Goal: Task Accomplishment & Management: Manage account settings

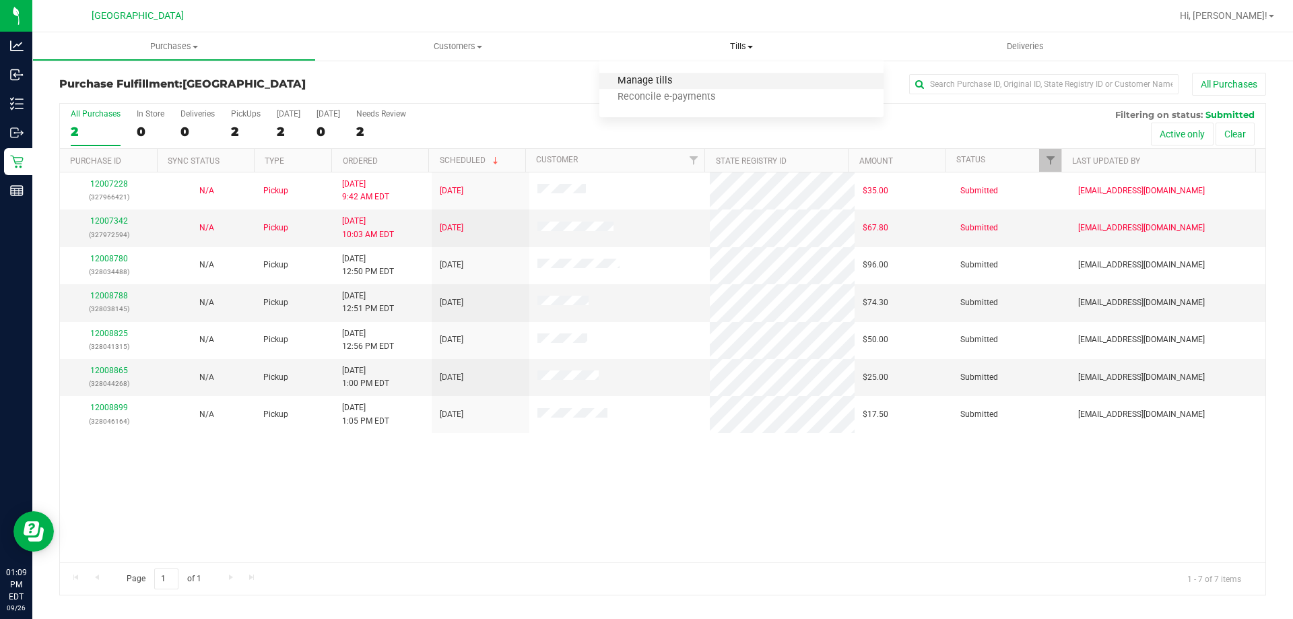
click at [670, 82] on span "Manage tills" at bounding box center [644, 80] width 91 height 11
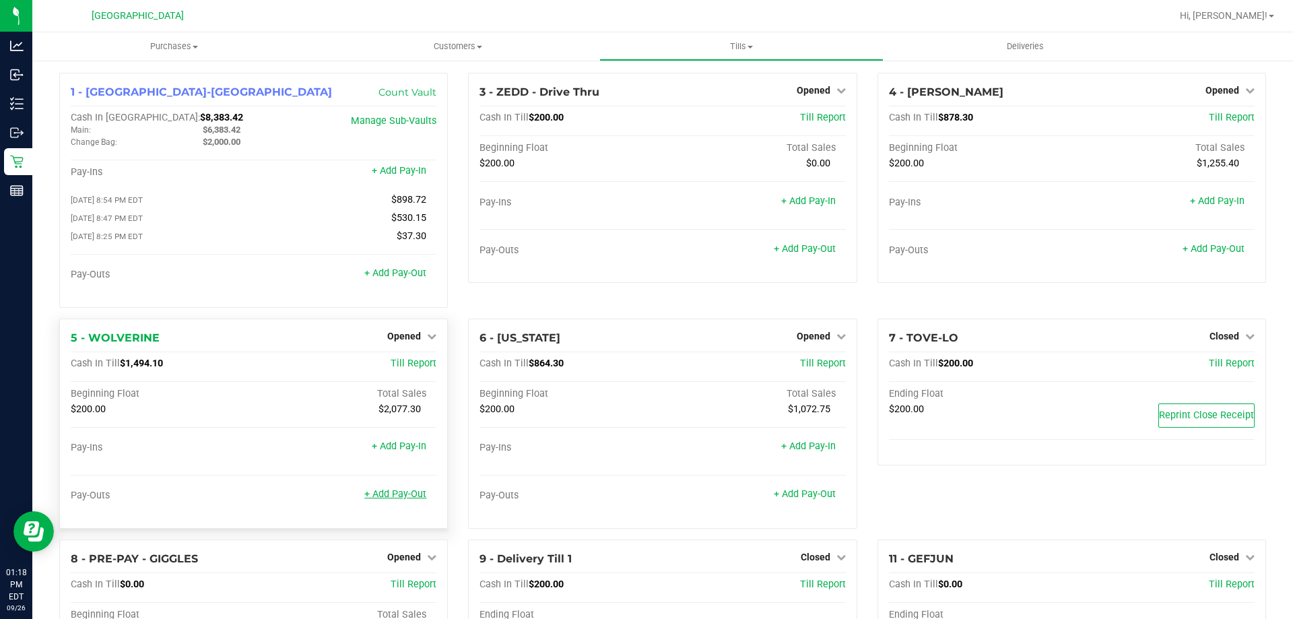
click at [396, 500] on link "+ Add Pay-Out" at bounding box center [395, 493] width 62 height 11
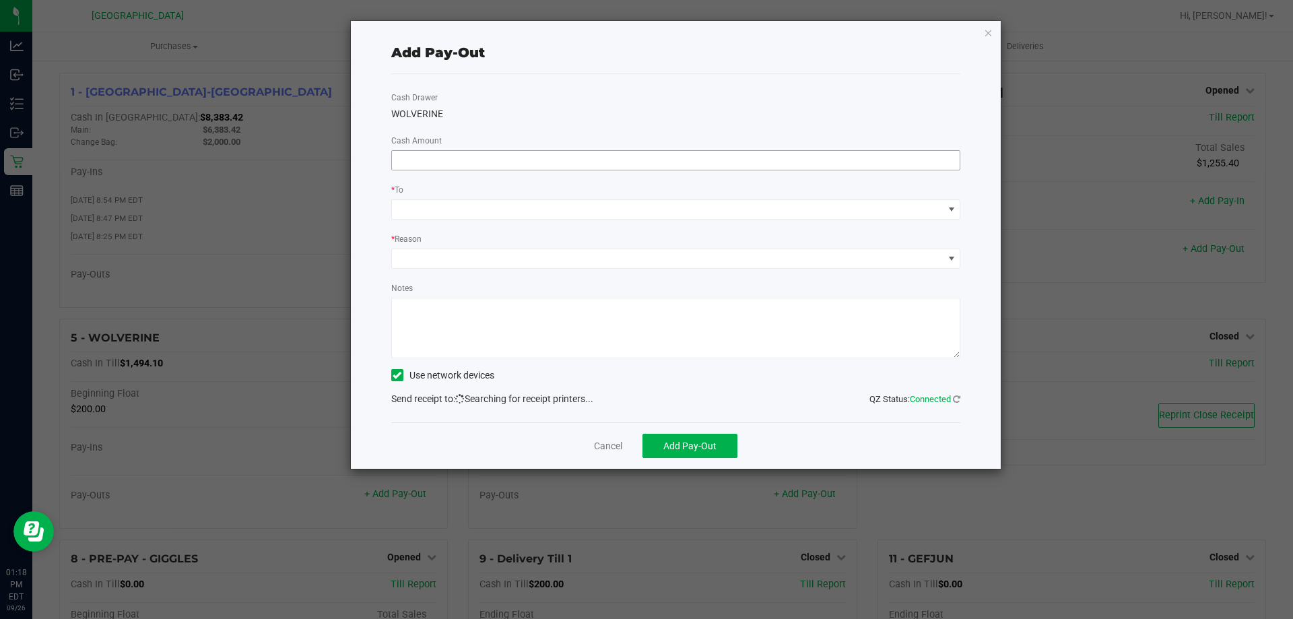
click at [494, 166] on input at bounding box center [676, 160] width 568 height 19
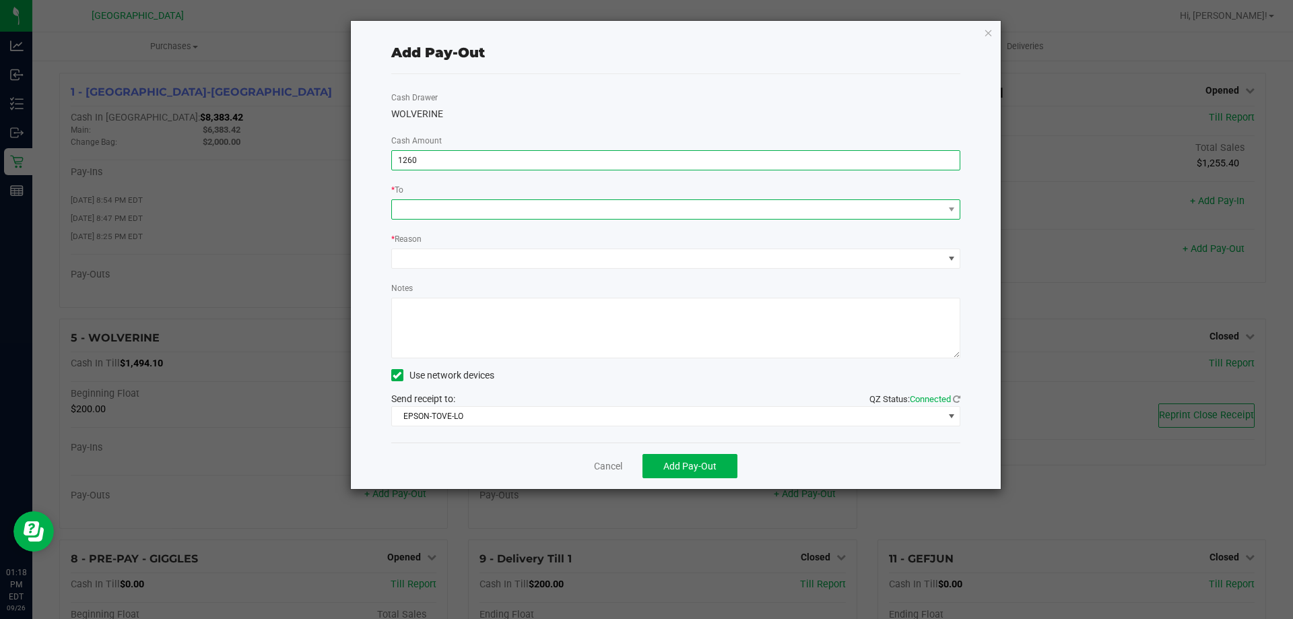
type input "$1,260.00"
click at [482, 203] on span at bounding box center [667, 209] width 551 height 19
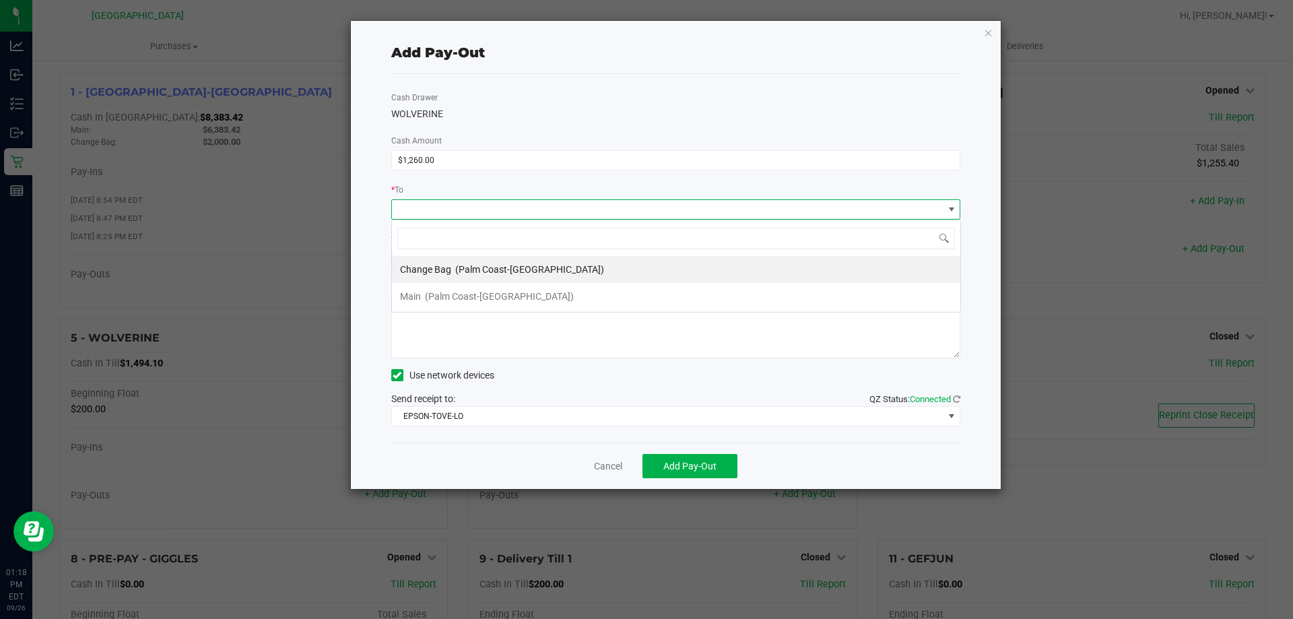
scroll to position [20, 569]
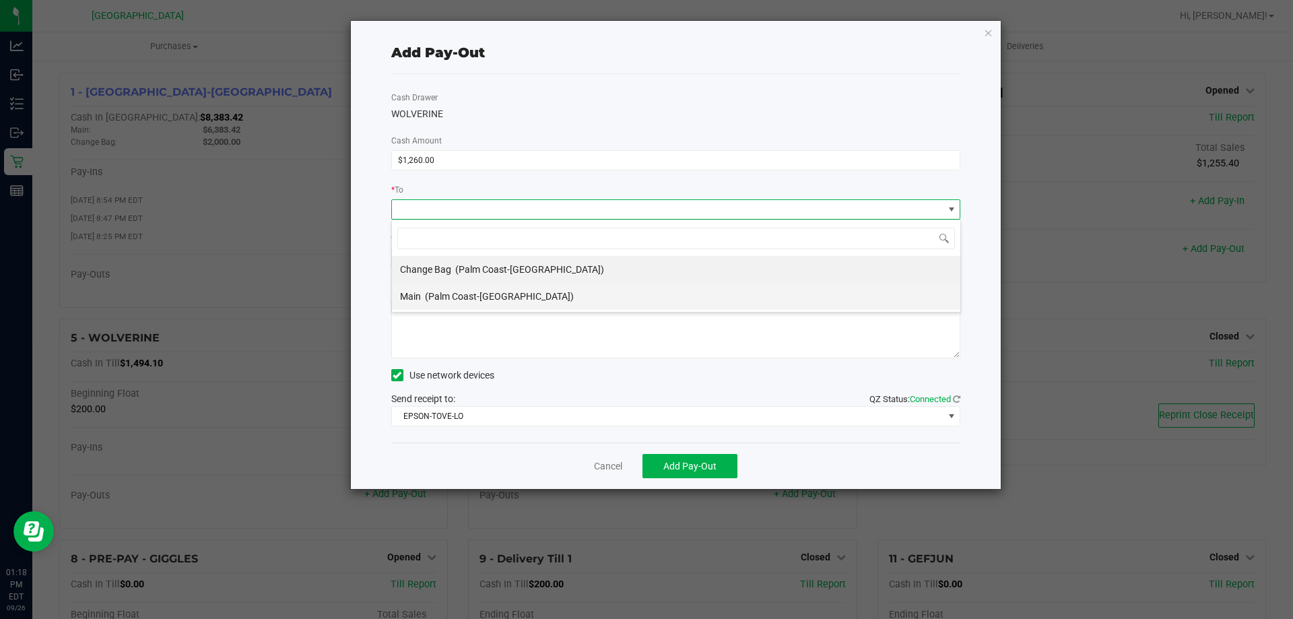
click at [432, 298] on span "(Palm Coast-Vault)" at bounding box center [499, 296] width 149 height 11
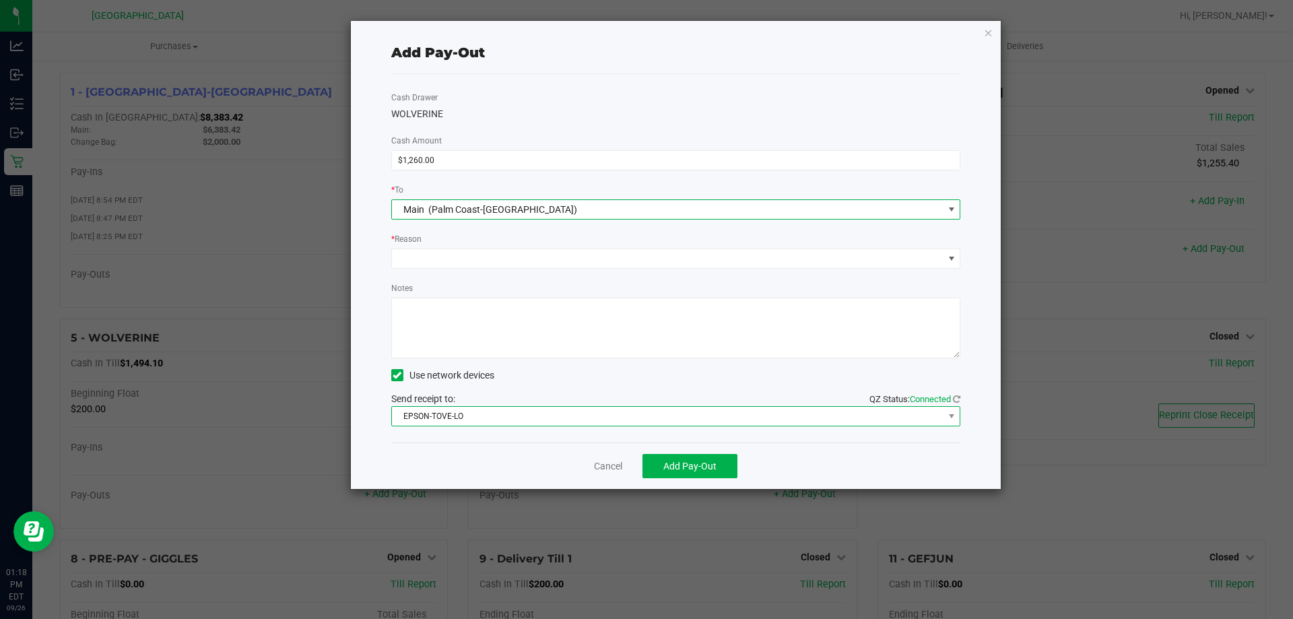
click at [438, 416] on span "EPSON-TOVE-LO" at bounding box center [667, 416] width 551 height 19
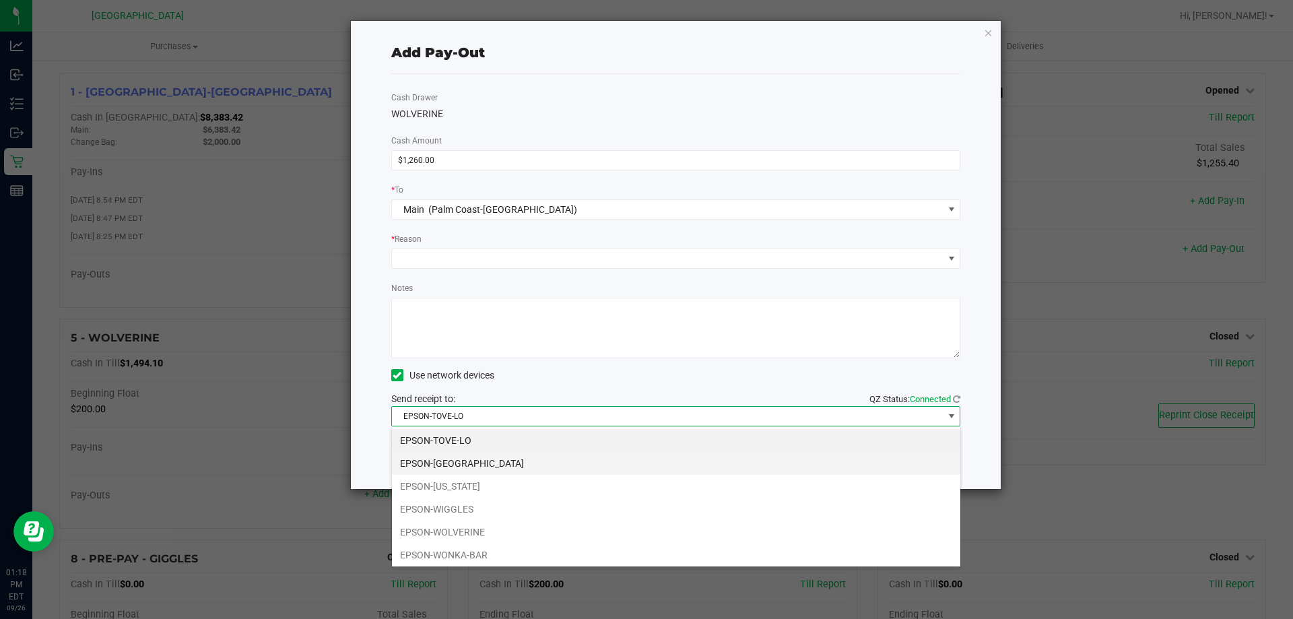
click at [450, 471] on li "EPSON-[GEOGRAPHIC_DATA]" at bounding box center [676, 463] width 568 height 23
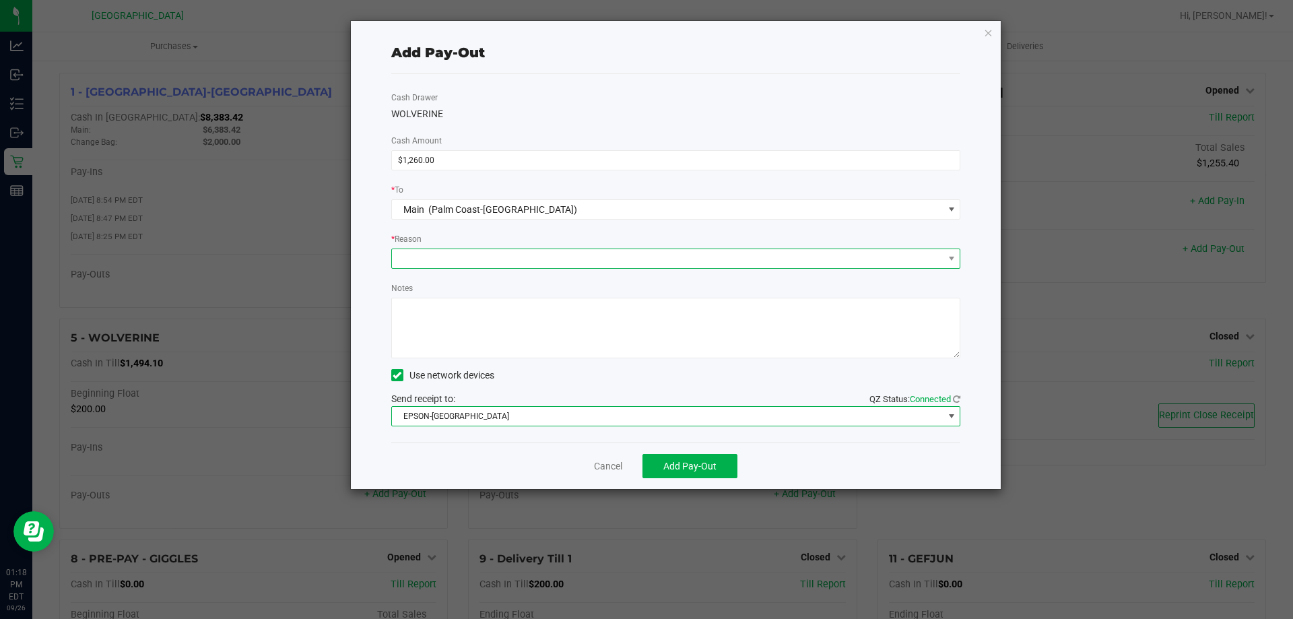
click at [447, 262] on span at bounding box center [667, 258] width 551 height 19
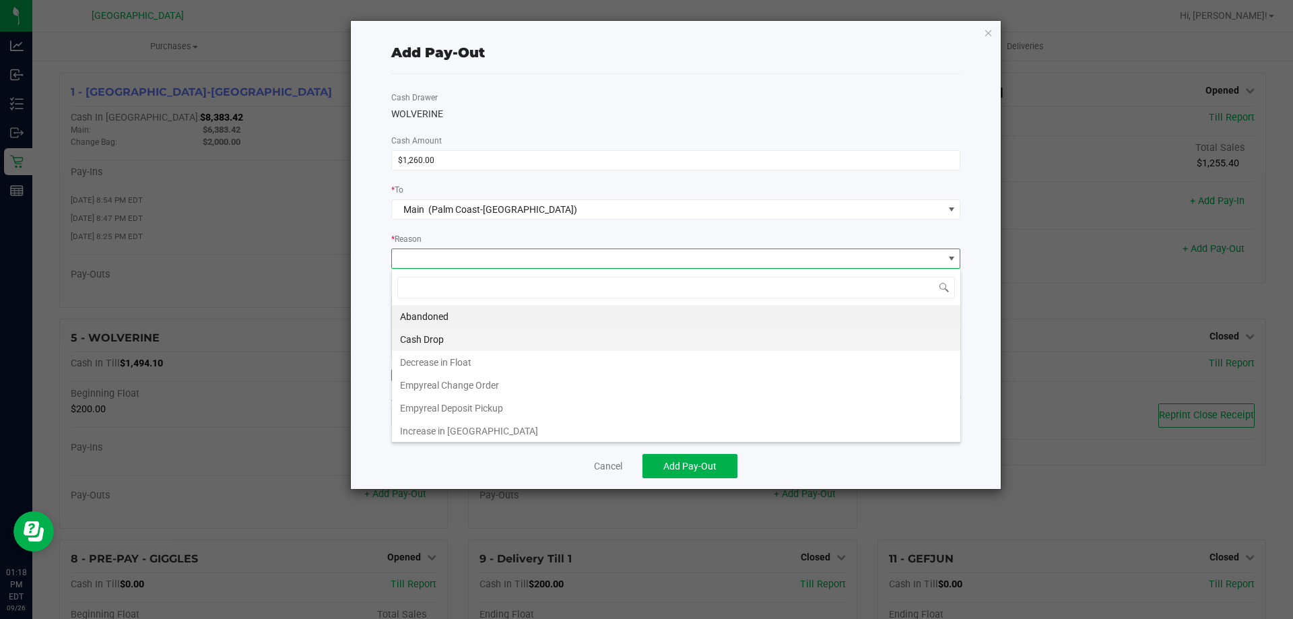
click at [432, 341] on li "Cash Drop" at bounding box center [676, 339] width 568 height 23
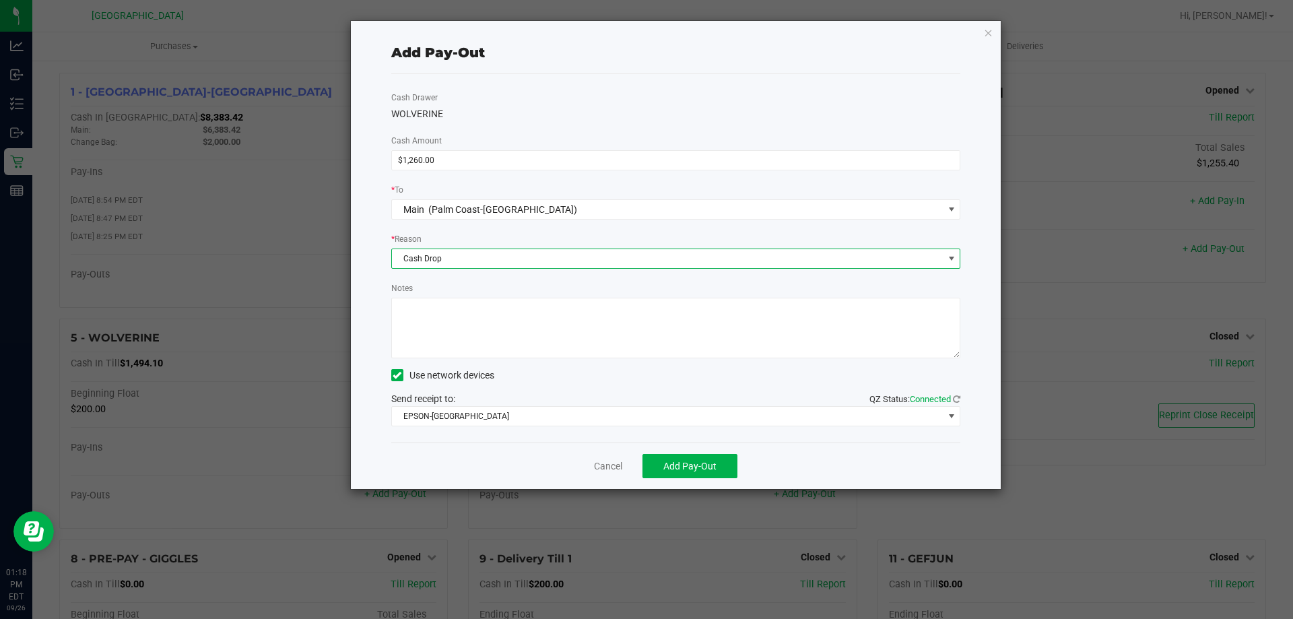
click at [432, 341] on textarea "Notes" at bounding box center [676, 328] width 570 height 61
type textarea "LA"
click at [716, 467] on span "Add Pay-Out" at bounding box center [689, 466] width 53 height 11
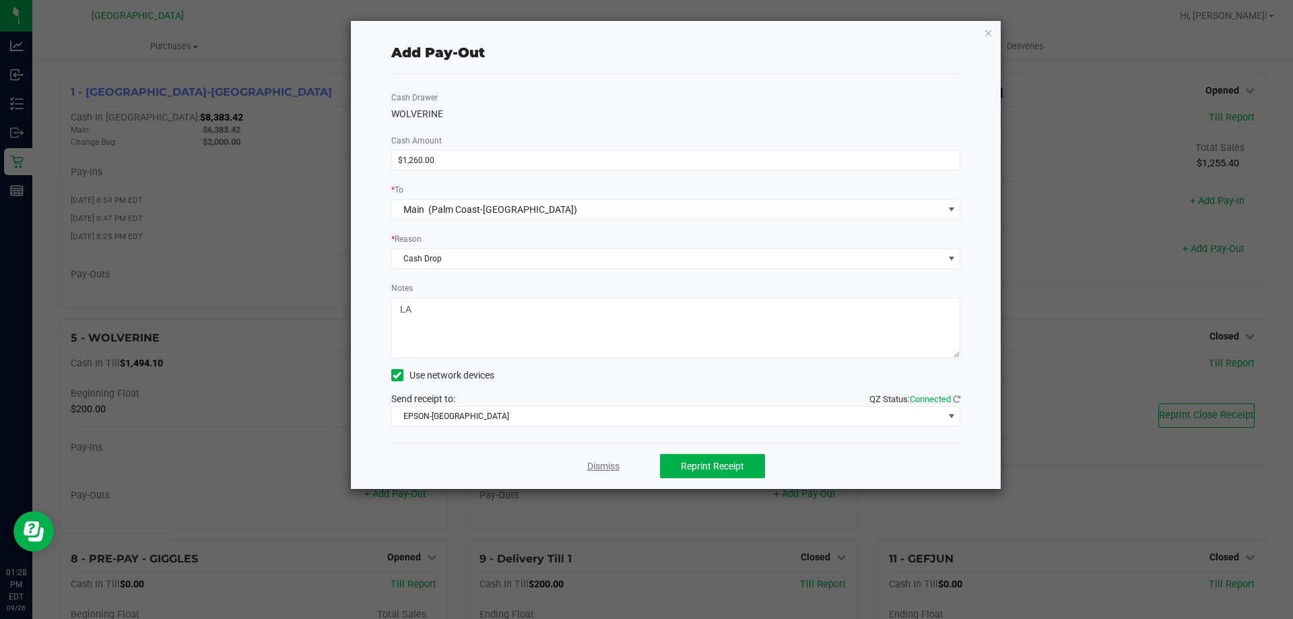
click at [603, 469] on link "Dismiss" at bounding box center [603, 466] width 32 height 14
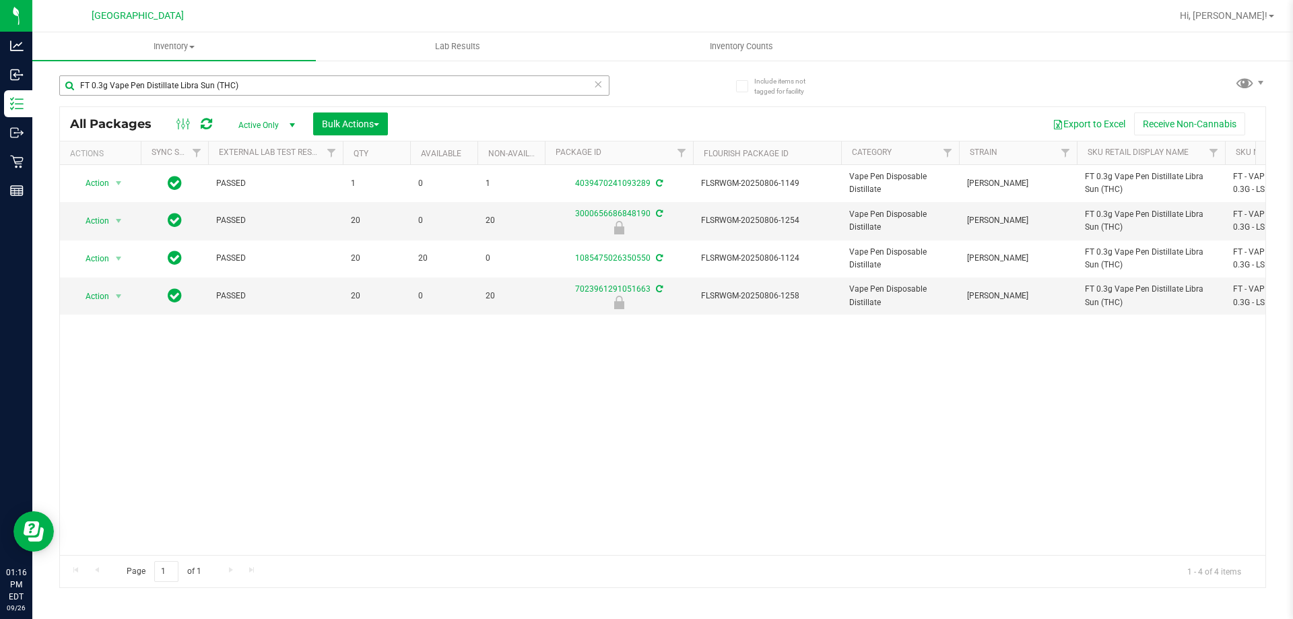
click at [214, 94] on input "FT 0.3g Vape Pen Distillate Libra Sun (THC)" at bounding box center [334, 85] width 550 height 20
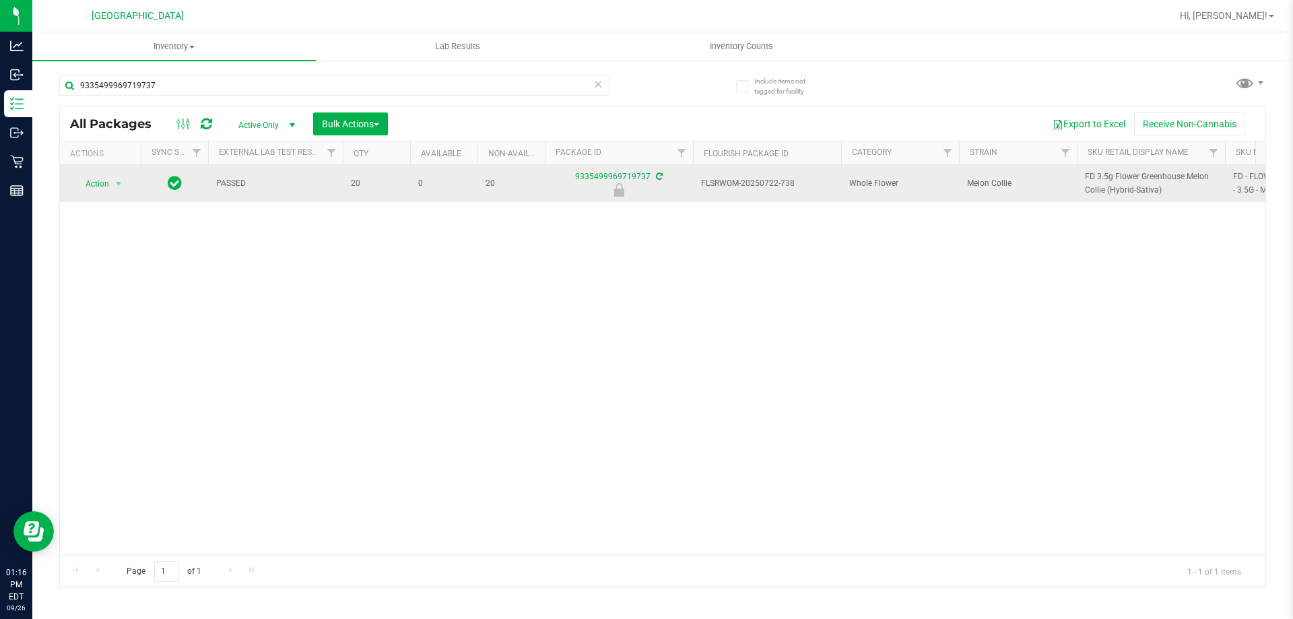
type input "9335499969719737"
click at [121, 174] on span "select" at bounding box center [118, 183] width 17 height 19
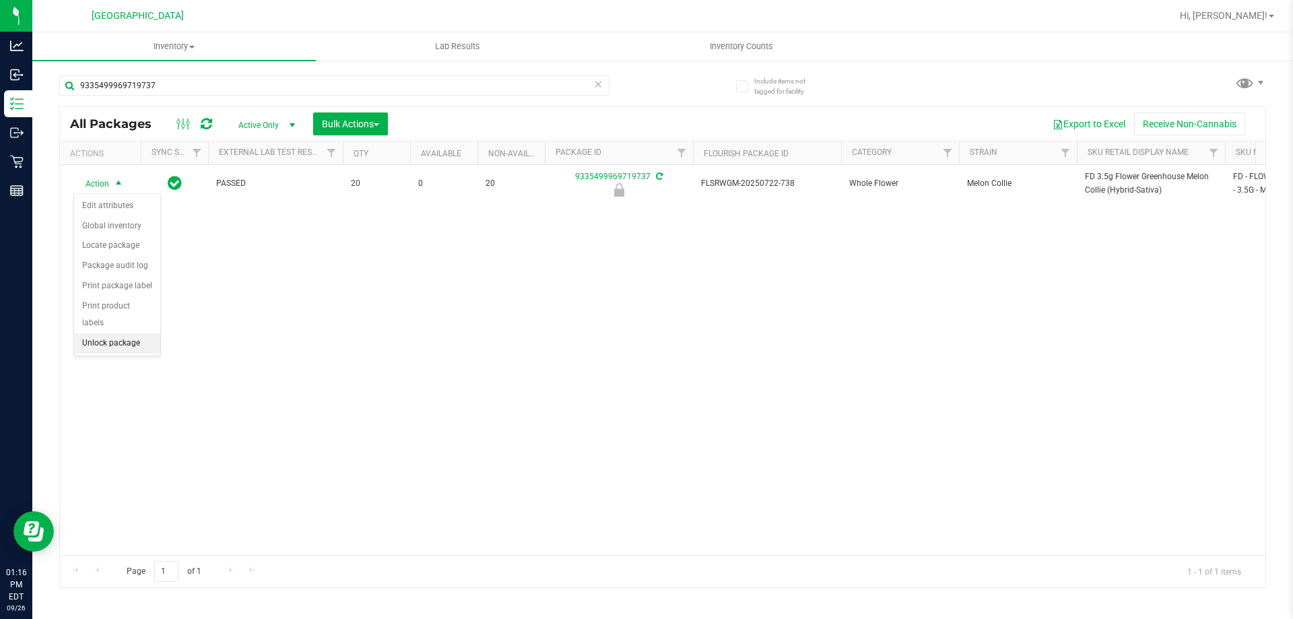
click at [116, 333] on li "Unlock package" at bounding box center [117, 343] width 86 height 20
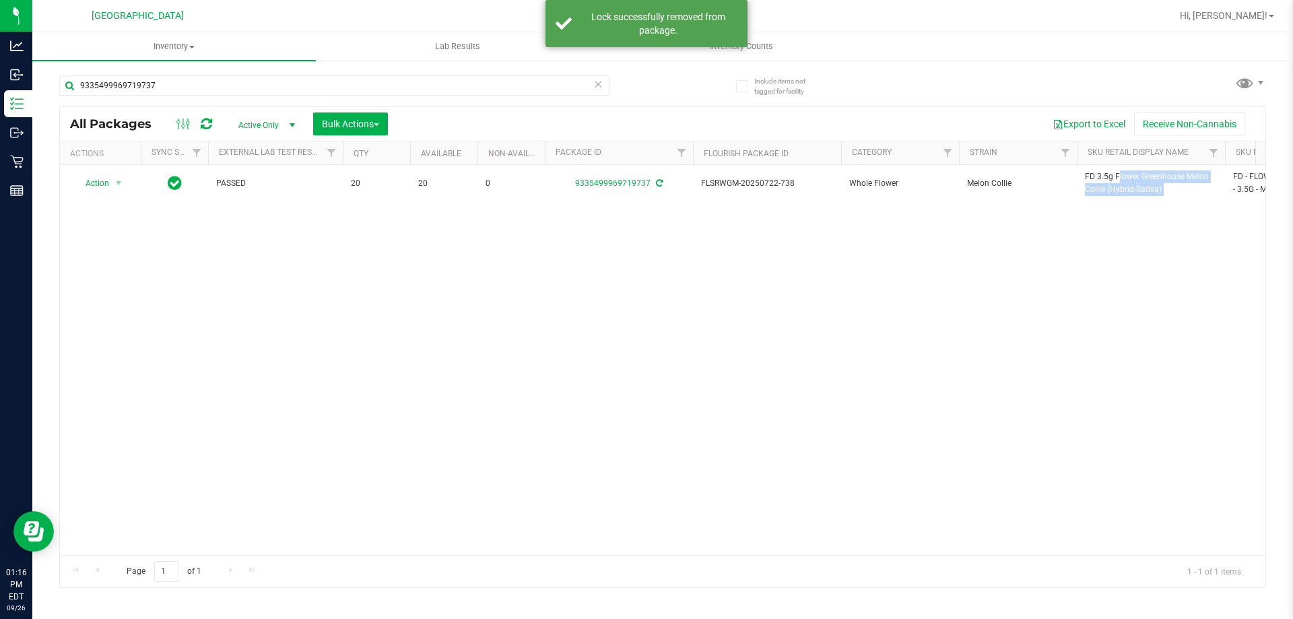
click at [1110, 192] on span "FD 3.5g Flower Greenhouse Melon Collie (Hybrid-Sativa)" at bounding box center [1151, 183] width 132 height 26
click at [388, 91] on input "9335499969719737" at bounding box center [334, 85] width 550 height 20
paste input "FD 3.5g Flower Greenhouse Melon Collie (Hybrid-Sativa)"
click at [388, 91] on input "9335499969719737" at bounding box center [334, 85] width 550 height 20
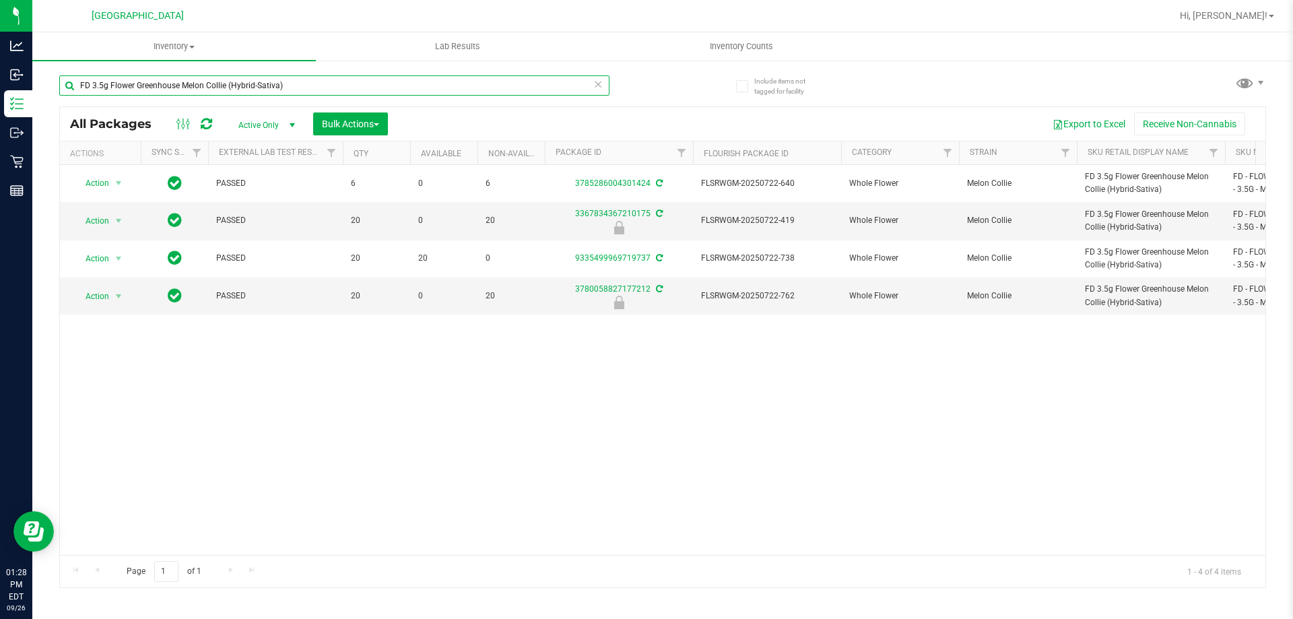
click at [307, 82] on input "FD 3.5g Flower Greenhouse Melon Collie (Hybrid-Sativa)" at bounding box center [334, 85] width 550 height 20
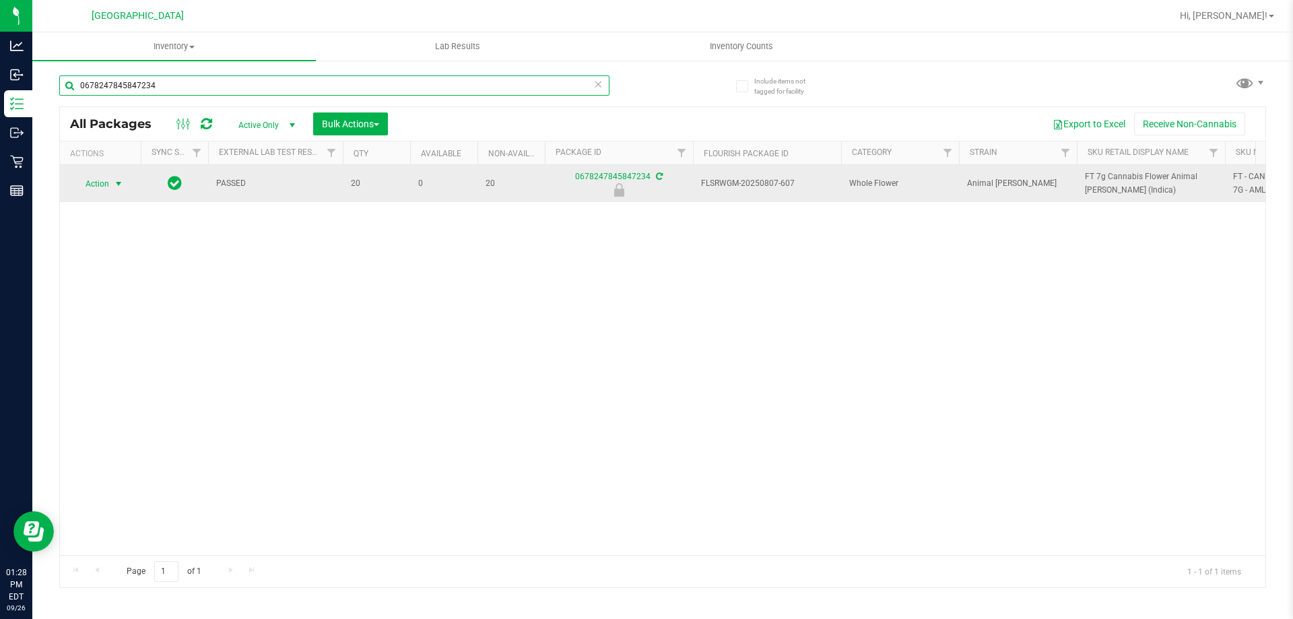
type input "0678247845847234"
click at [120, 178] on span "select" at bounding box center [118, 183] width 11 height 11
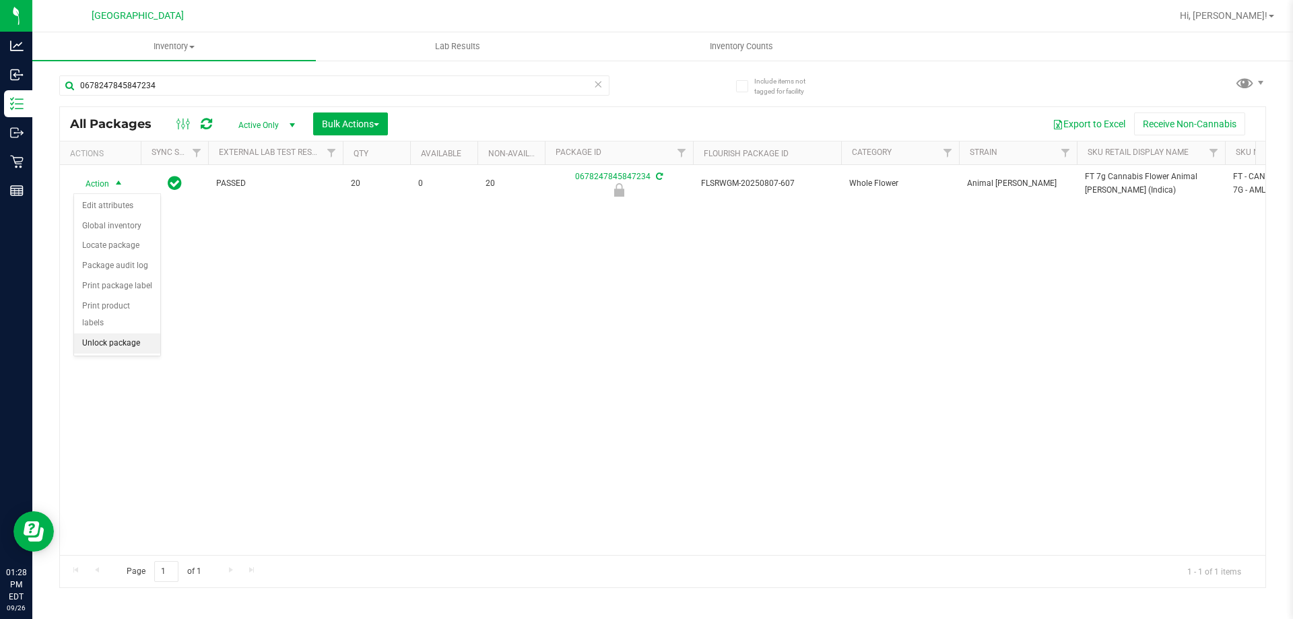
click at [110, 333] on li "Unlock package" at bounding box center [117, 343] width 86 height 20
click at [275, 311] on div "Action Action Adjust qty Create package Edit attributes Global inventory Locate…" at bounding box center [662, 360] width 1205 height 390
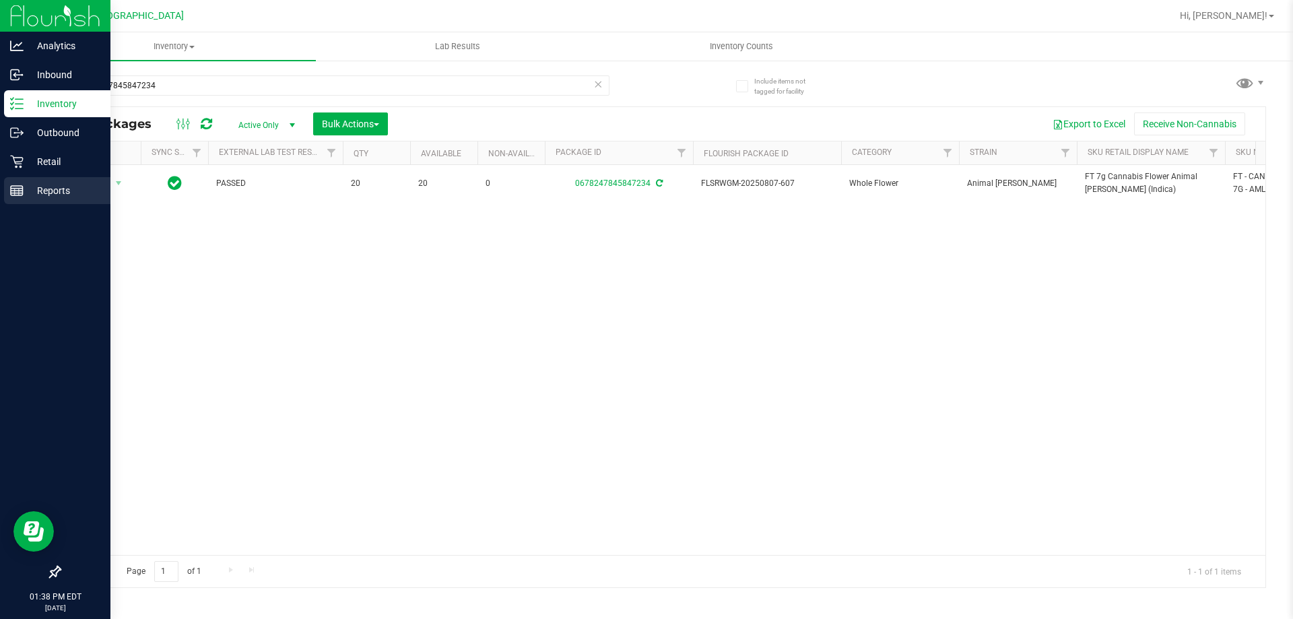
click at [23, 194] on rect at bounding box center [17, 190] width 12 height 9
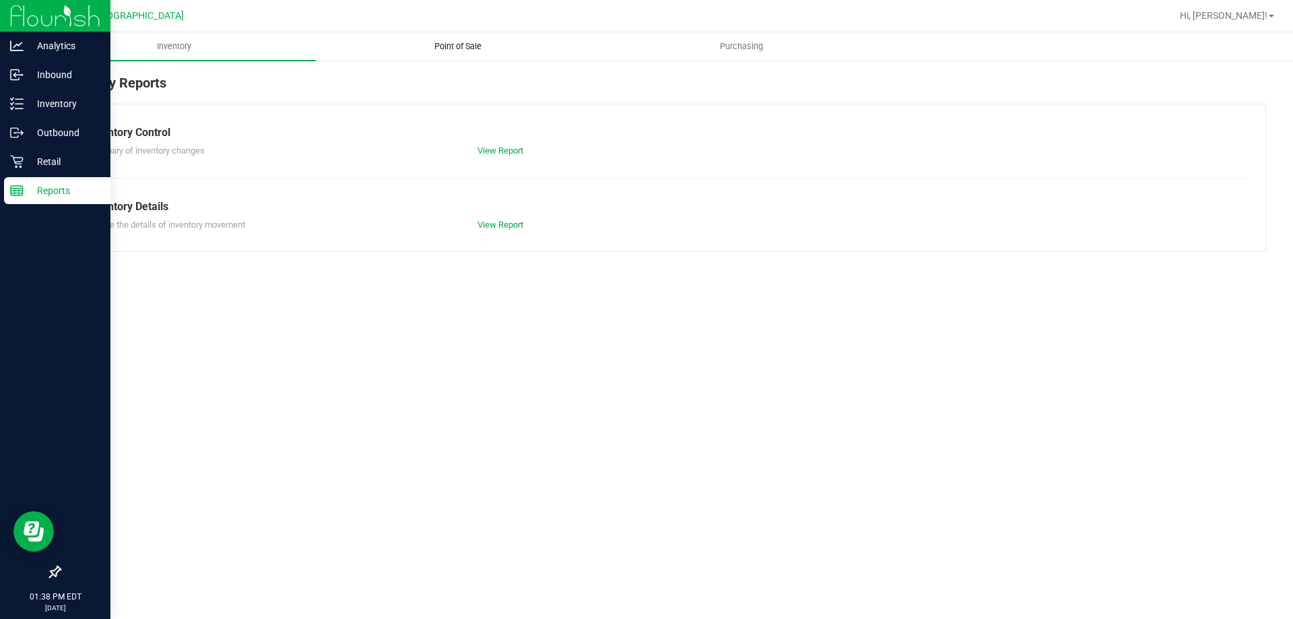
click at [436, 54] on uib-tab-heading "Point of Sale" at bounding box center [457, 46] width 282 height 27
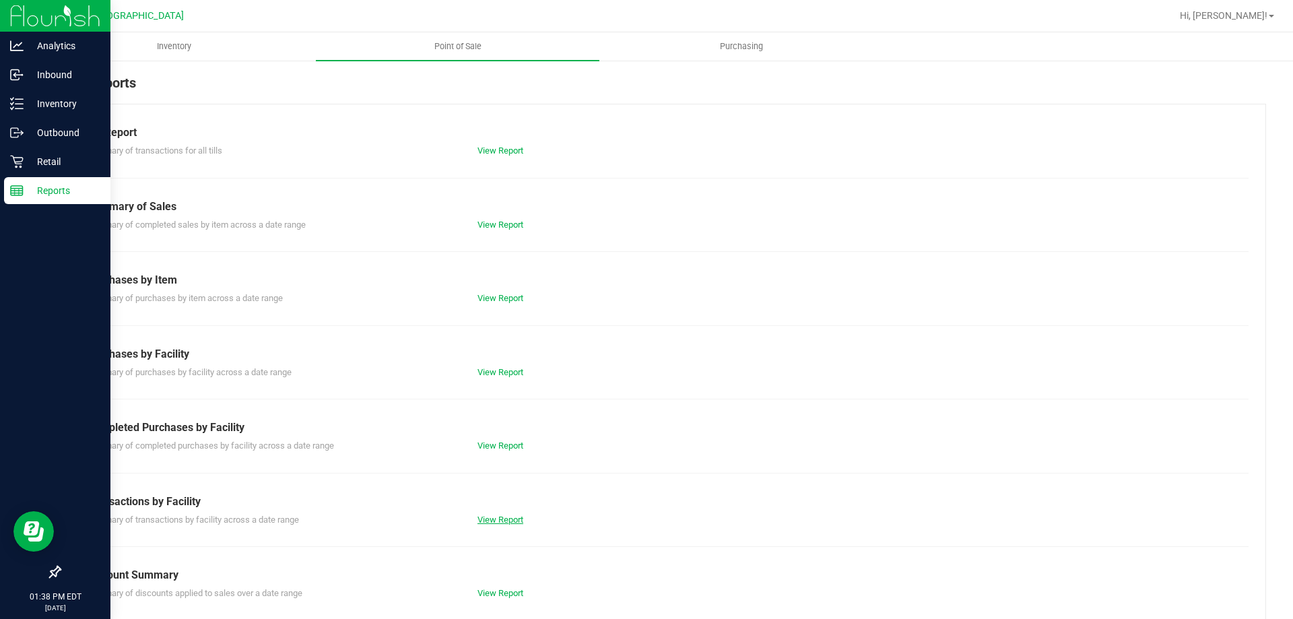
click at [487, 518] on link "View Report" at bounding box center [500, 519] width 46 height 10
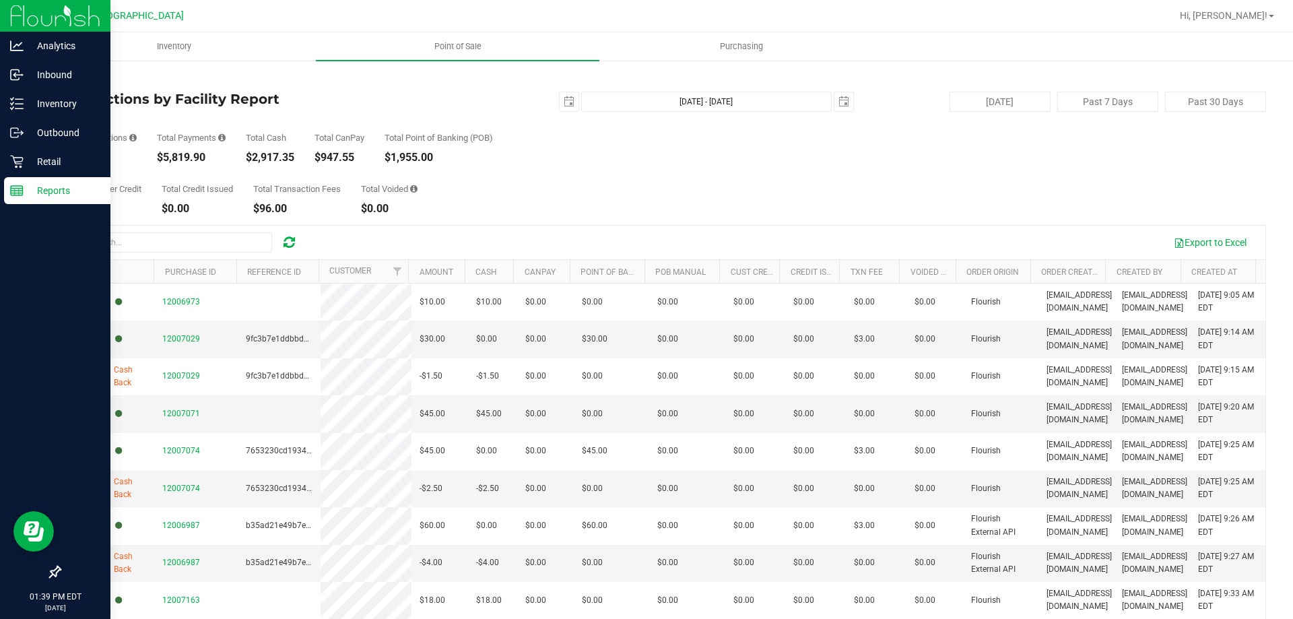
click at [526, 212] on div "Total Customer Credit $0.00 Total Credit Issued $0.00 Total Transaction Fees $9…" at bounding box center [662, 188] width 1206 height 51
click at [59, 98] on p "Inventory" at bounding box center [64, 104] width 81 height 16
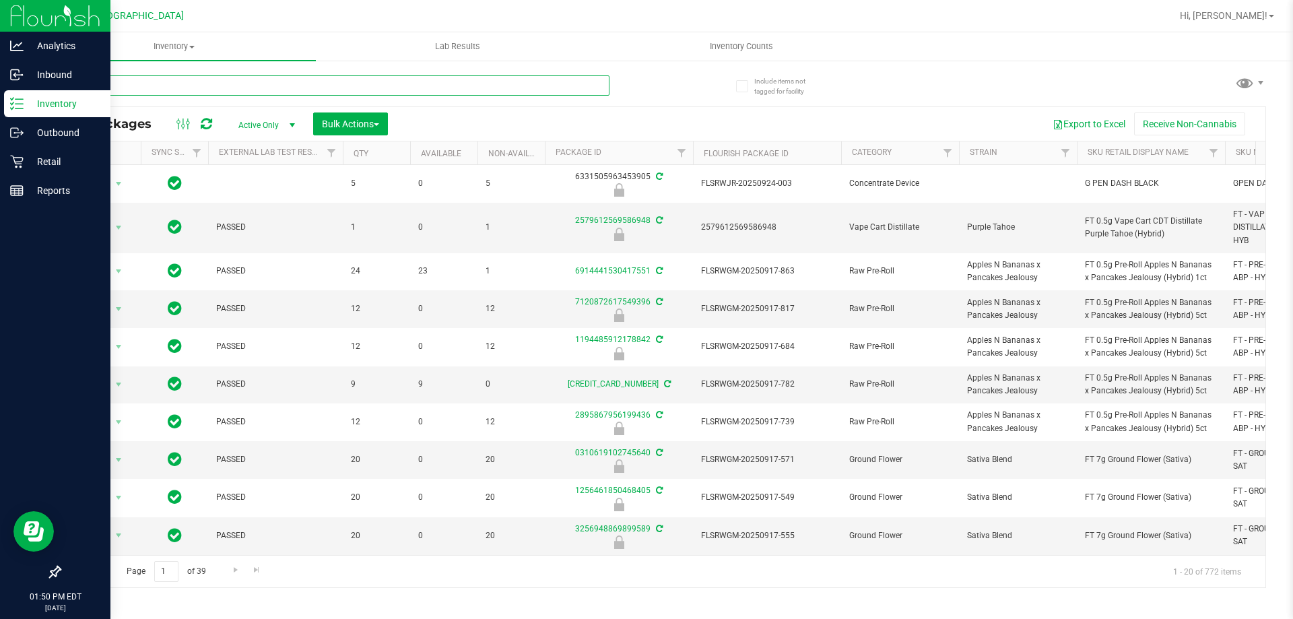
click at [195, 88] on input "text" at bounding box center [334, 85] width 550 height 20
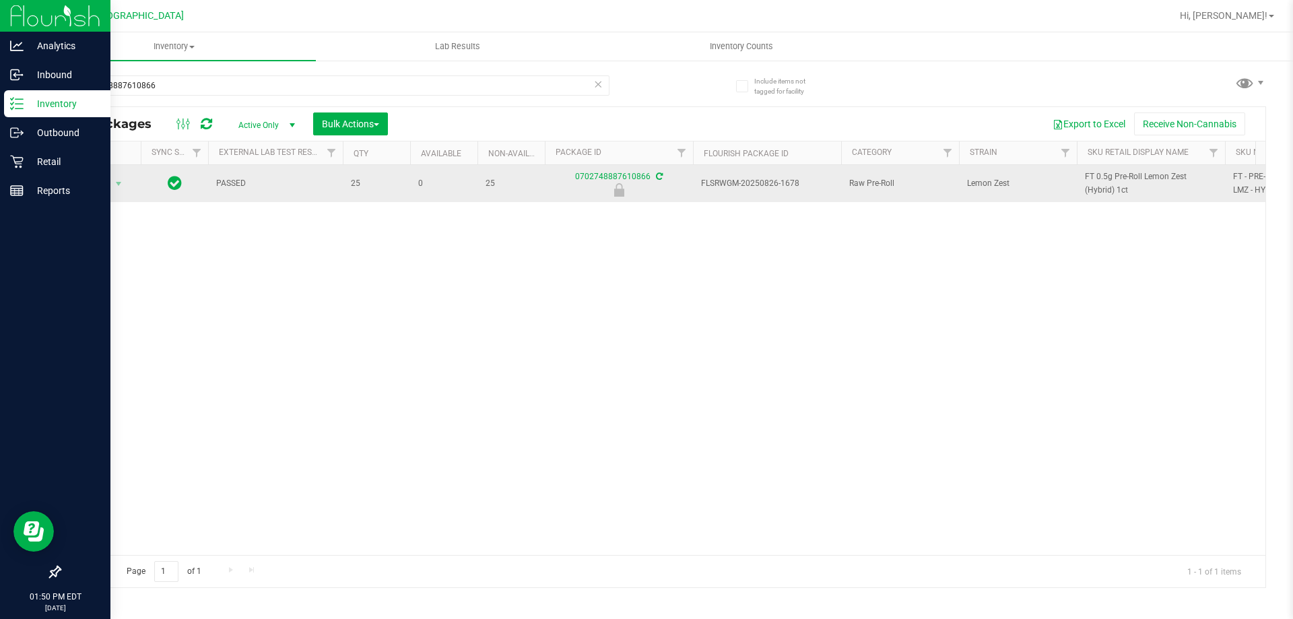
click at [1135, 179] on span "FT 0.5g Pre-Roll Lemon Zest (Hybrid) 1ct" at bounding box center [1151, 183] width 132 height 26
copy tr "FT 0.5g Pre-Roll Lemon Zest (Hybrid) 1ct"
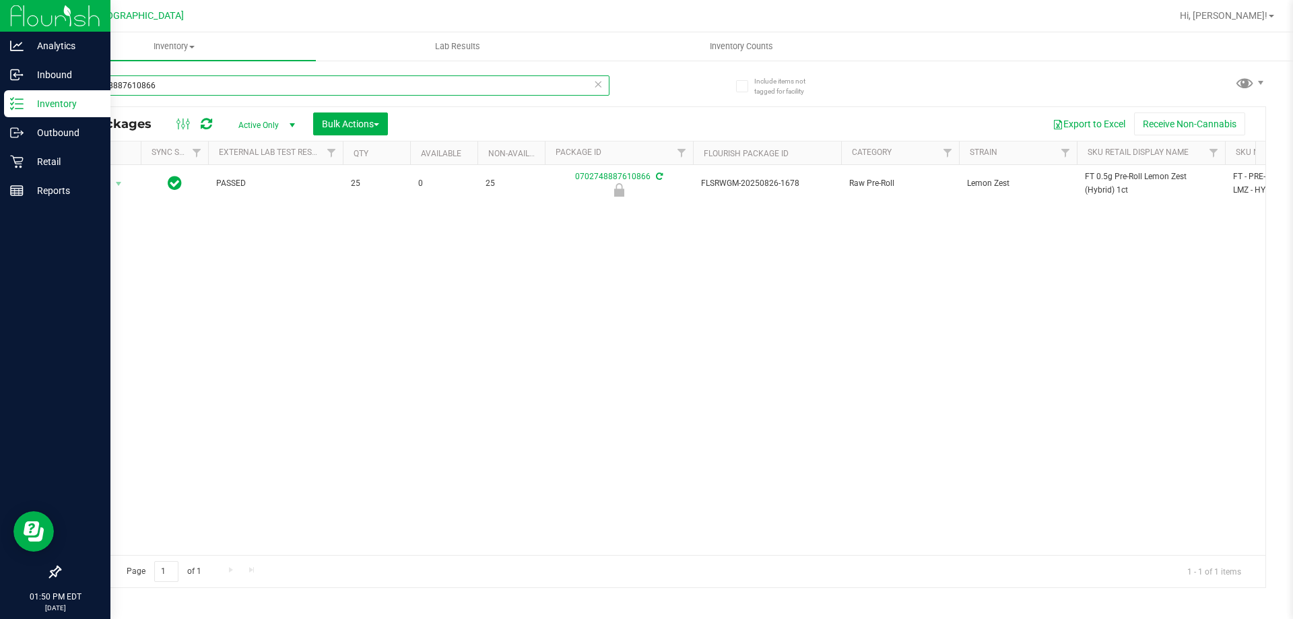
click at [169, 77] on input "0702748887610866" at bounding box center [334, 85] width 550 height 20
click at [169, 81] on input "0702748887610866" at bounding box center [334, 85] width 550 height 20
paste input "FT 0.5g Pre-Roll Lemon Zest (Hybrid) 1ct"
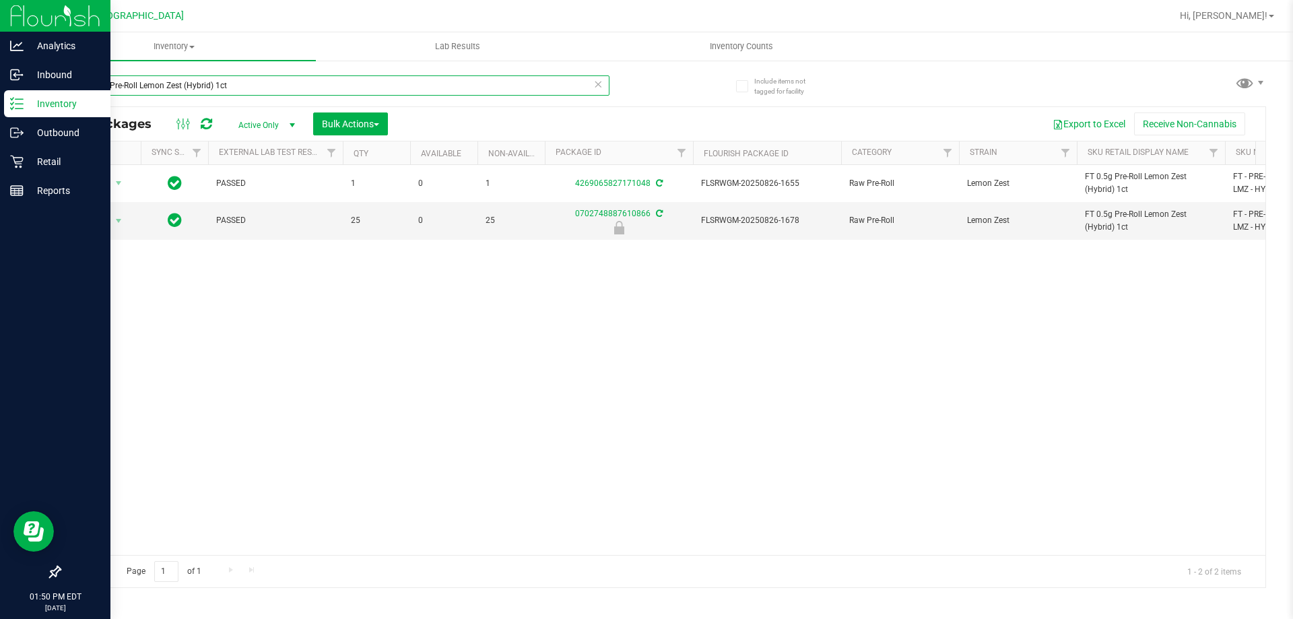
click at [320, 90] on input "FT 0.5g Pre-Roll Lemon Zest (Hybrid) 1ct" at bounding box center [334, 85] width 550 height 20
type input "0702748887610866"
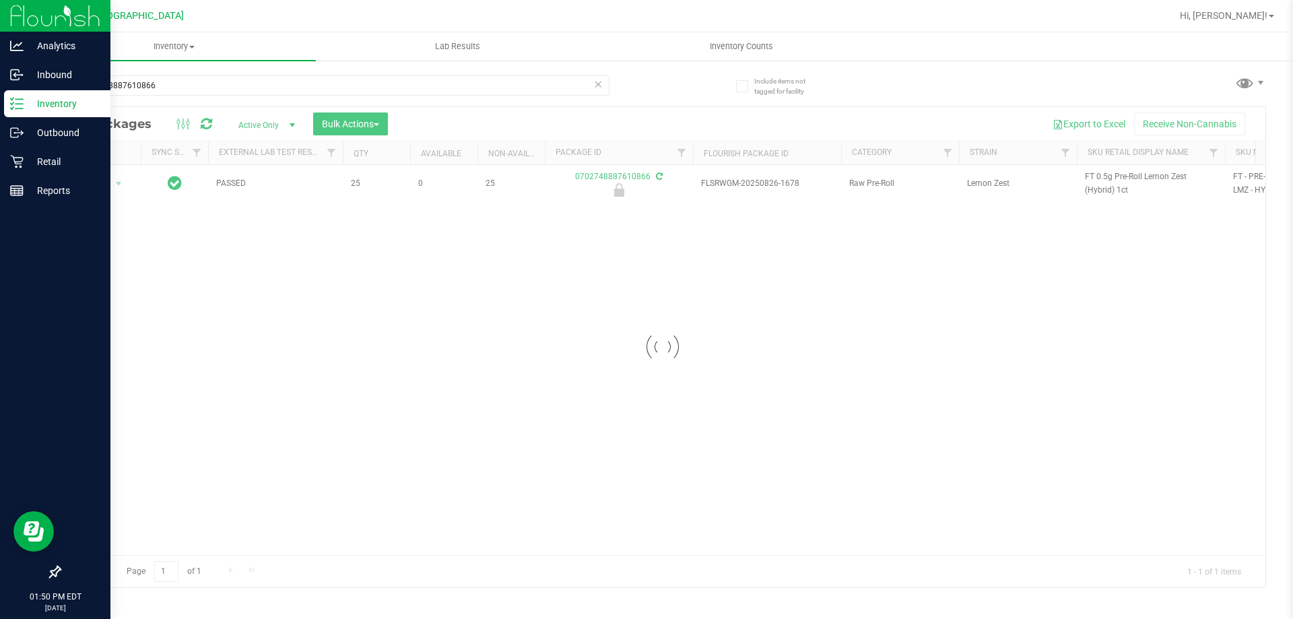
click at [116, 183] on div at bounding box center [662, 347] width 1205 height 480
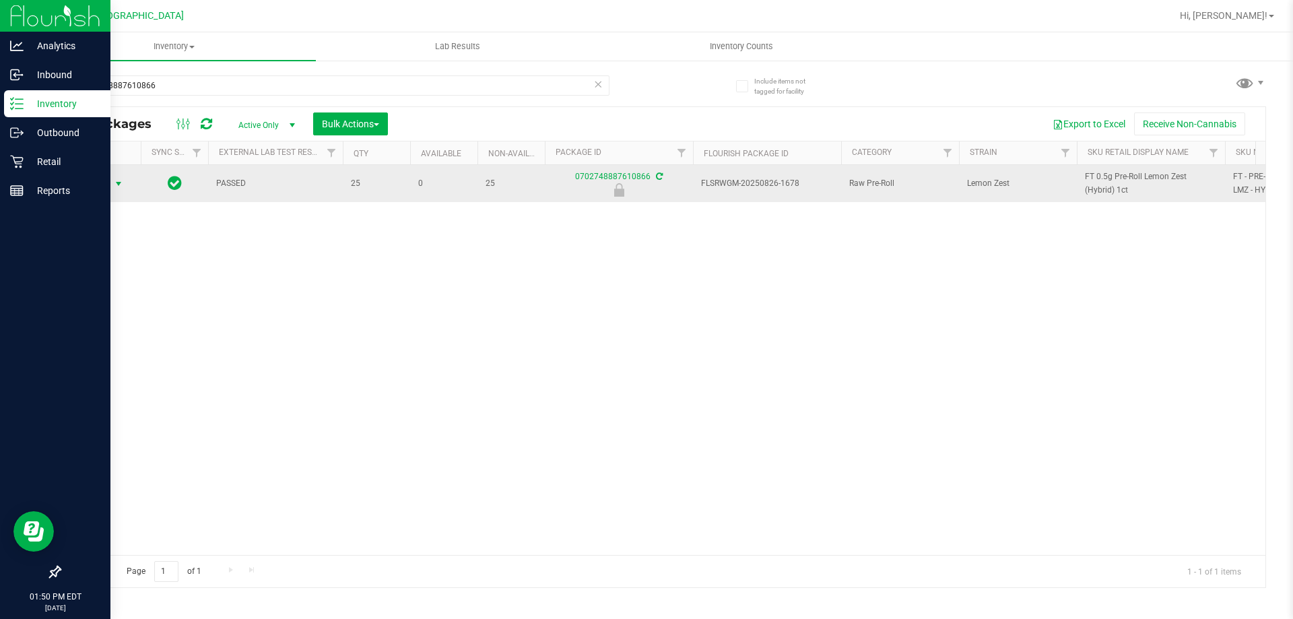
click at [118, 183] on span "select" at bounding box center [118, 183] width 11 height 11
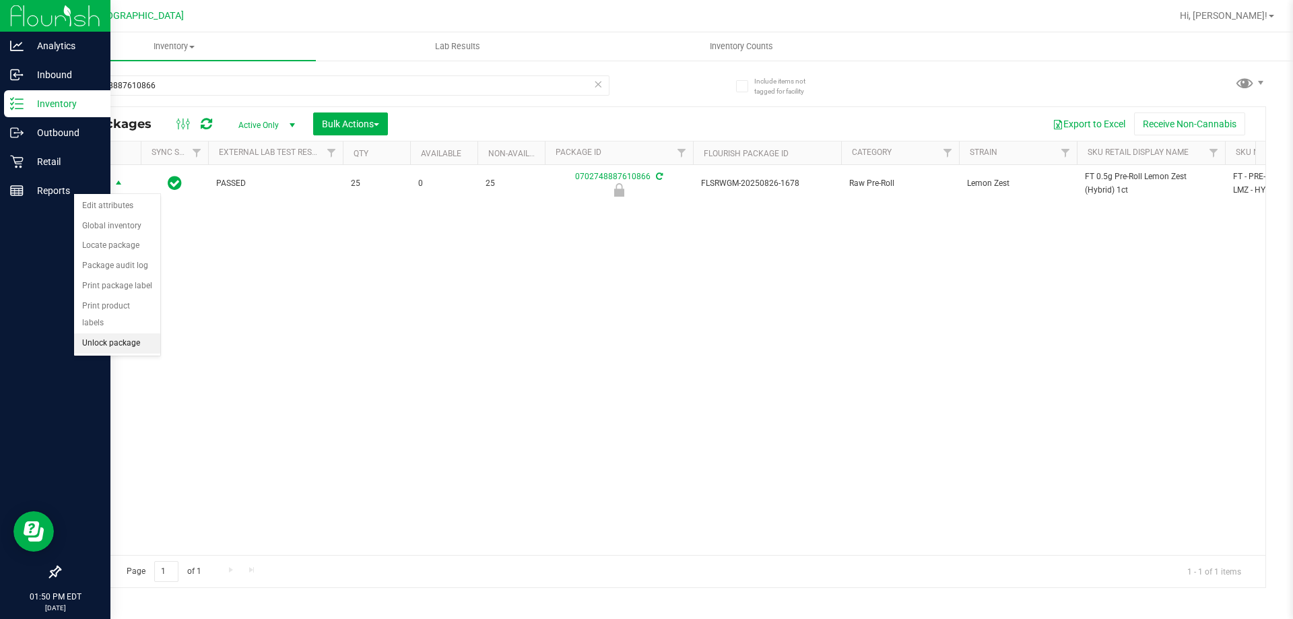
click at [98, 333] on li "Unlock package" at bounding box center [117, 343] width 86 height 20
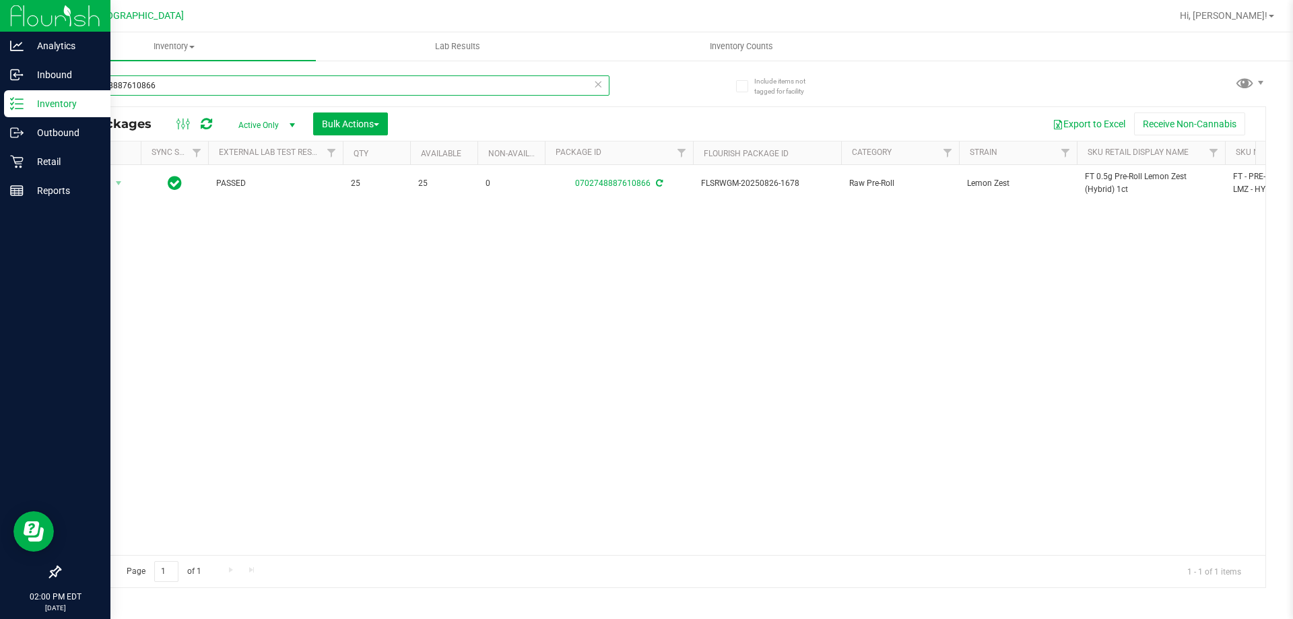
click at [184, 83] on input "0702748887610866" at bounding box center [334, 85] width 550 height 20
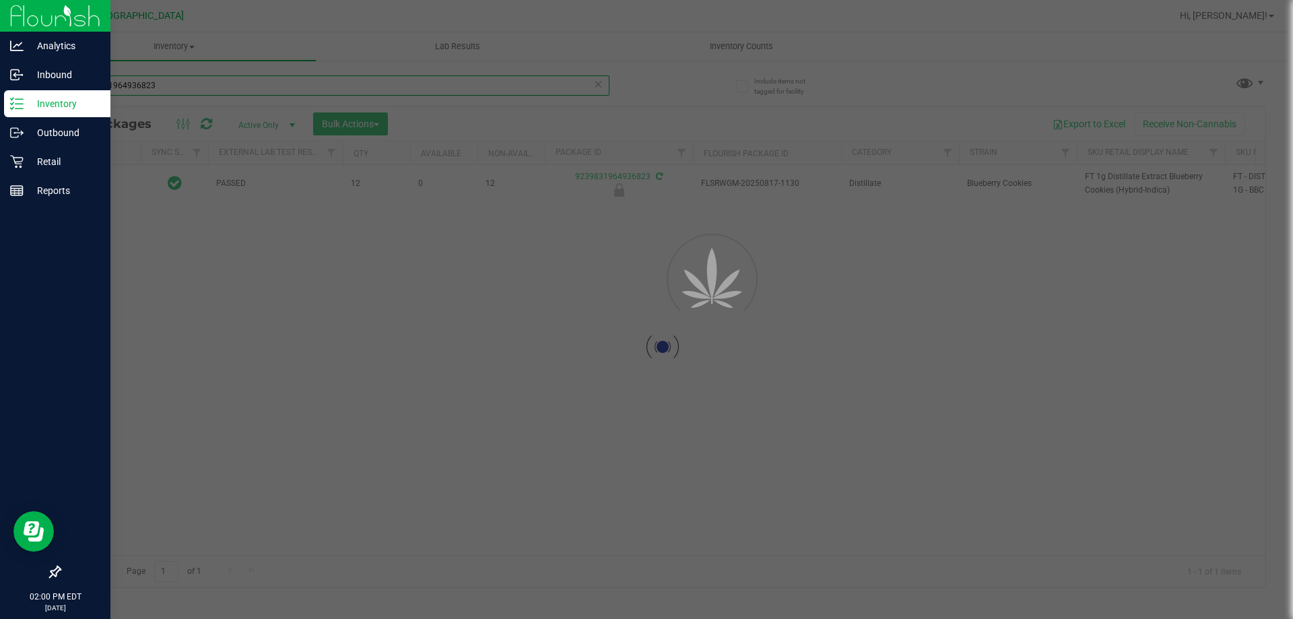
type input "9239831964936823"
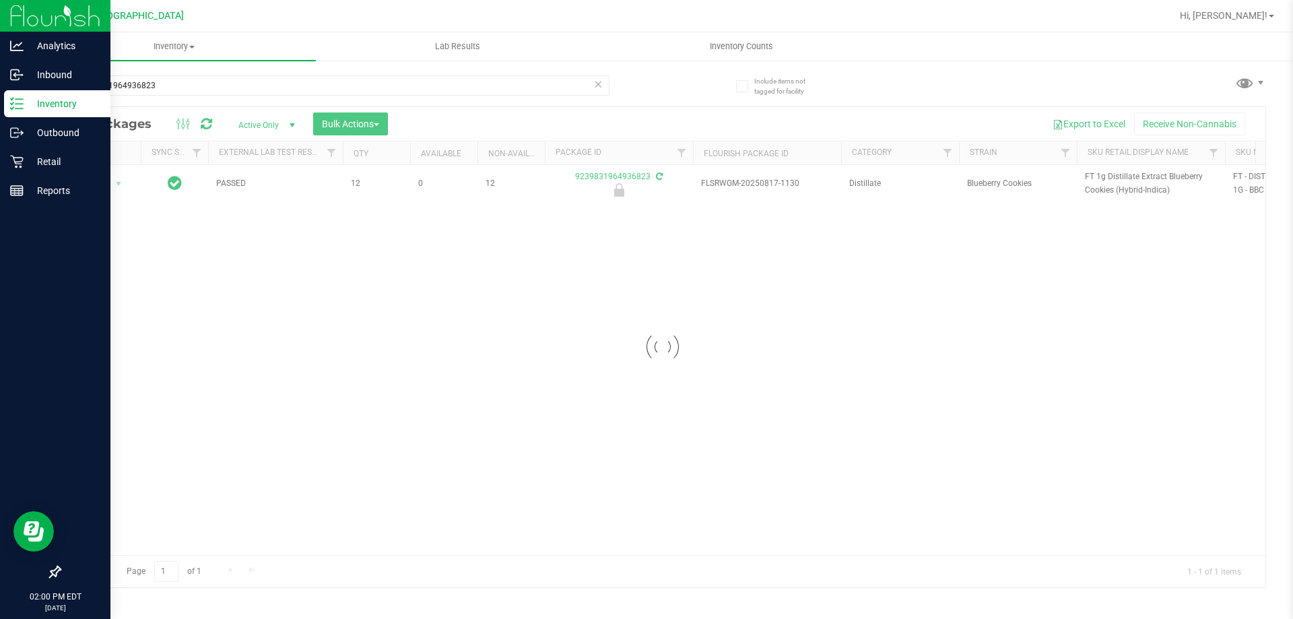
click at [120, 184] on div at bounding box center [662, 347] width 1205 height 480
click at [120, 184] on span "select" at bounding box center [118, 183] width 11 height 11
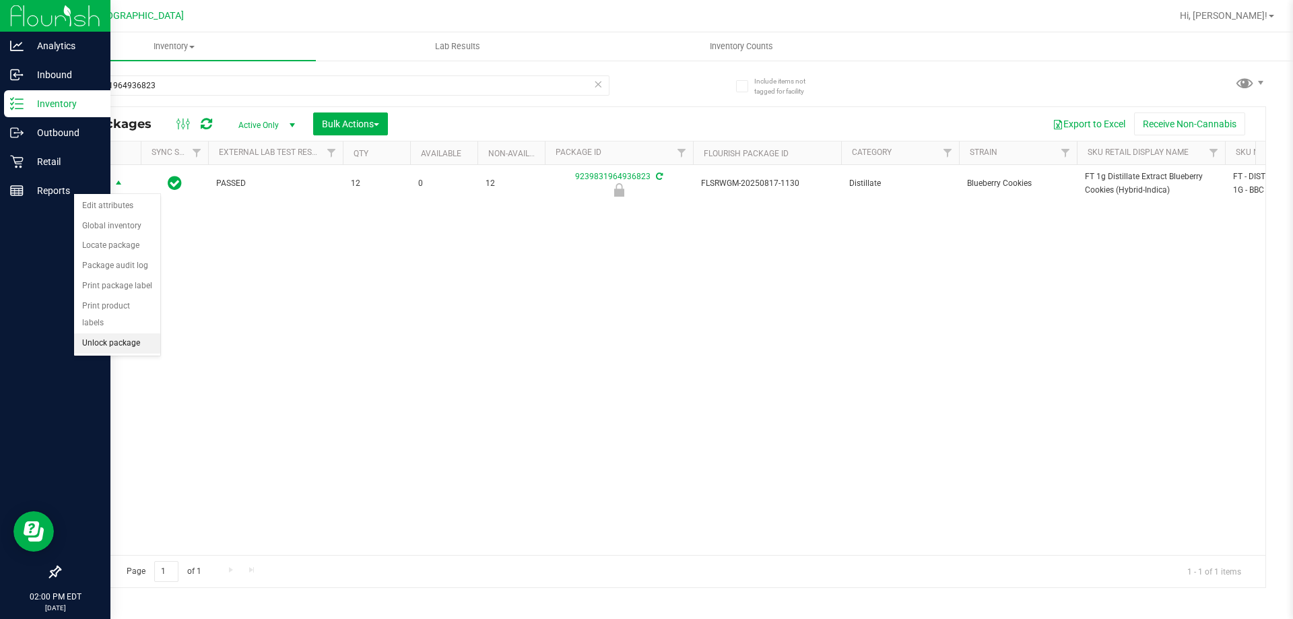
click at [144, 333] on li "Unlock package" at bounding box center [117, 343] width 86 height 20
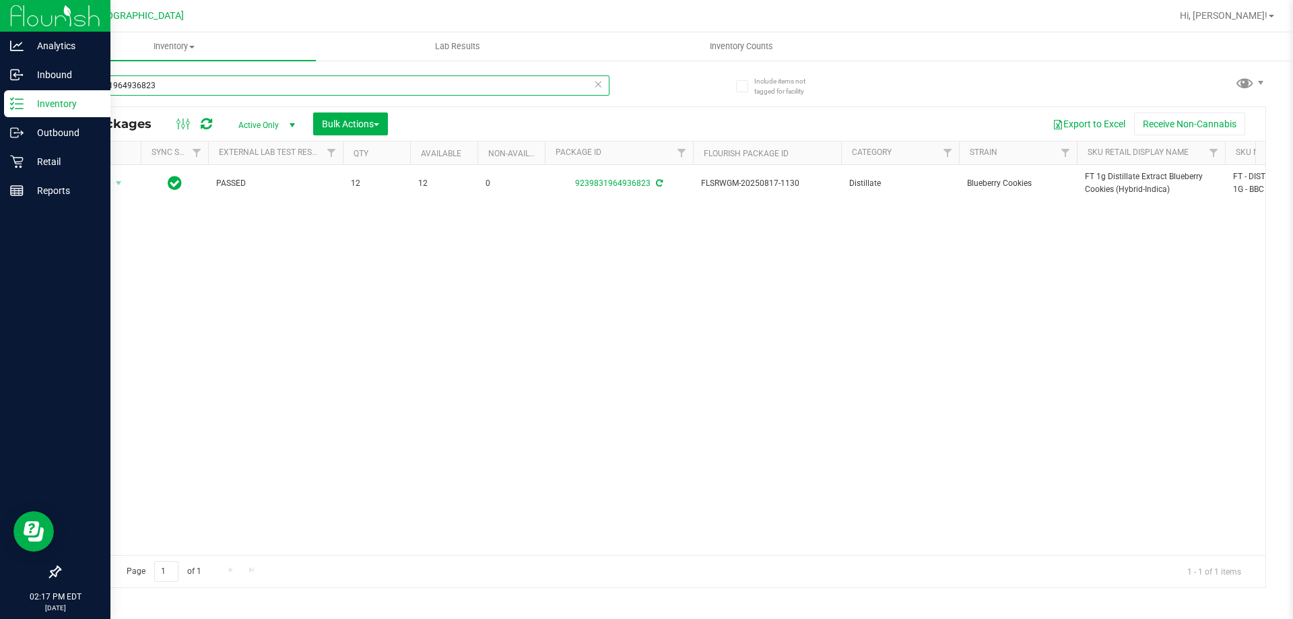
click at [309, 81] on input "9239831964936823" at bounding box center [334, 85] width 550 height 20
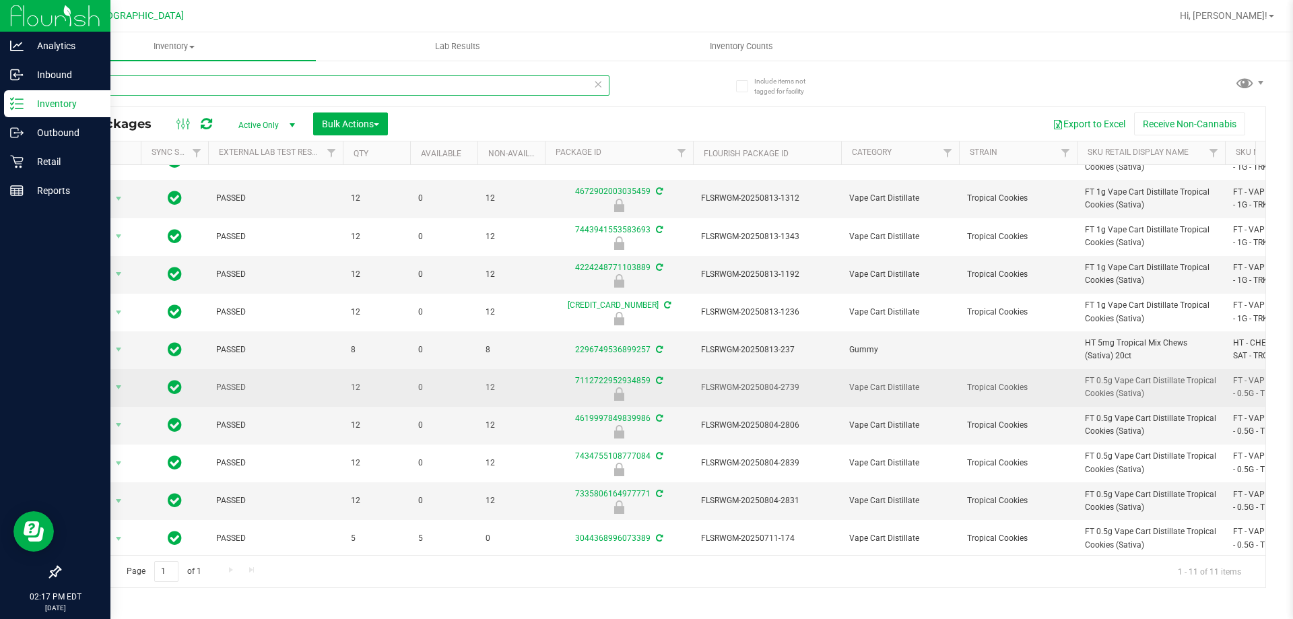
scroll to position [34, 0]
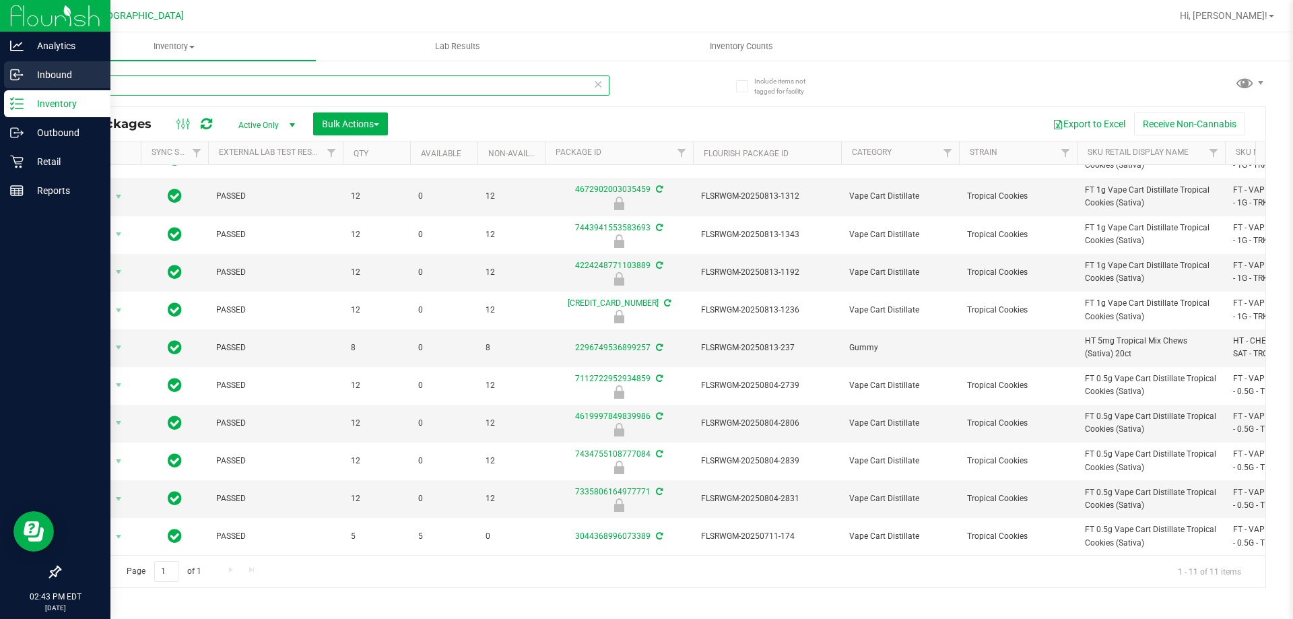
type input "tropical"
click at [14, 73] on icon at bounding box center [16, 74] width 13 height 13
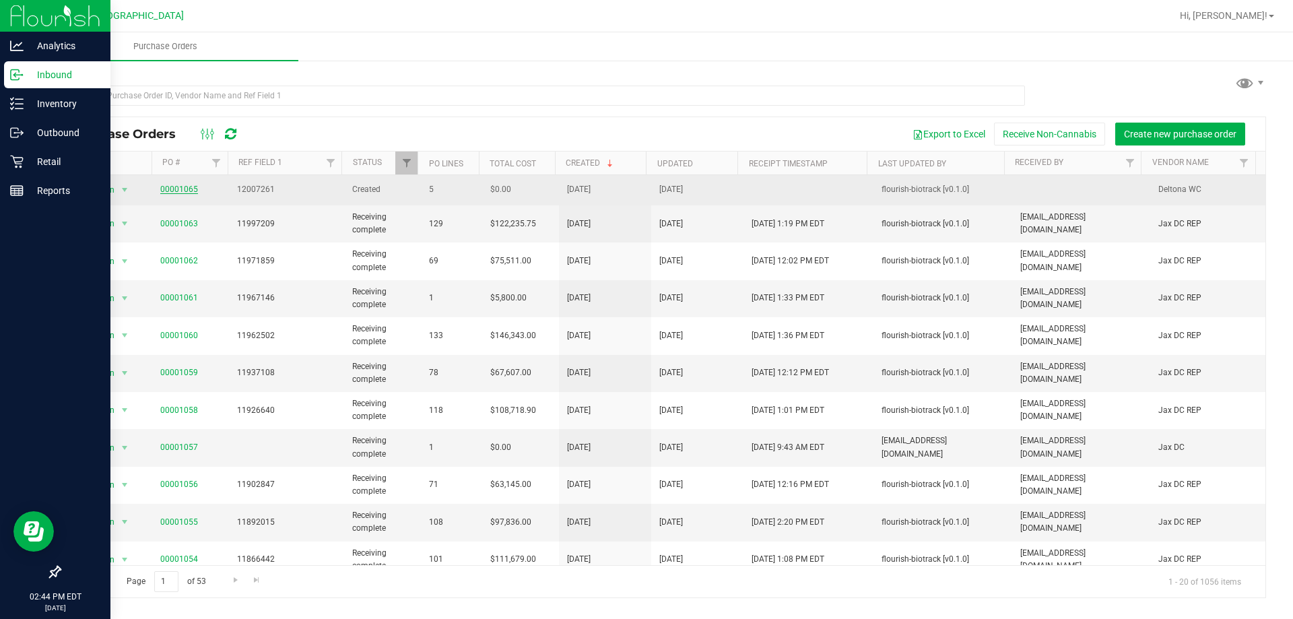
click at [178, 191] on link "00001065" at bounding box center [179, 188] width 38 height 9
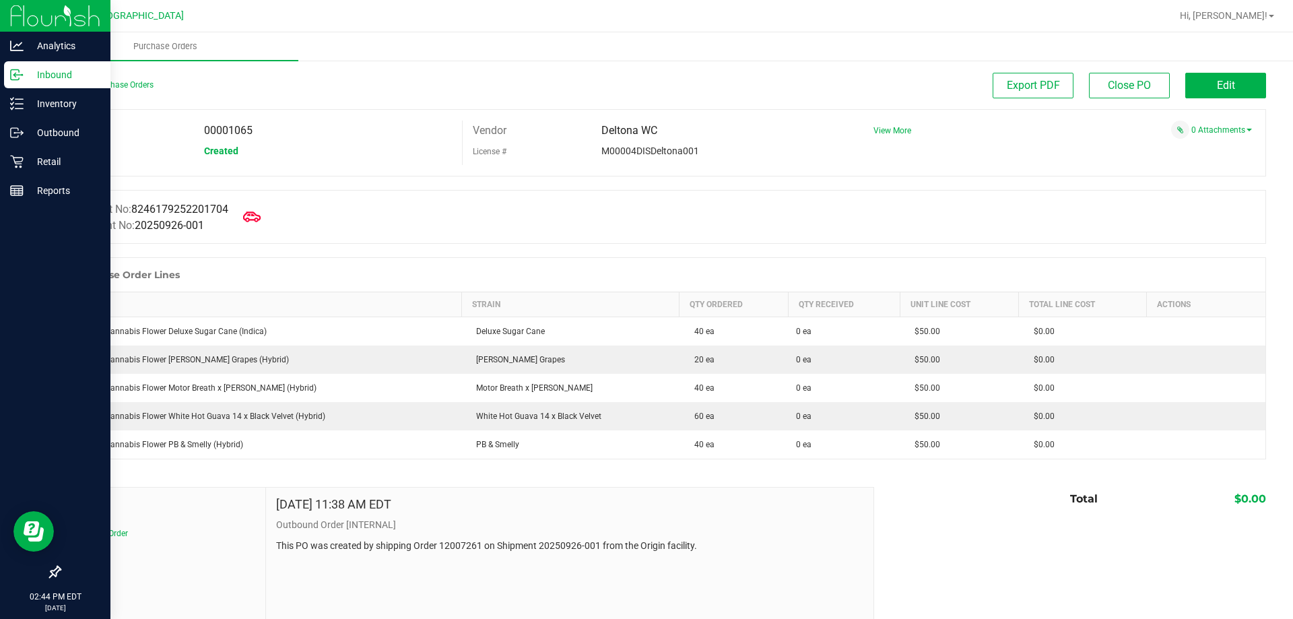
click at [249, 215] on icon at bounding box center [252, 217] width 18 height 18
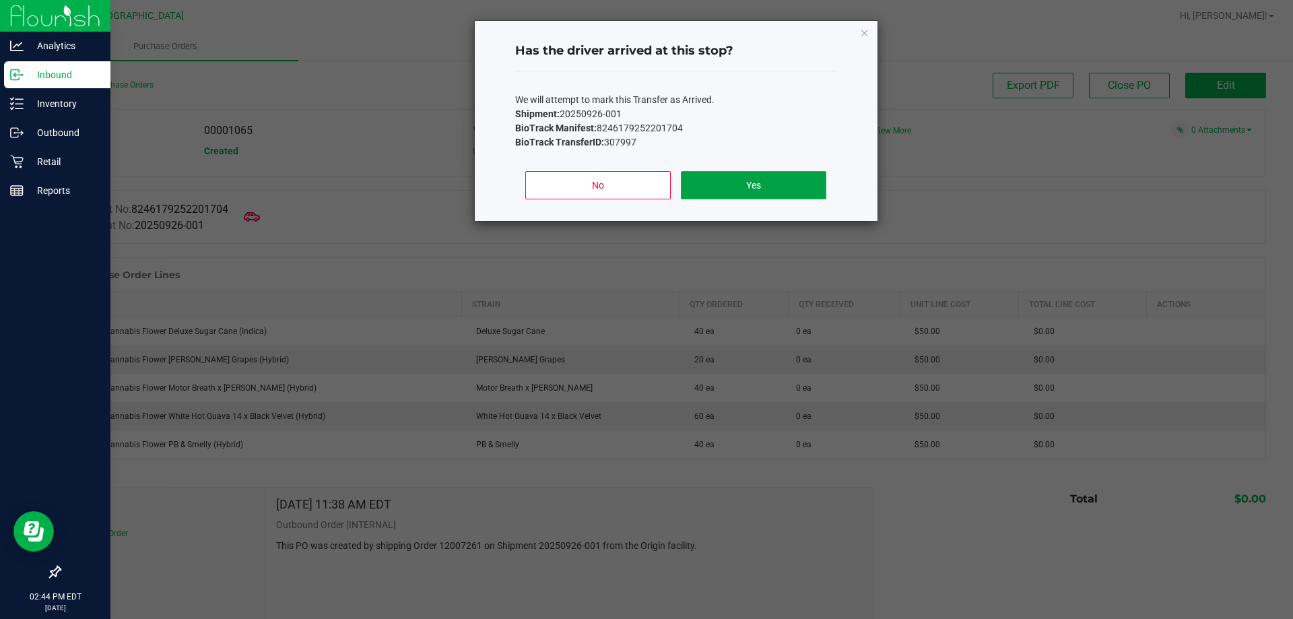
click at [782, 188] on button "Yes" at bounding box center [753, 185] width 145 height 28
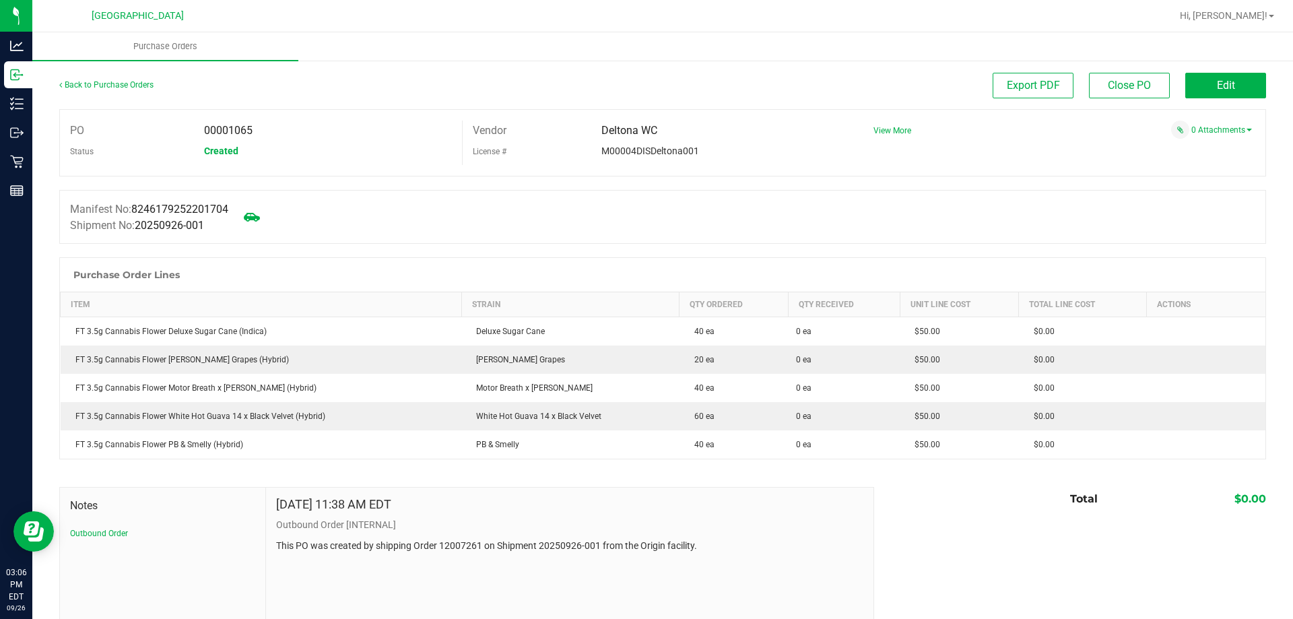
drag, startPoint x: 21, startPoint y: 5, endPoint x: 1065, endPoint y: 170, distance: 1057.1
click at [1003, 197] on div "Manifest No: 8246179252201704 Shipment No: 20250926-001" at bounding box center [662, 217] width 1206 height 54
click at [1209, 77] on button "Edit" at bounding box center [1225, 86] width 81 height 26
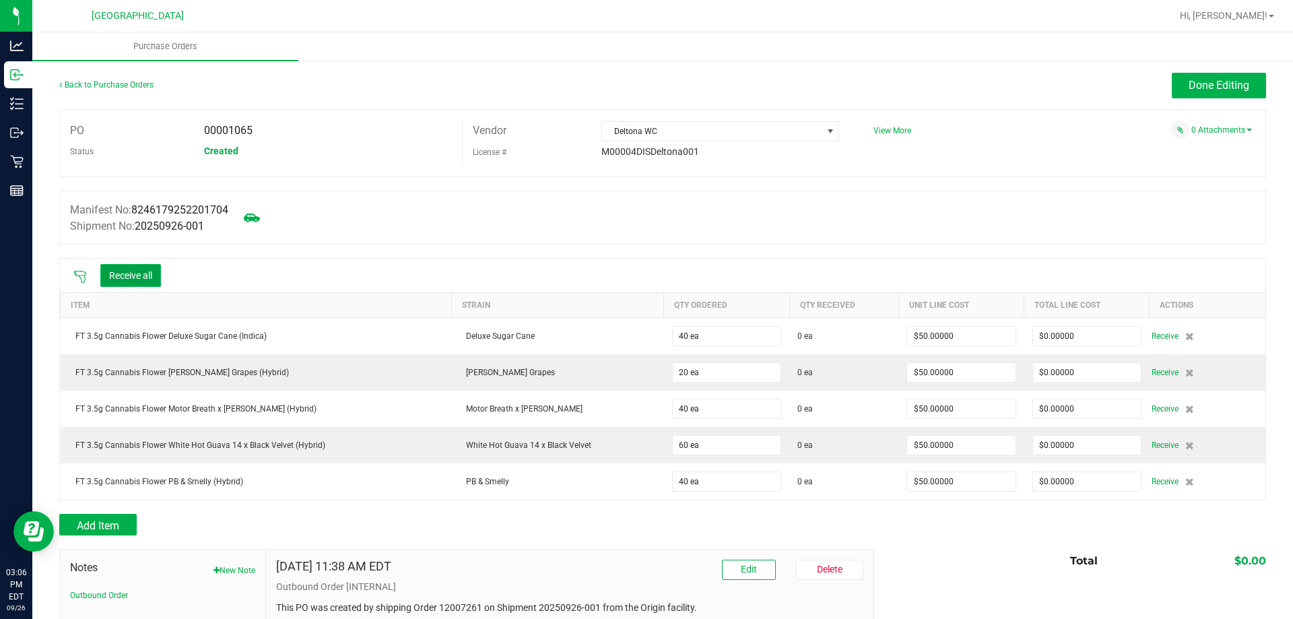
click at [154, 275] on button "Receive all" at bounding box center [130, 275] width 61 height 23
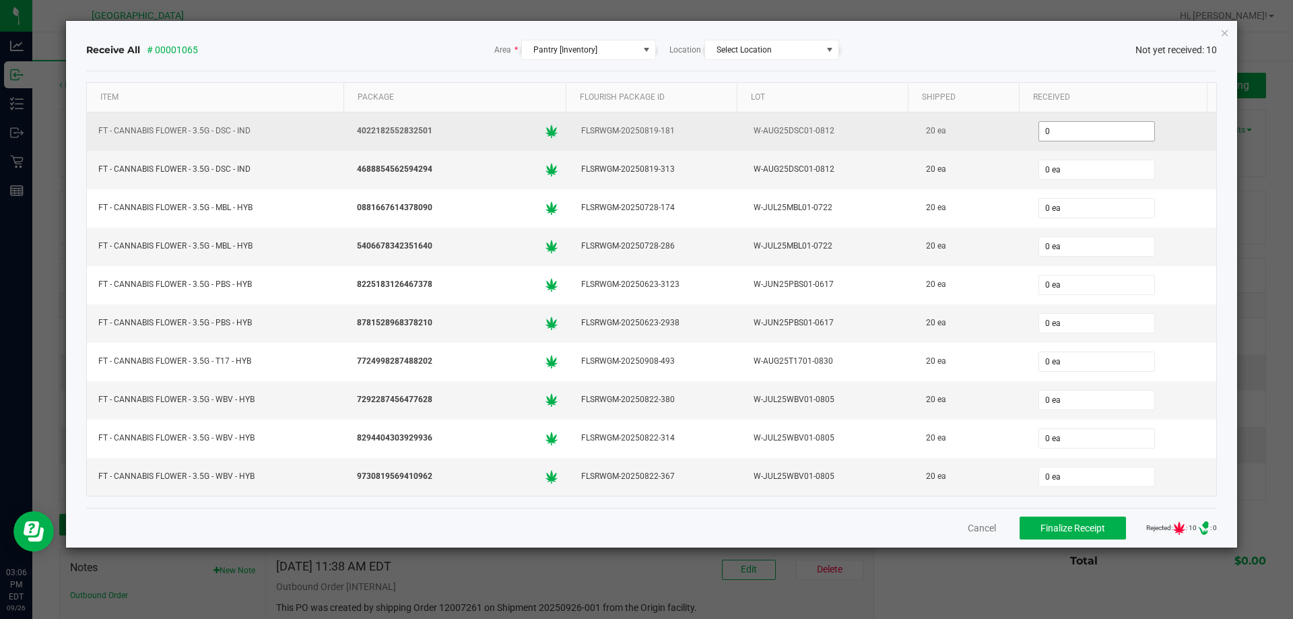
click at [1077, 133] on input "0" at bounding box center [1096, 131] width 115 height 19
type input "20 ea"
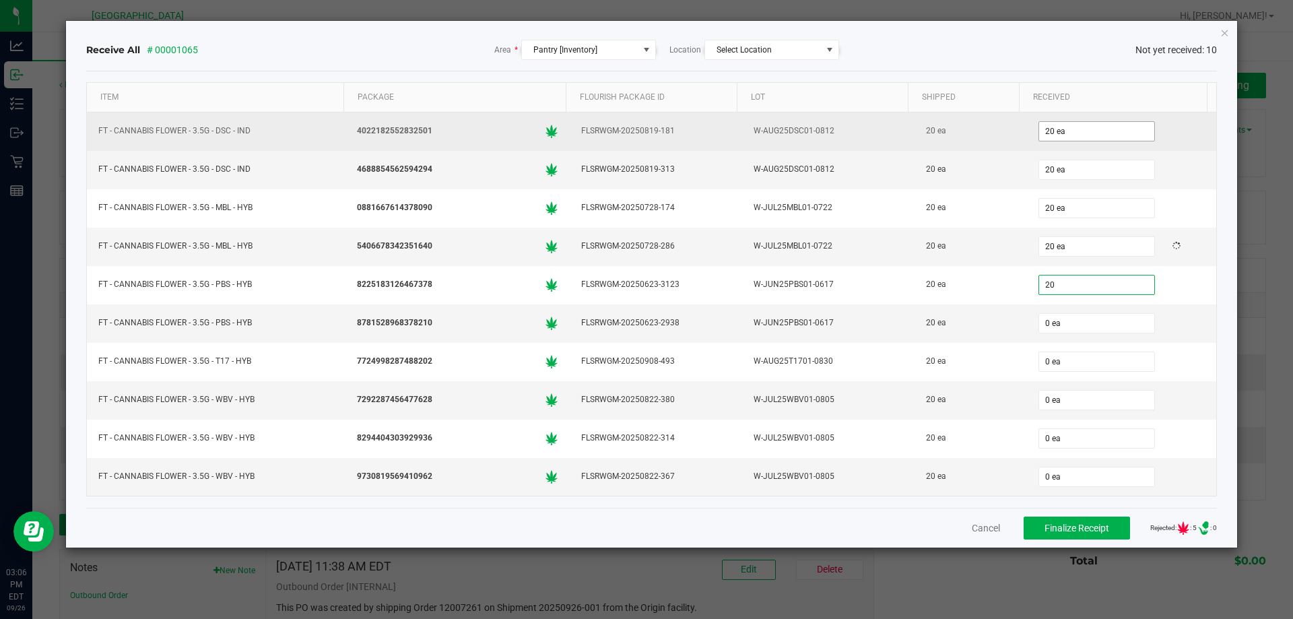
type input "20 ea"
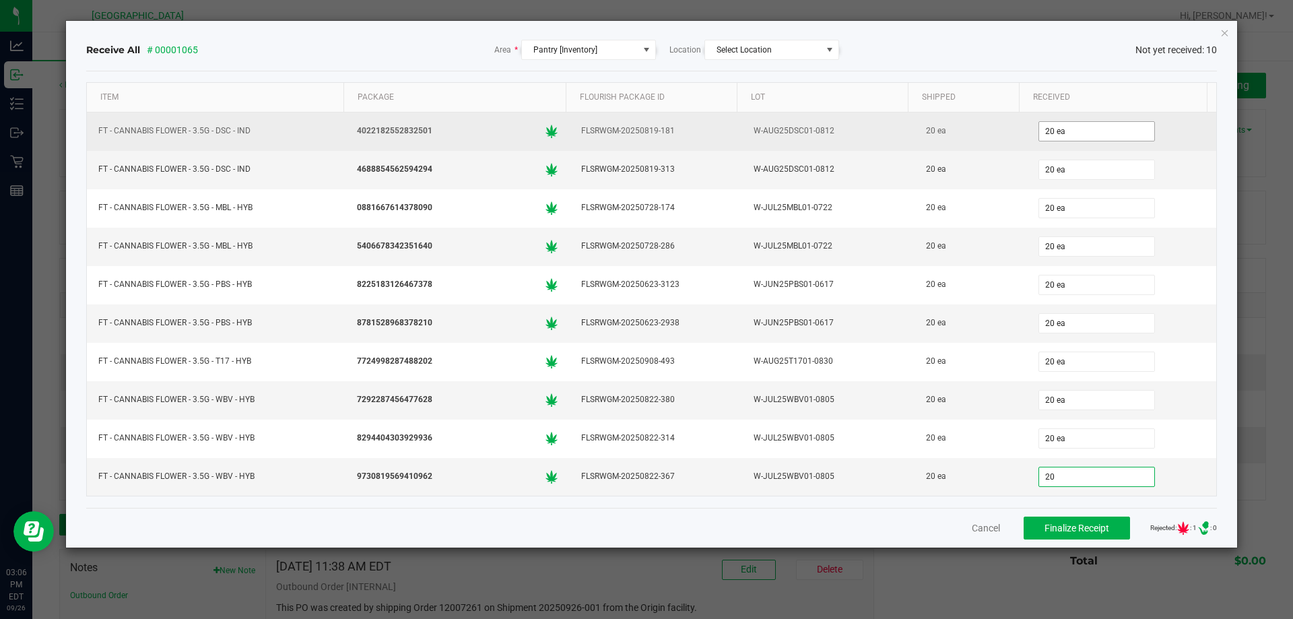
type input "20"
type input "20 ea"
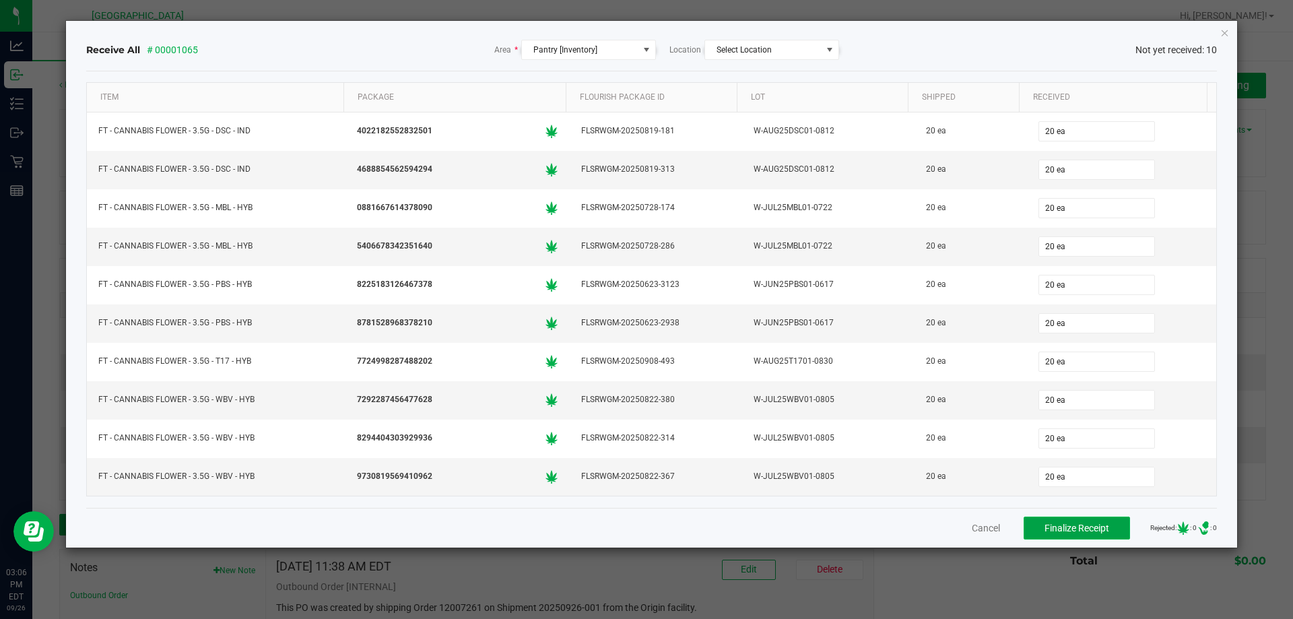
click at [1072, 532] on span "Finalize Receipt" at bounding box center [1076, 527] width 65 height 11
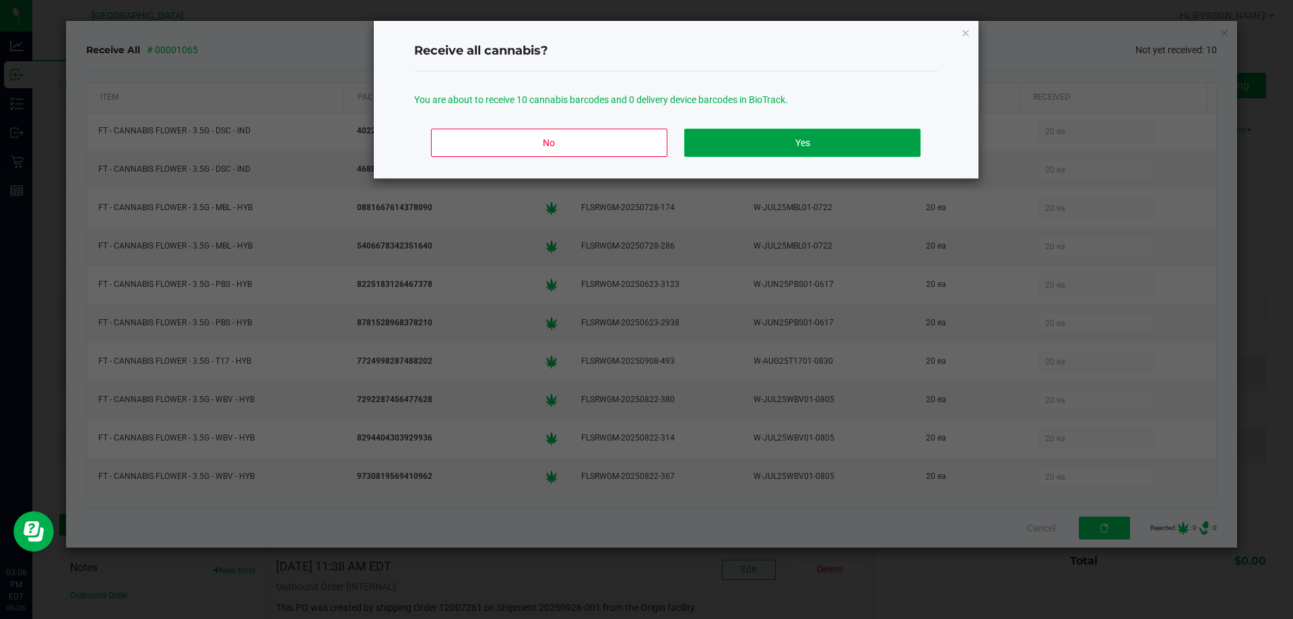
click at [756, 137] on button "Yes" at bounding box center [802, 143] width 236 height 28
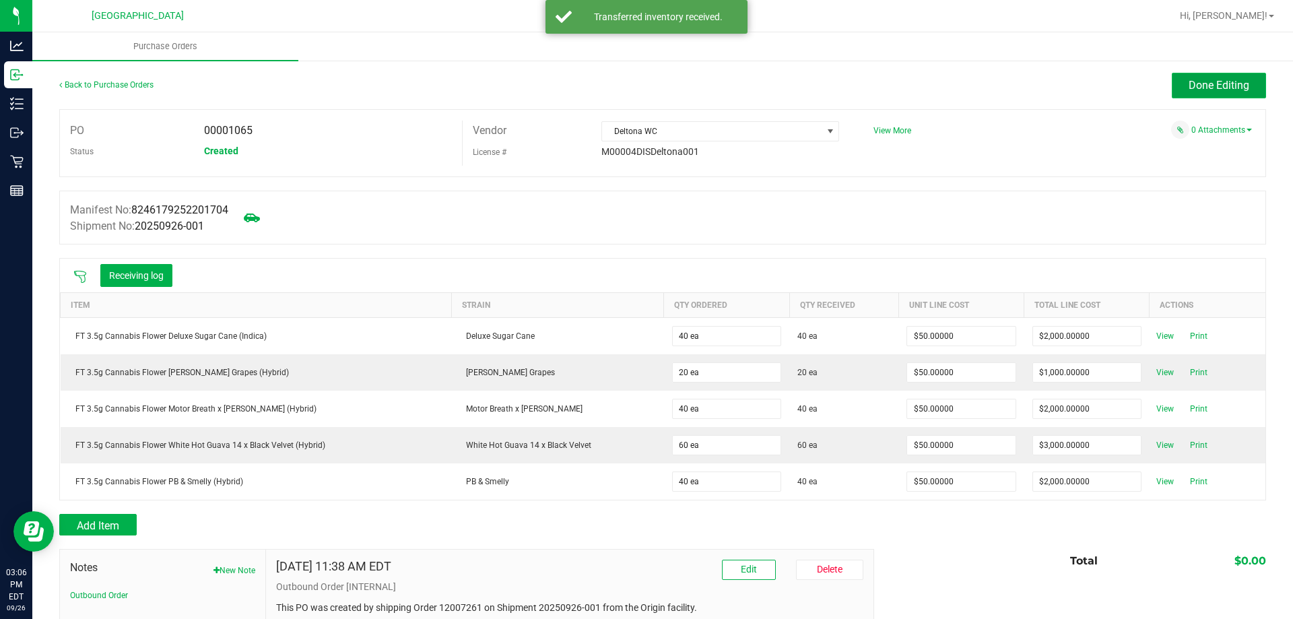
click at [1242, 86] on button "Done Editing" at bounding box center [1218, 86] width 94 height 26
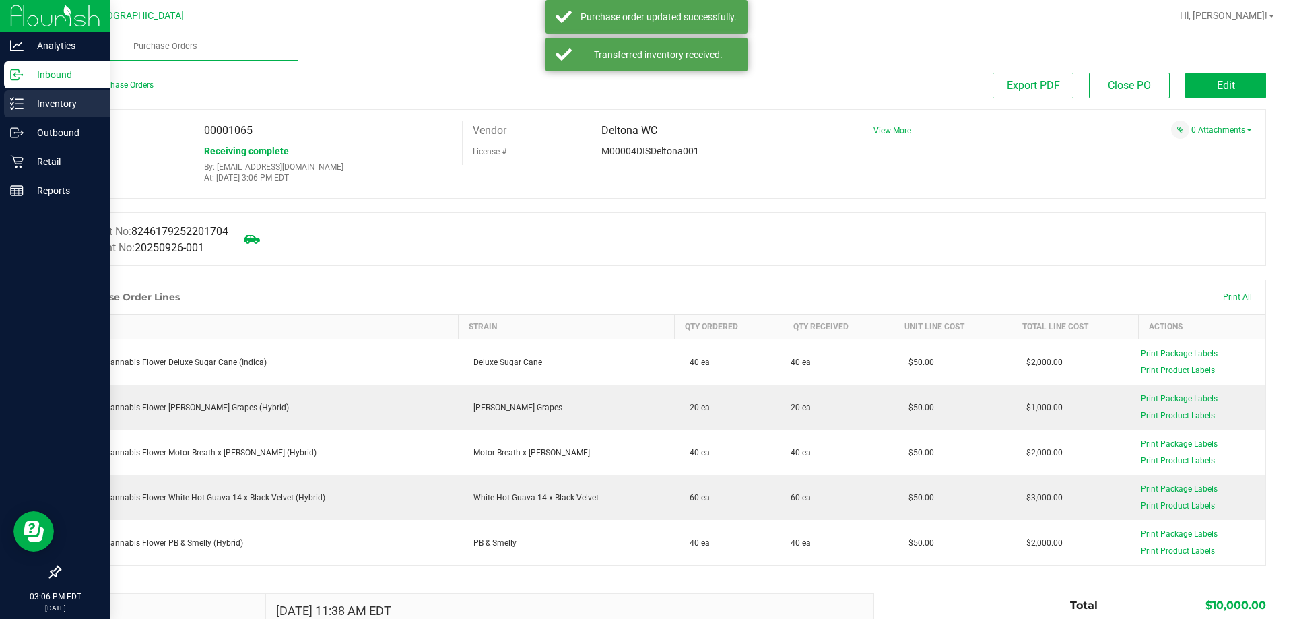
click at [14, 99] on icon at bounding box center [16, 103] width 13 height 13
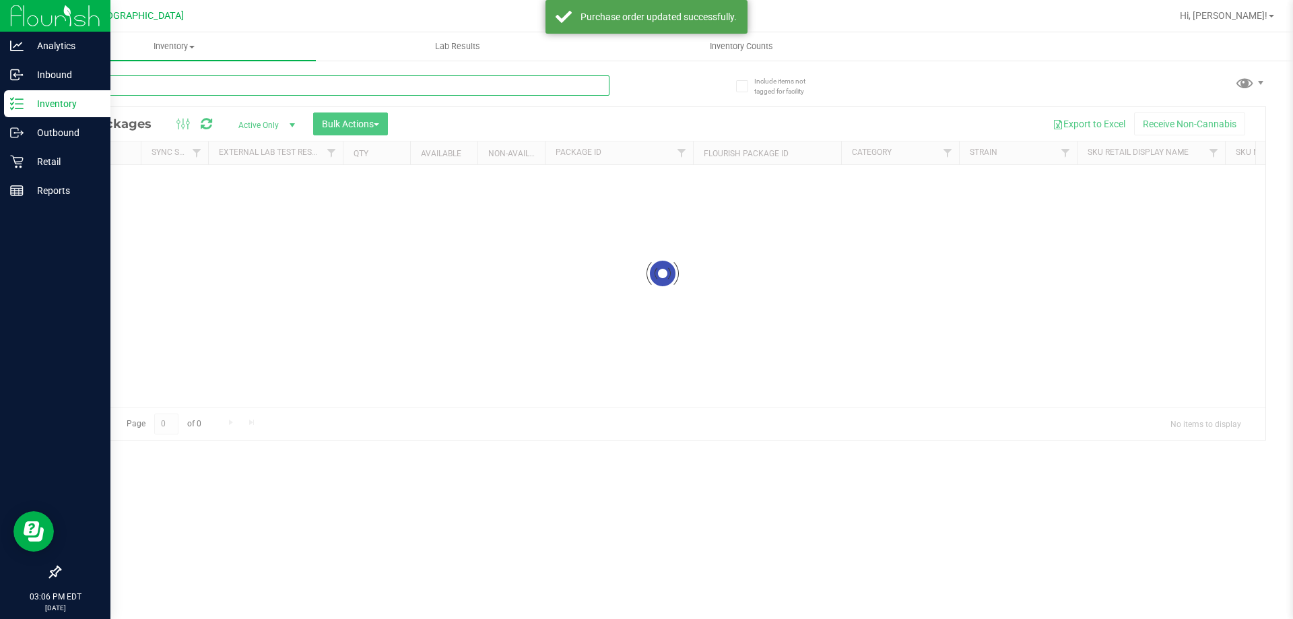
click at [141, 83] on input "text" at bounding box center [334, 85] width 550 height 20
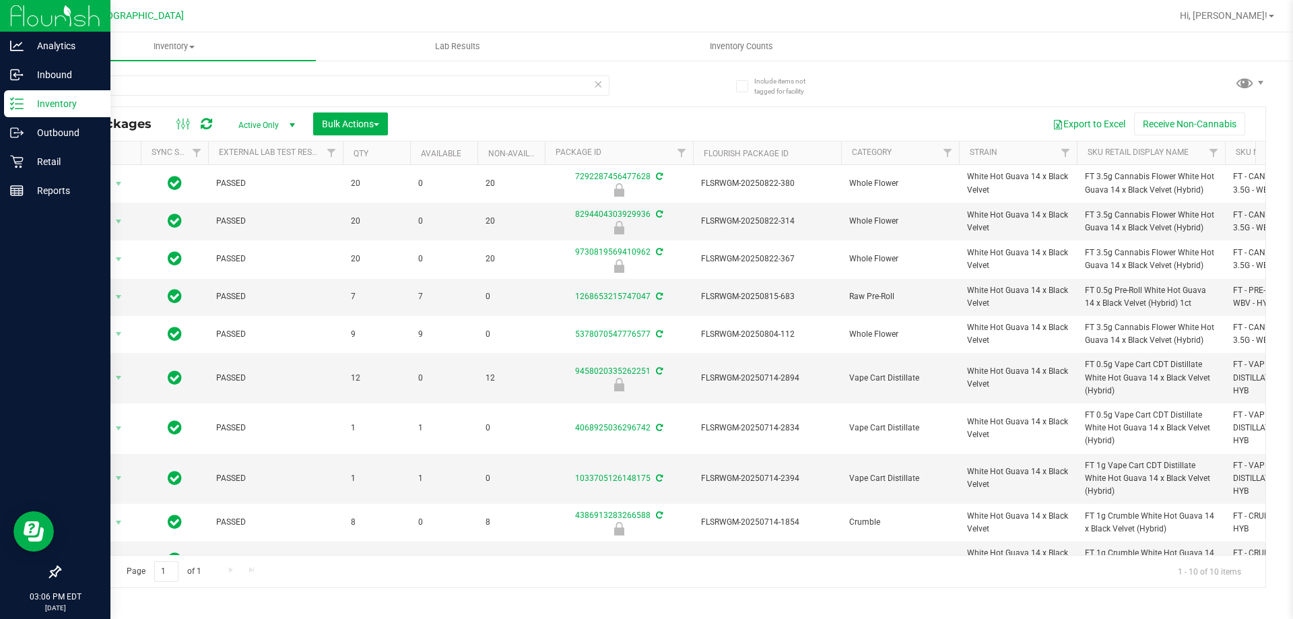
click at [322, 71] on div "wbv" at bounding box center [360, 84] width 603 height 43
click at [320, 77] on input "wbv" at bounding box center [334, 85] width 550 height 20
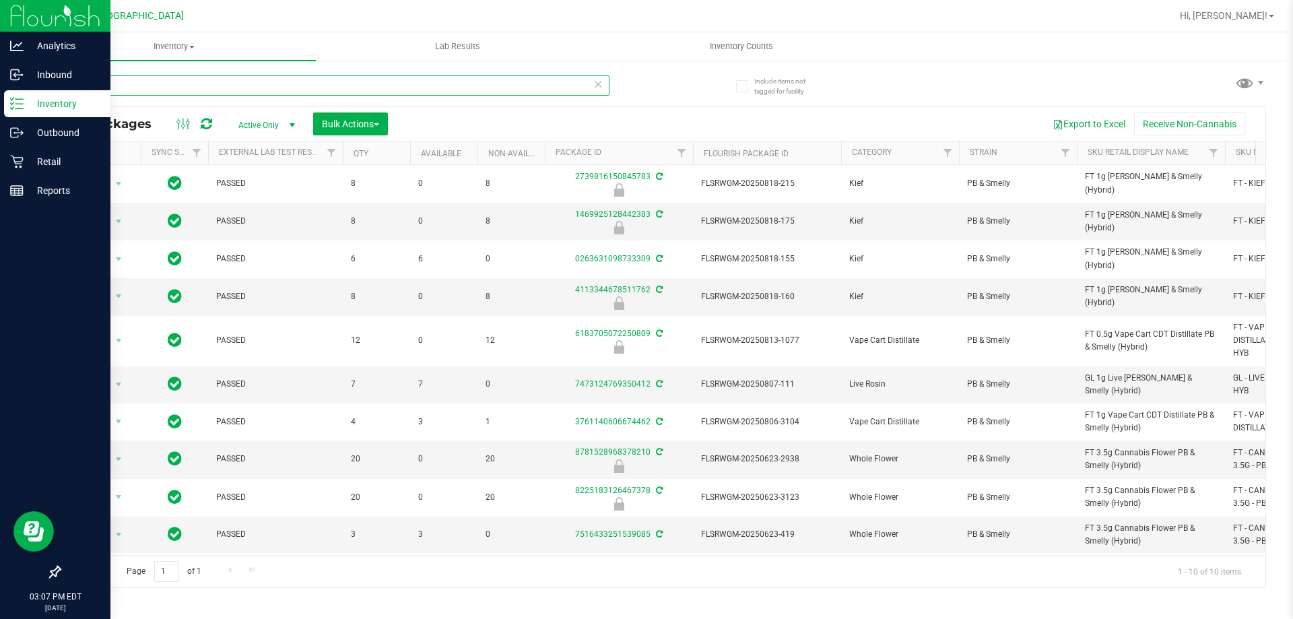
click at [222, 79] on input "pbs" at bounding box center [334, 85] width 550 height 20
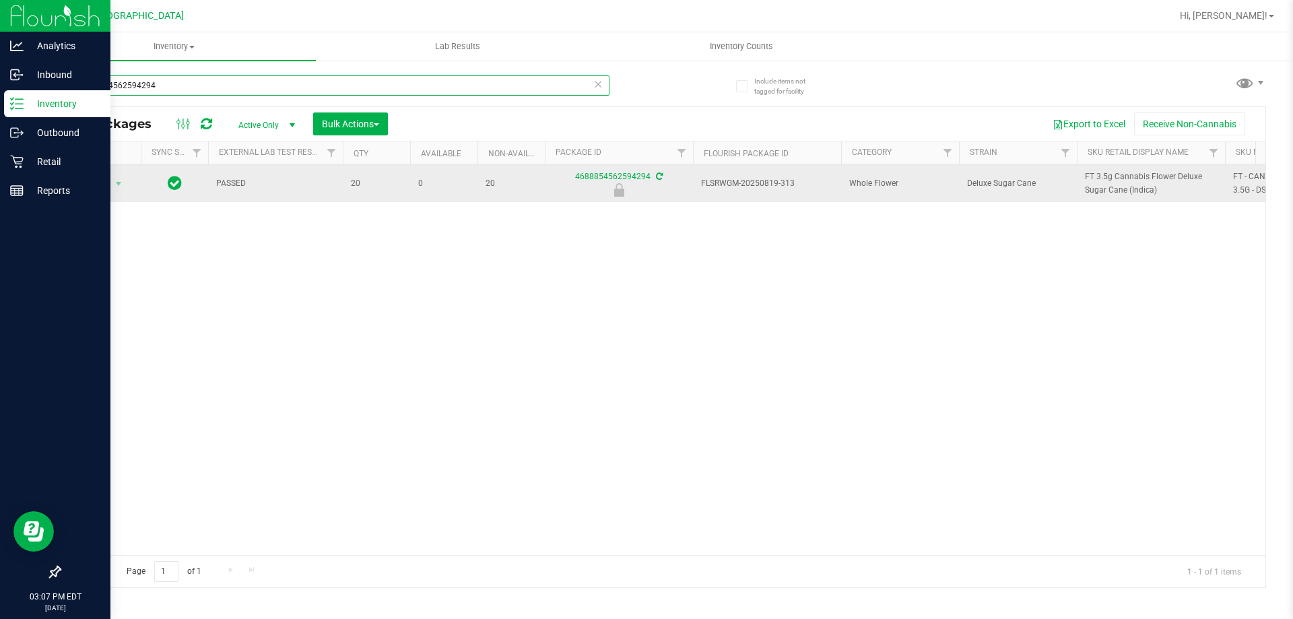
type input "4688854562594294"
click at [93, 178] on span "Action" at bounding box center [91, 183] width 36 height 19
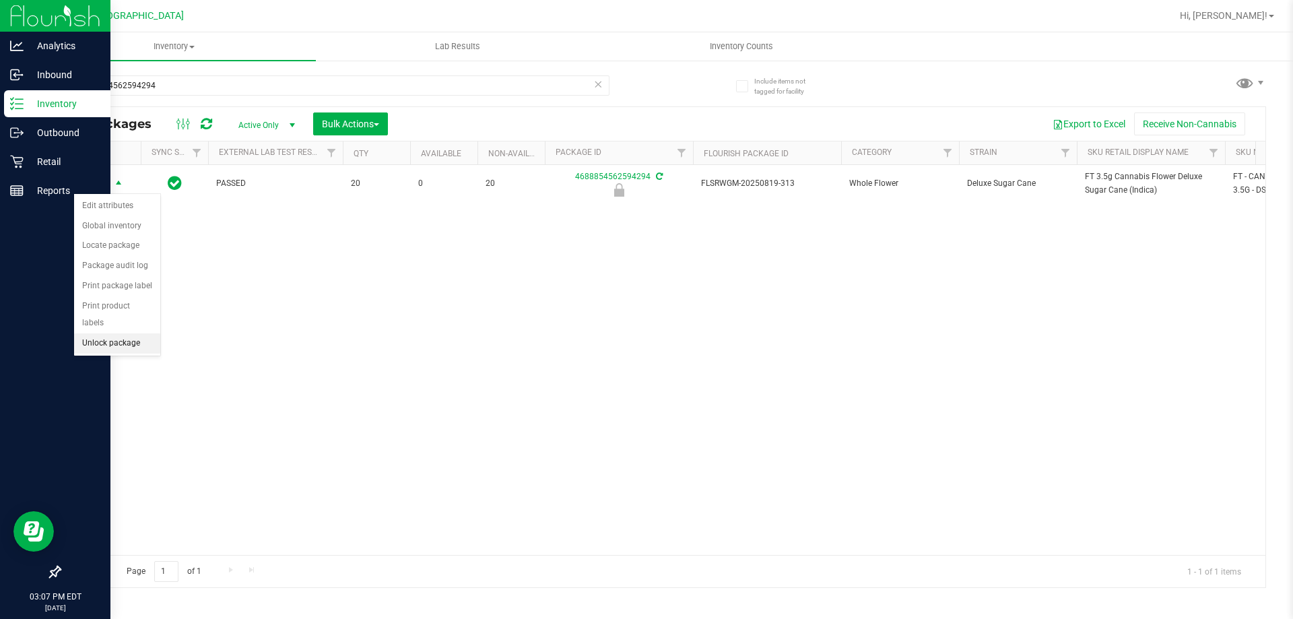
click at [100, 333] on li "Unlock package" at bounding box center [117, 343] width 86 height 20
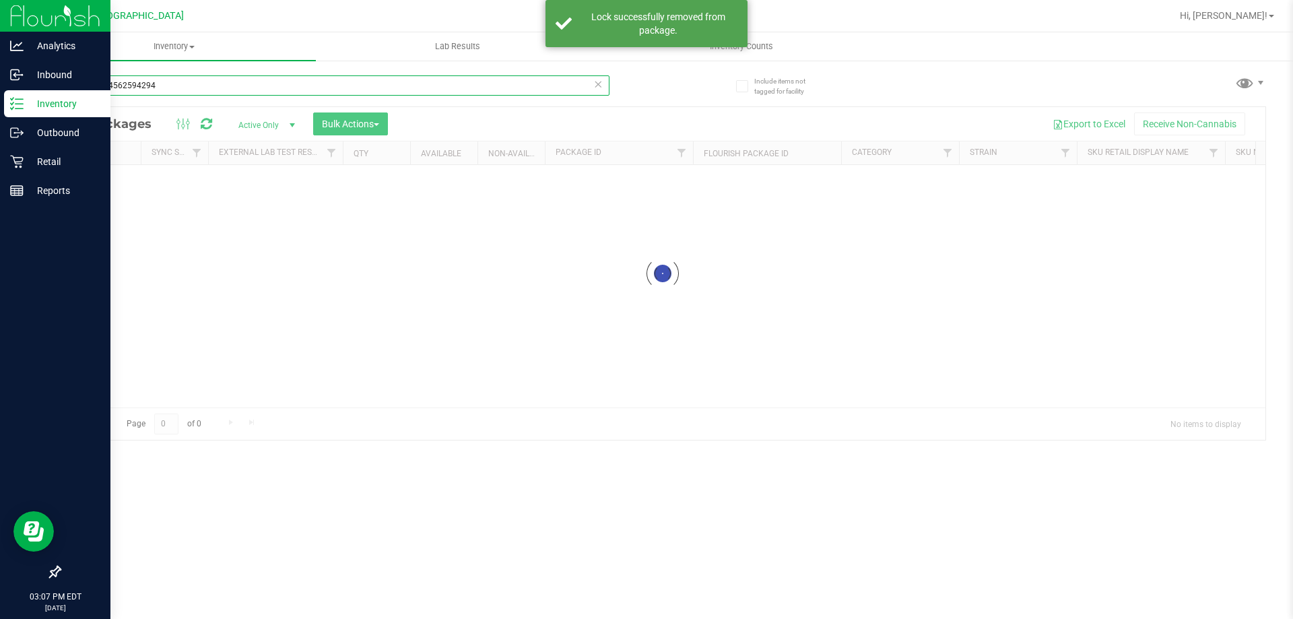
click at [307, 84] on input "4688854562594294" at bounding box center [334, 85] width 550 height 20
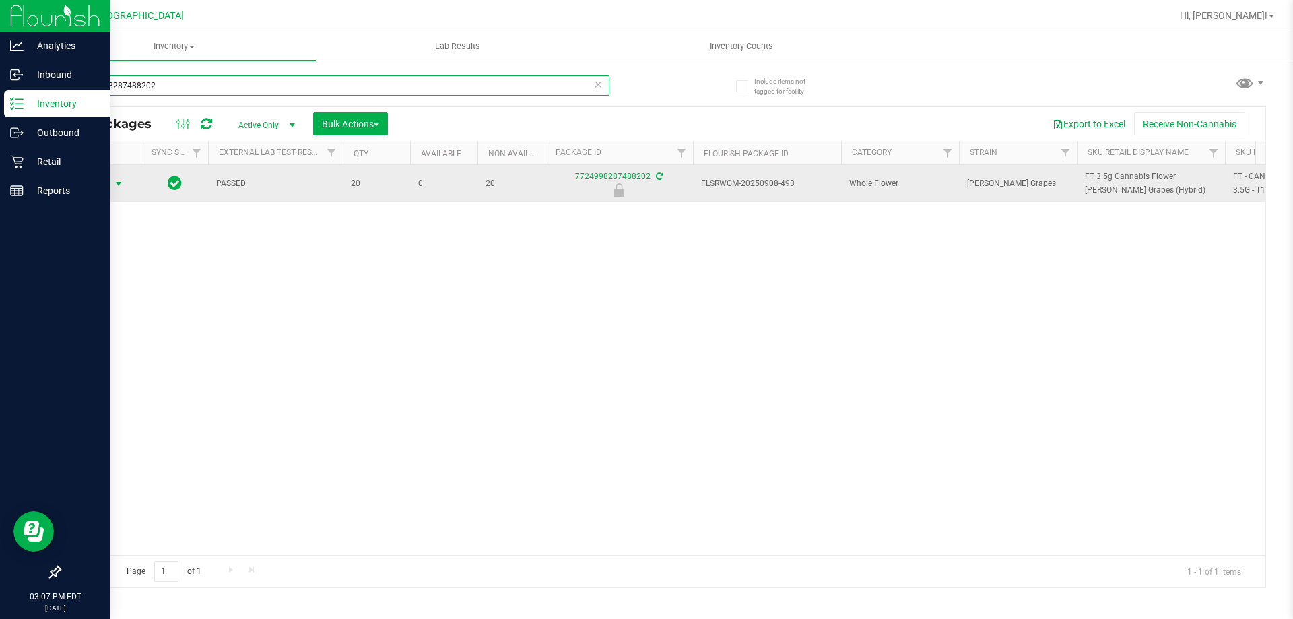
type input "7724998287488202"
click at [106, 184] on span "Action" at bounding box center [91, 183] width 36 height 19
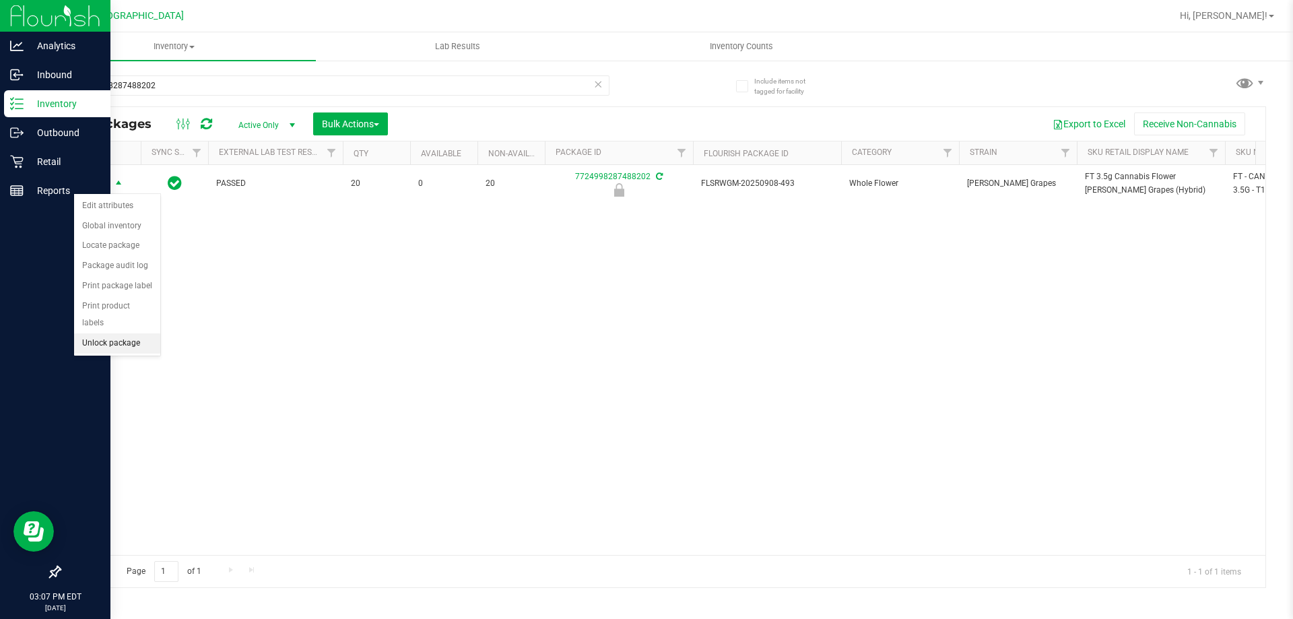
click at [128, 333] on li "Unlock package" at bounding box center [117, 343] width 86 height 20
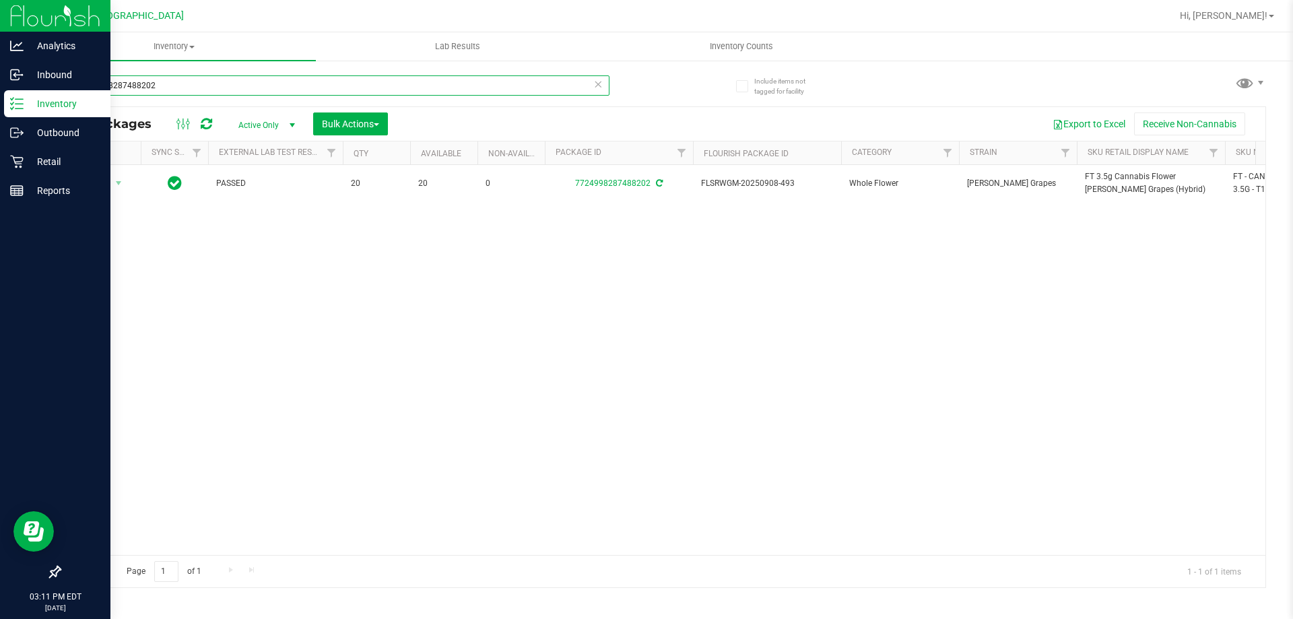
click at [139, 88] on input "7724998287488202" at bounding box center [334, 85] width 550 height 20
drag, startPoint x: 139, startPoint y: 88, endPoint x: 118, endPoint y: 95, distance: 22.1
click at [139, 87] on input "7724998287488202" at bounding box center [334, 85] width 550 height 20
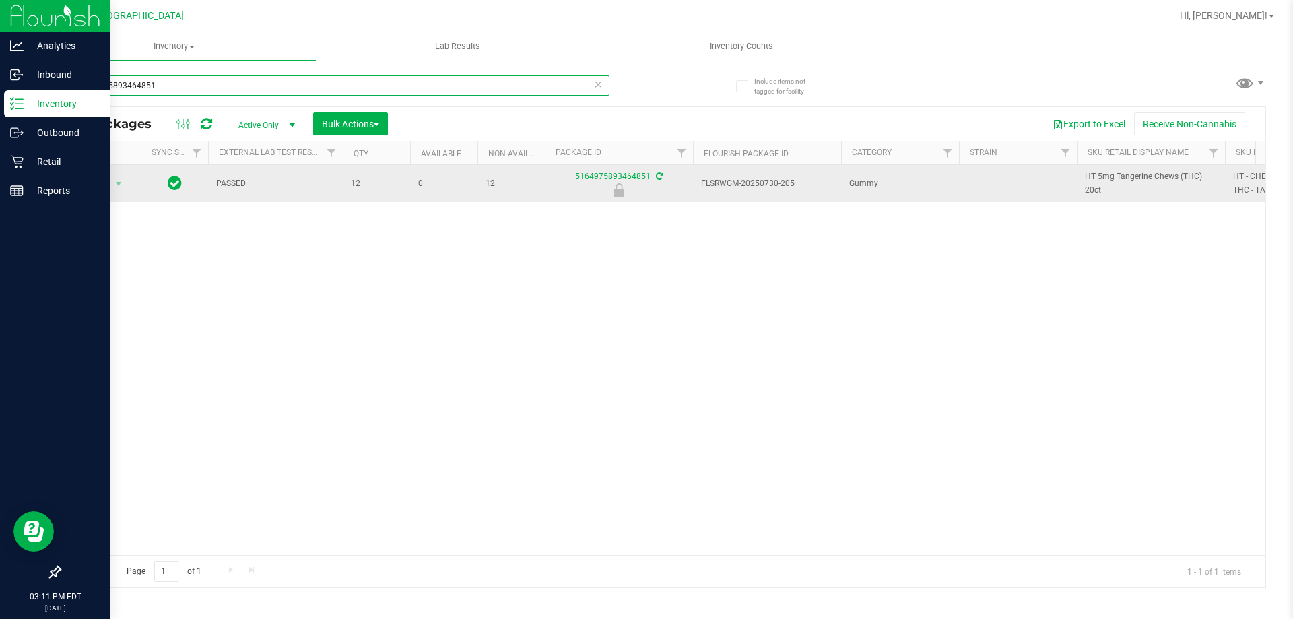
type input "5164975893464851"
click at [103, 179] on span "Action" at bounding box center [91, 183] width 36 height 19
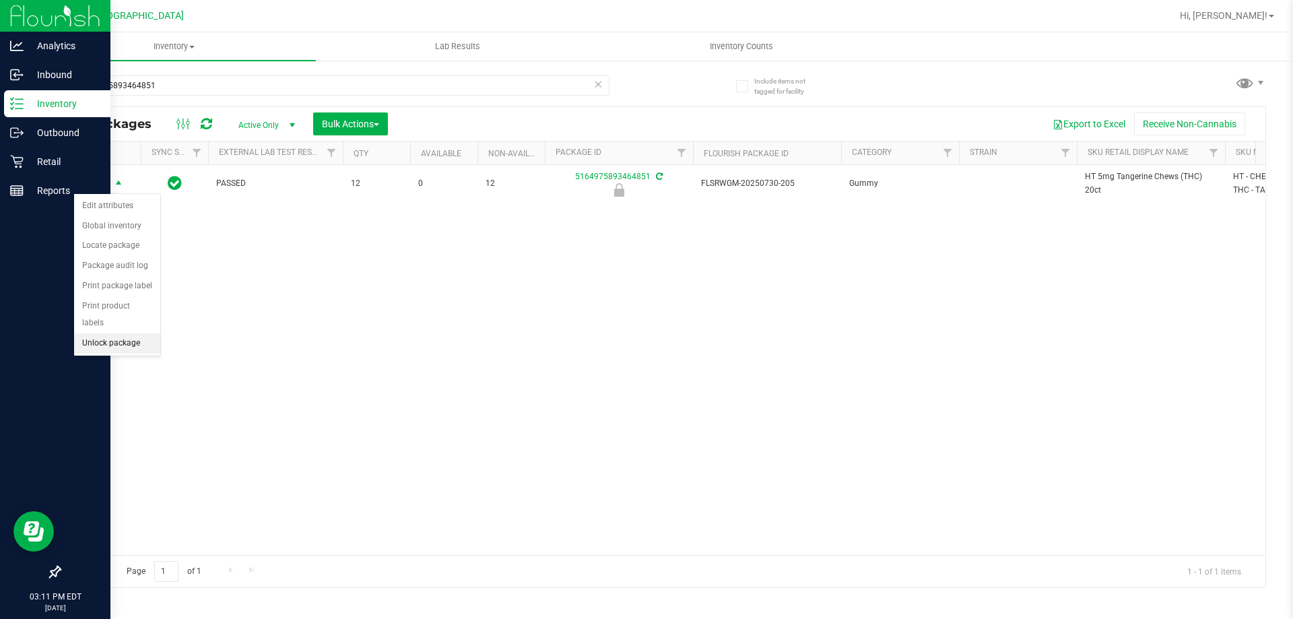
click at [122, 333] on li "Unlock package" at bounding box center [117, 343] width 86 height 20
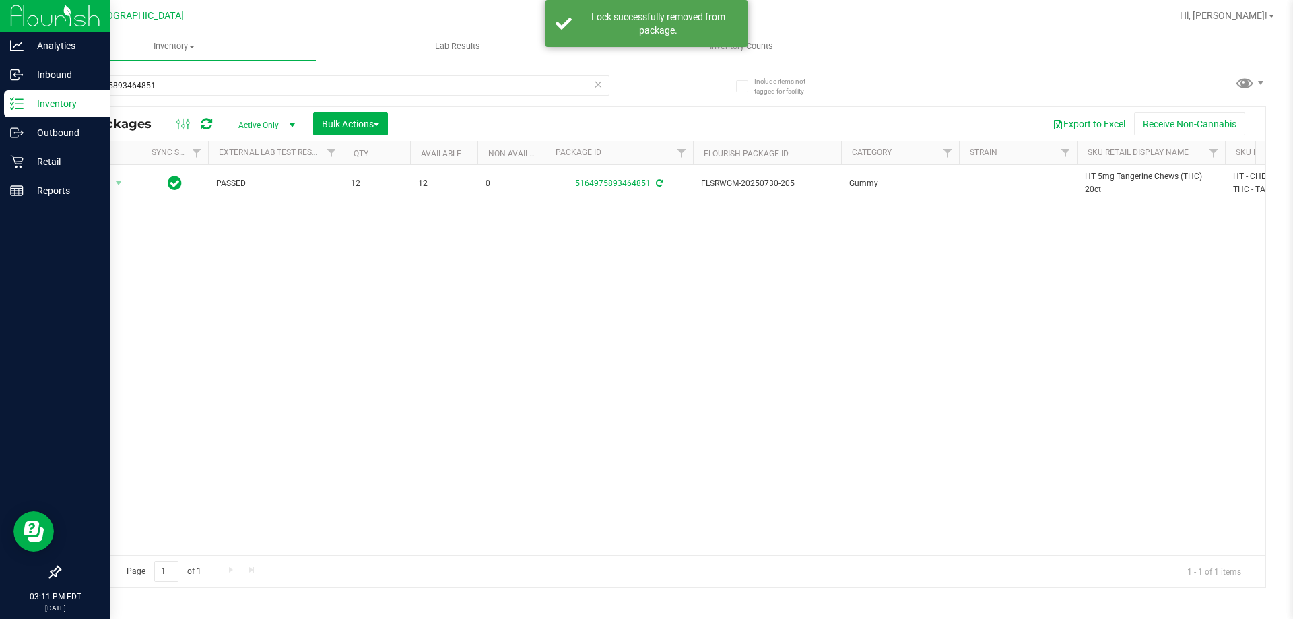
click at [1099, 177] on span "HT 5mg Tangerine Chews (THC) 20ct" at bounding box center [1151, 183] width 132 height 26
copy tr "HT 5mg Tangerine Chews (THC) 20ct"
click at [562, 81] on input "5164975893464851" at bounding box center [334, 85] width 550 height 20
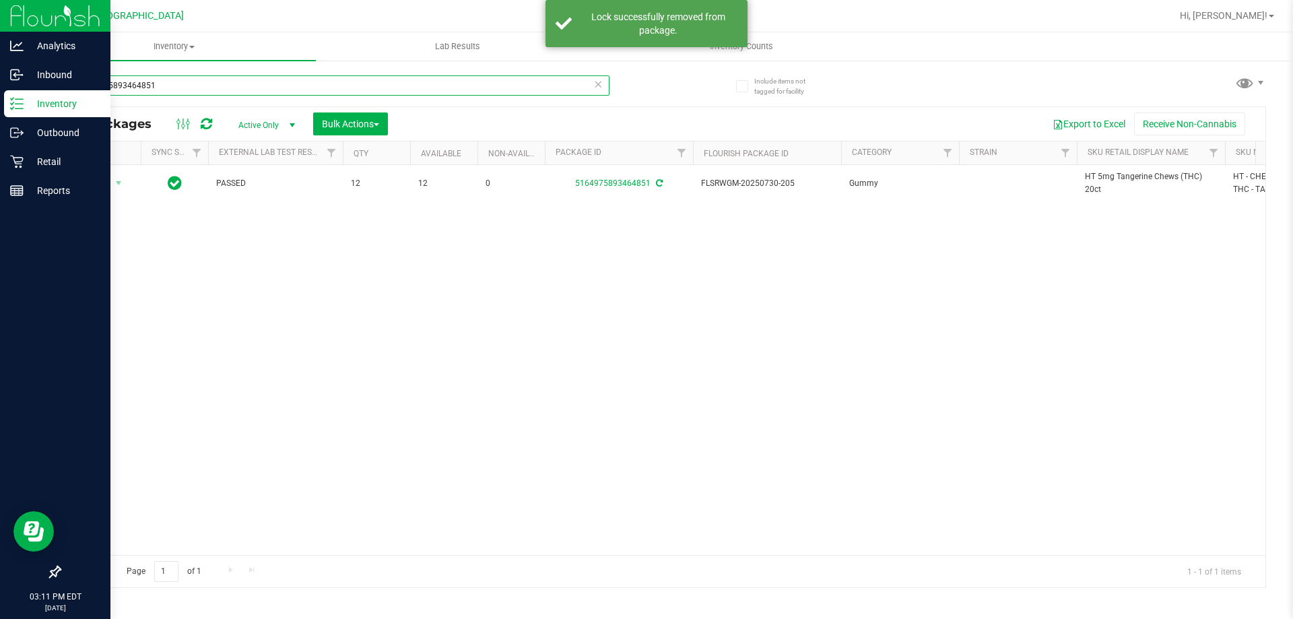
paste input "HT 5mg Tangerine Chews (THC) 20ct"
click at [562, 81] on input "5164975893464851" at bounding box center [334, 85] width 550 height 20
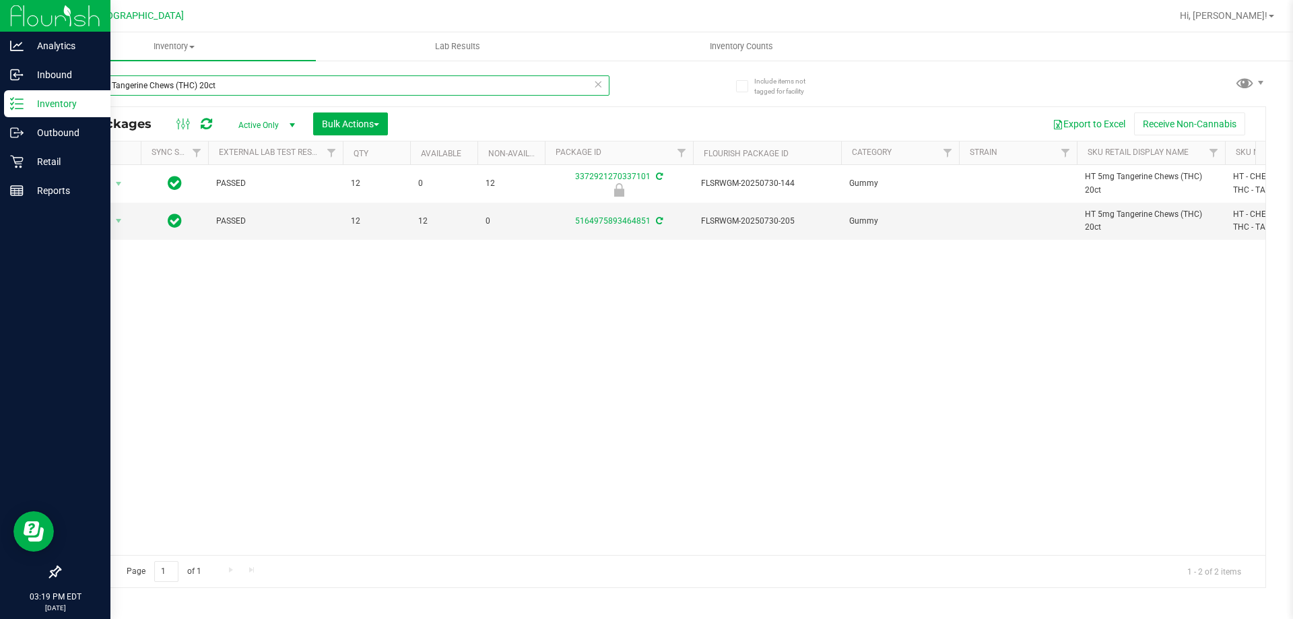
click at [320, 87] on input "HT 5mg Tangerine Chews (THC) 20ct" at bounding box center [334, 85] width 550 height 20
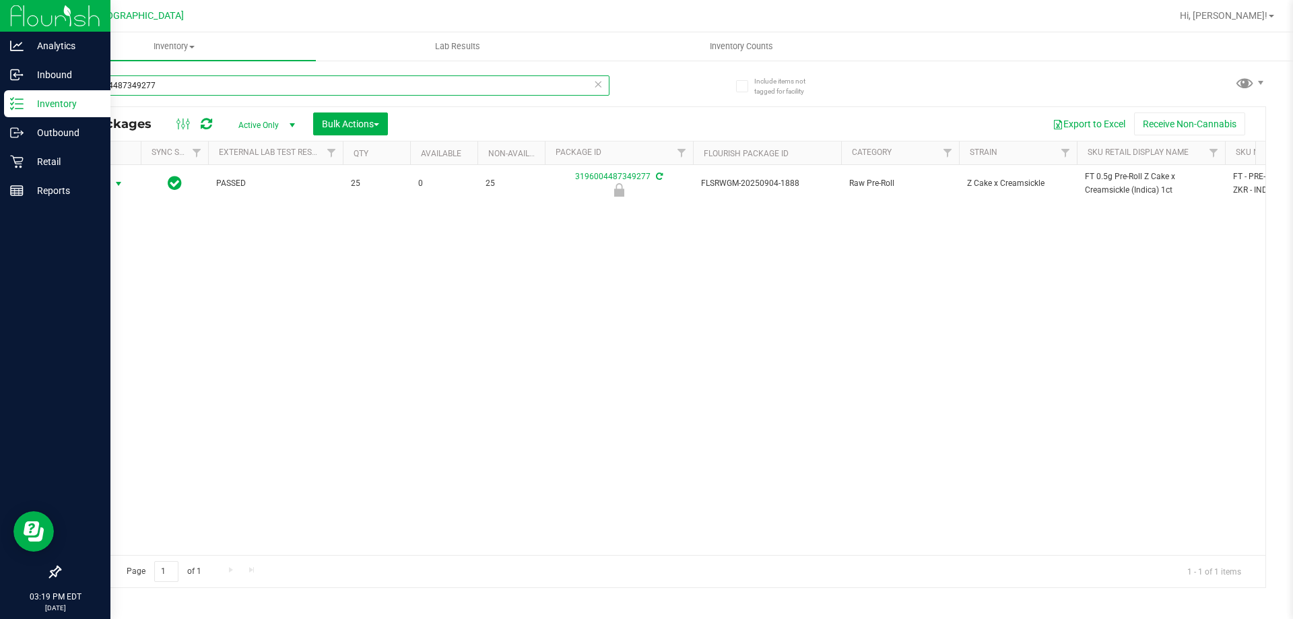
type input "3196004487349277"
click at [94, 184] on span "Action" at bounding box center [91, 183] width 36 height 19
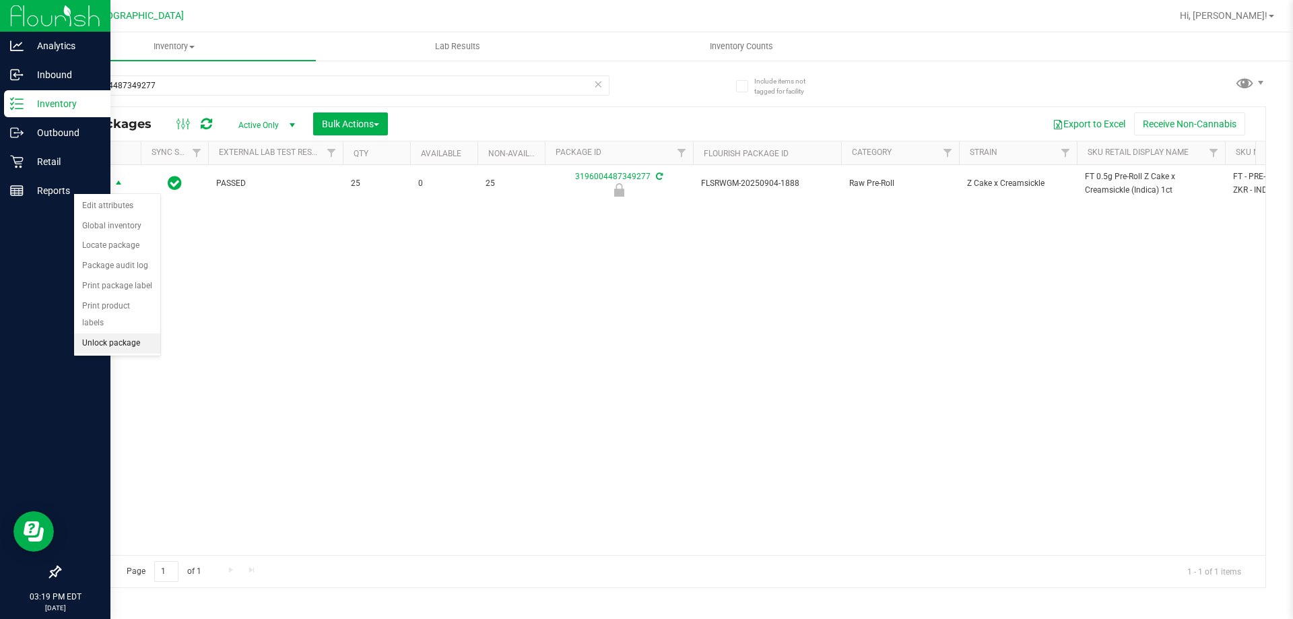
click at [106, 333] on li "Unlock package" at bounding box center [117, 343] width 86 height 20
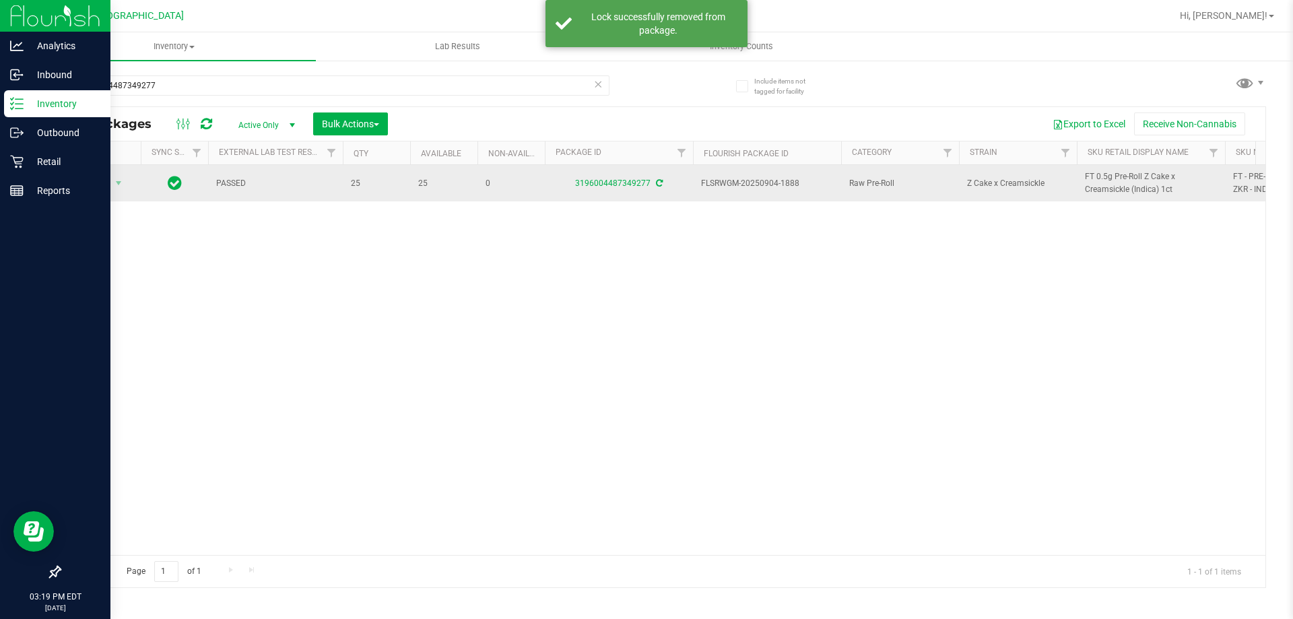
click at [1104, 189] on span "FT 0.5g Pre-Roll Z Cake x Creamsickle (Indica) 1ct" at bounding box center [1151, 183] width 132 height 26
copy tr "FT 0.5g Pre-Roll Z Cake x Creamsickle (Indica) 1ct"
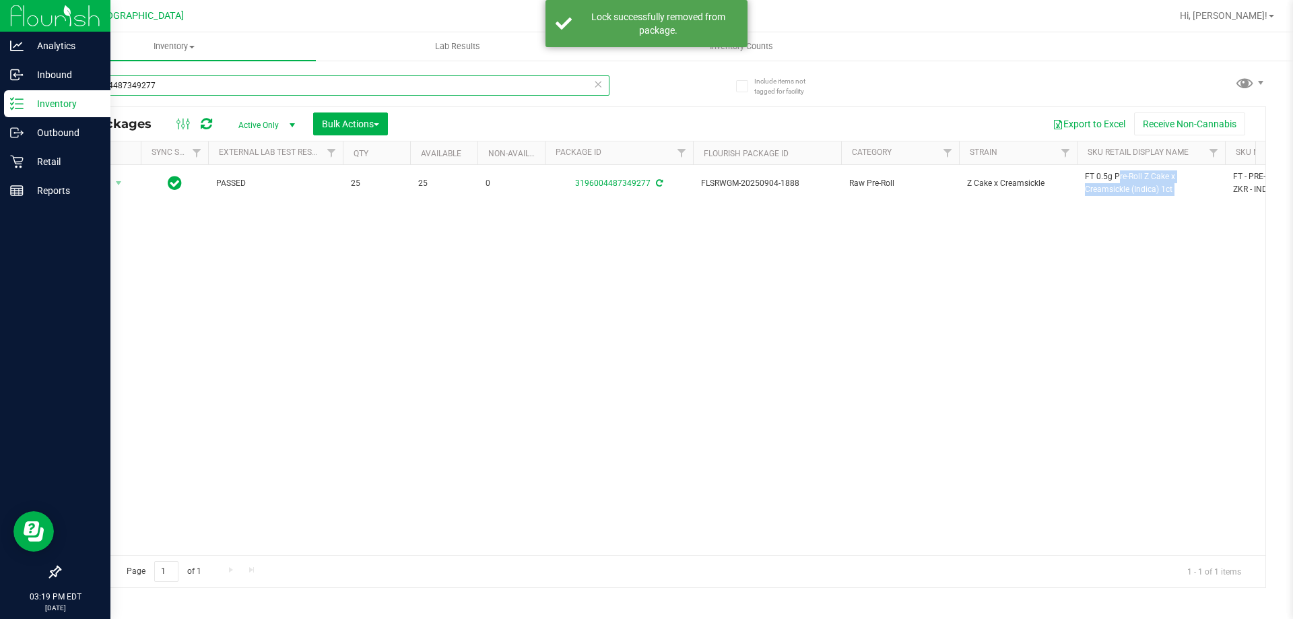
click at [476, 85] on input "3196004487349277" at bounding box center [334, 85] width 550 height 20
click at [475, 85] on input "3196004487349277" at bounding box center [334, 85] width 550 height 20
paste input "FT 0.5g Pre-Roll Z Cake x Creamsickle (Indica) 1ct"
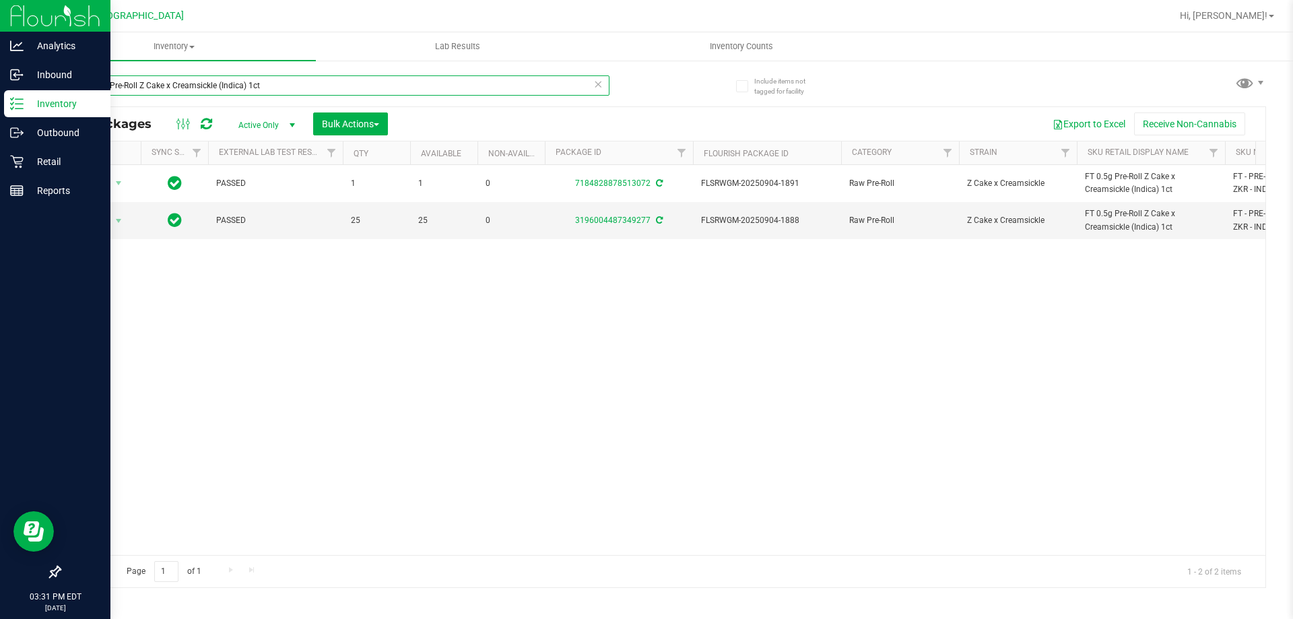
click at [243, 80] on input "FT 0.5g Pre-Roll Z Cake x Creamsickle (Indica) 1ct" at bounding box center [334, 85] width 550 height 20
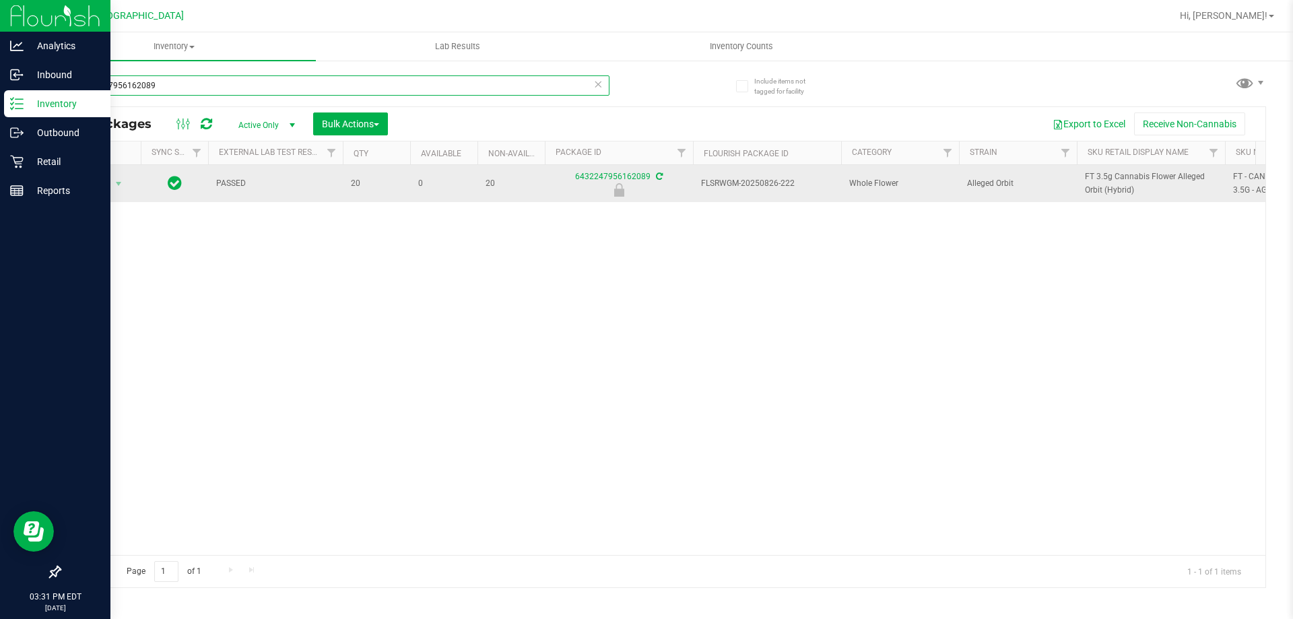
type input "6432247956162089"
click at [103, 182] on span "Action" at bounding box center [91, 183] width 36 height 19
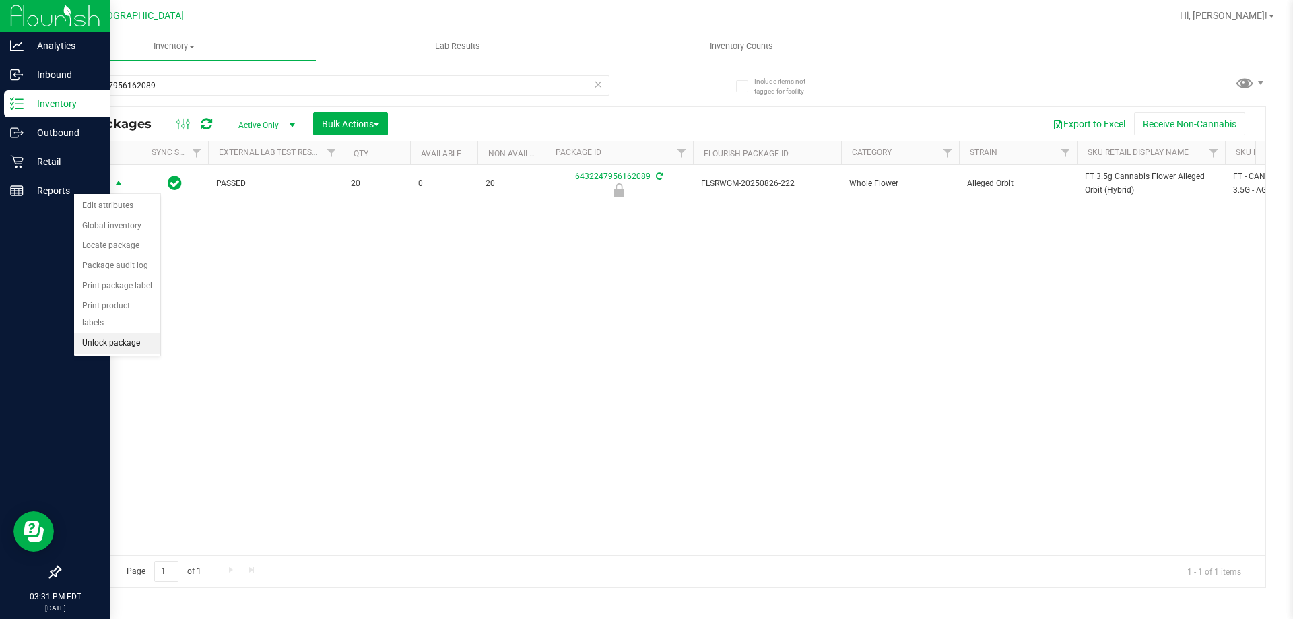
click at [103, 333] on li "Unlock package" at bounding box center [117, 343] width 86 height 20
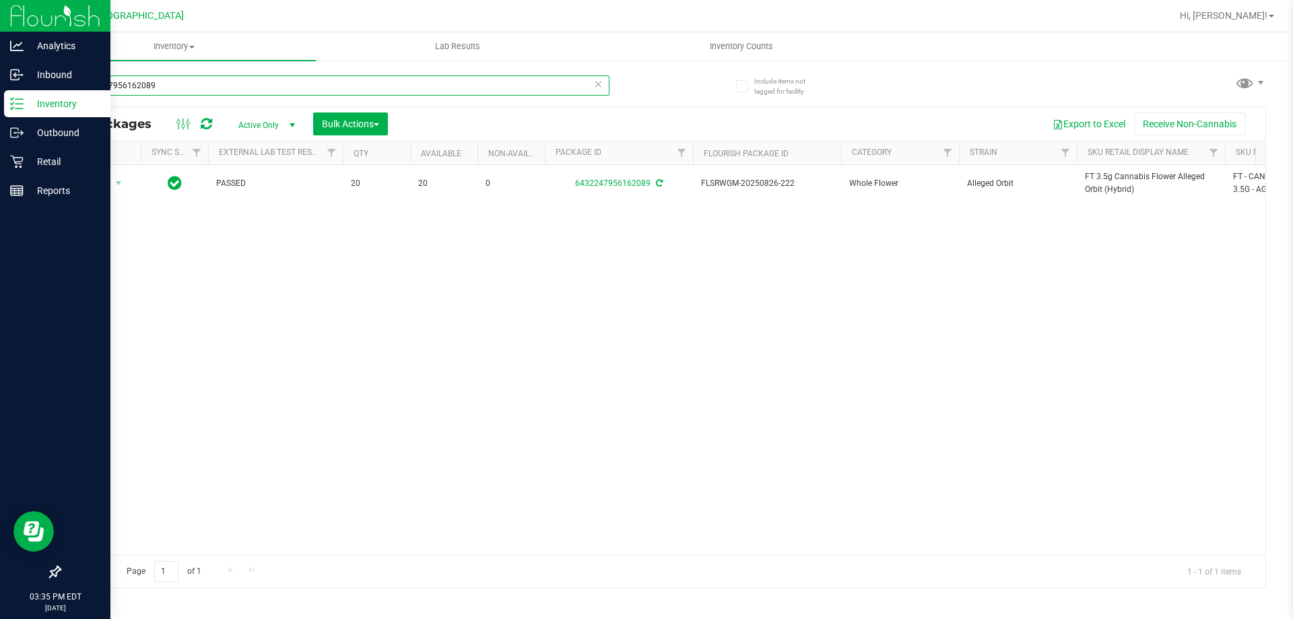
click at [419, 84] on input "6432247956162089" at bounding box center [334, 85] width 550 height 20
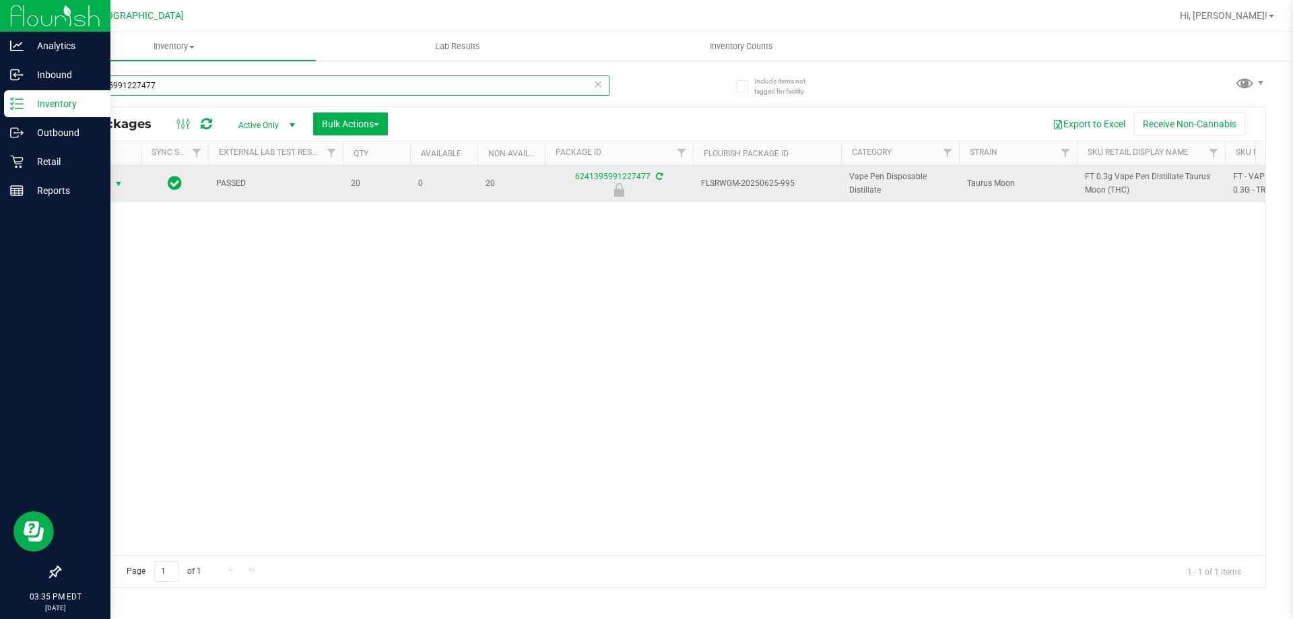
type input "6241395991227477"
click at [102, 186] on span "Action" at bounding box center [91, 183] width 36 height 19
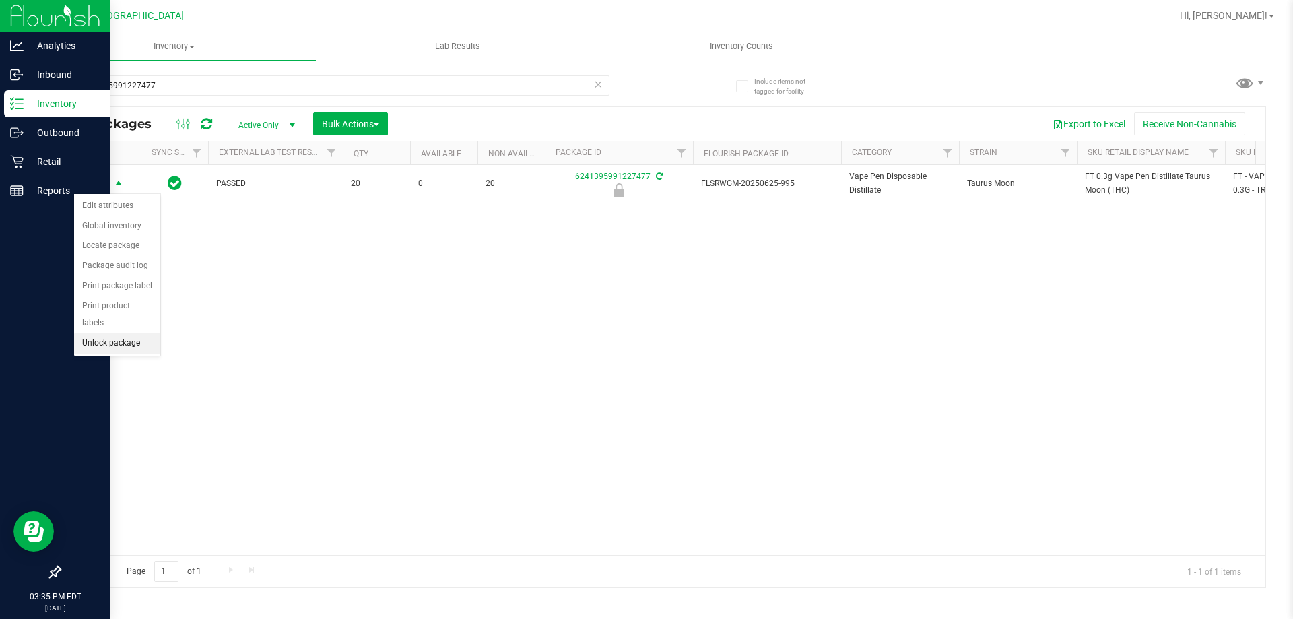
click at [145, 333] on li "Unlock package" at bounding box center [117, 343] width 86 height 20
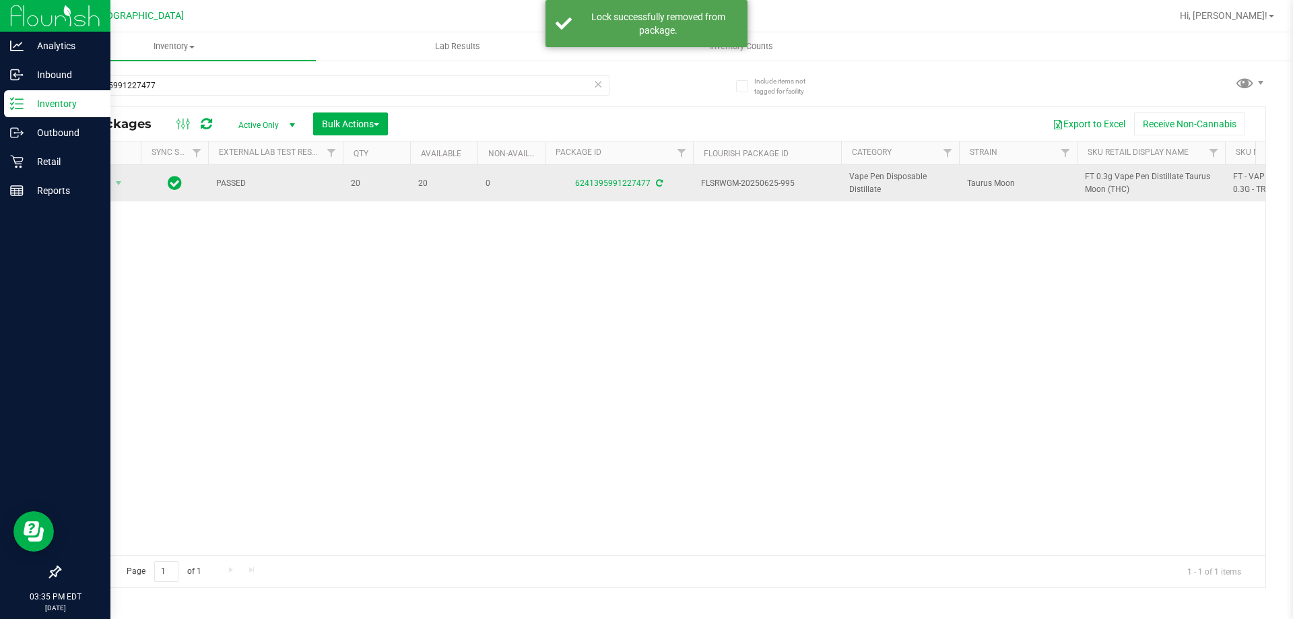
click at [1091, 180] on span "FT 0.3g Vape Pen Distillate Taurus Moon (THC)" at bounding box center [1151, 183] width 132 height 26
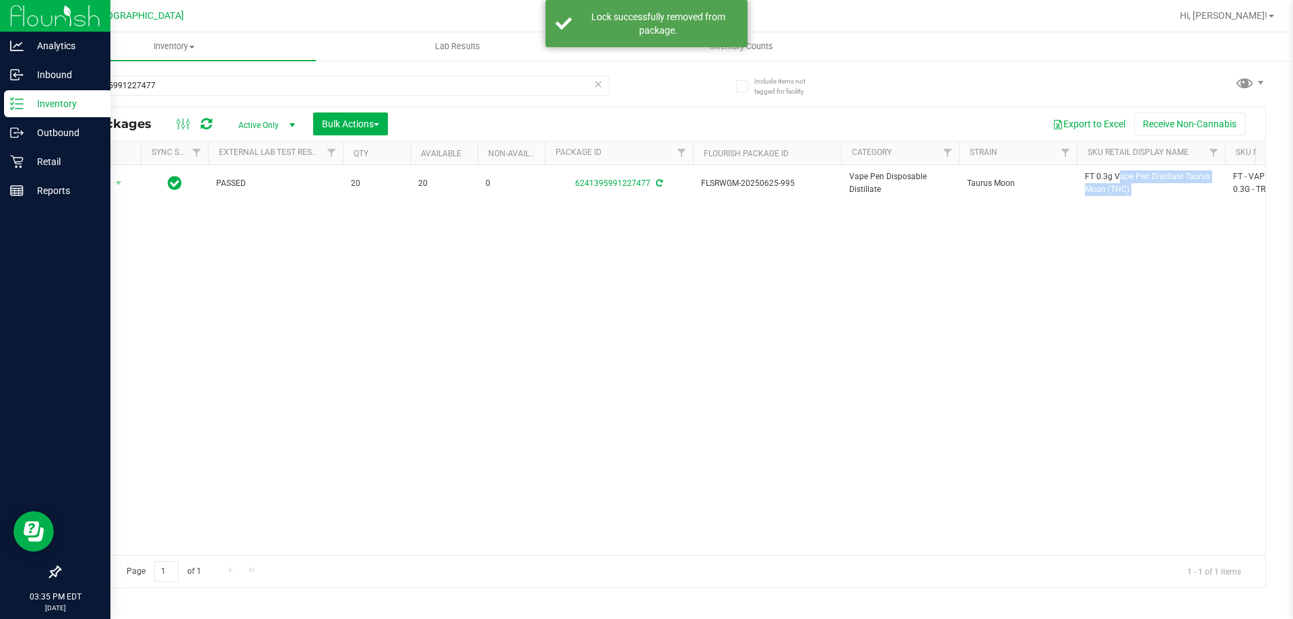
copy tr "FT 0.3g Vape Pen Distillate Taurus Moon (THC)"
click at [557, 83] on input "6241395991227477" at bounding box center [334, 85] width 550 height 20
paste input "FT 0.3g Vape Pen Distillate Taurus Moon (THC)"
click at [557, 83] on input "6241395991227477" at bounding box center [334, 85] width 550 height 20
type input "FT 0.3g Vape Pen Distillate Taurus Moon (THC)"
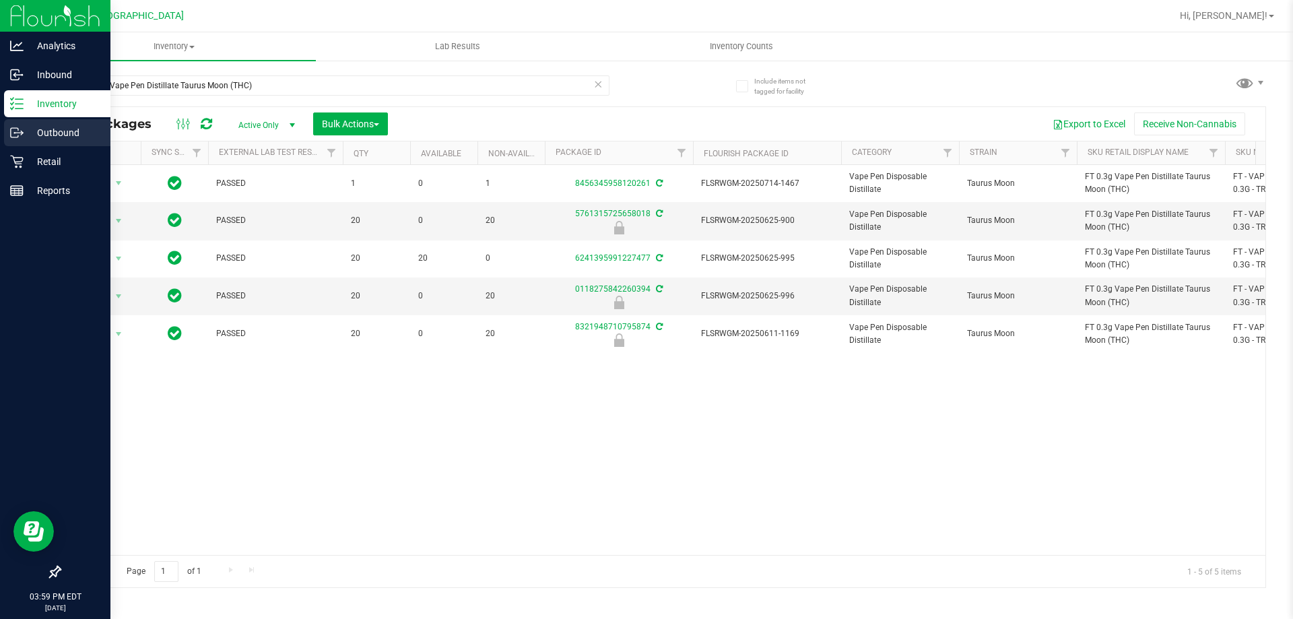
click at [25, 136] on p "Outbound" at bounding box center [64, 133] width 81 height 16
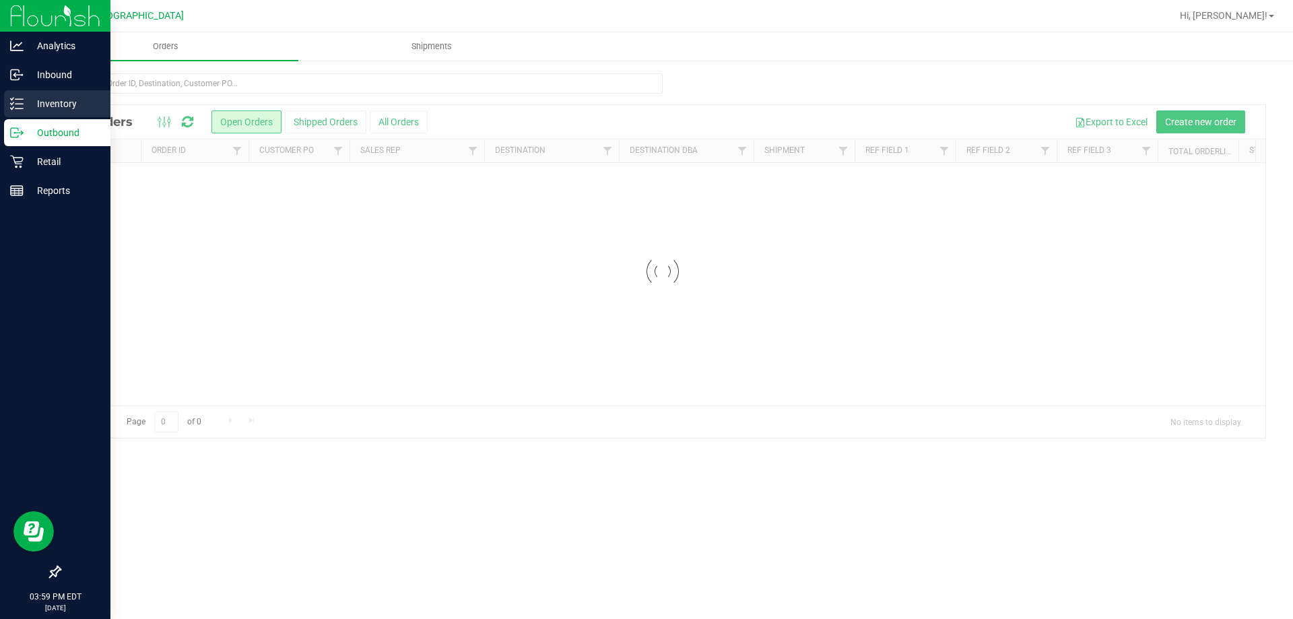
click at [15, 104] on line at bounding box center [18, 104] width 7 height 0
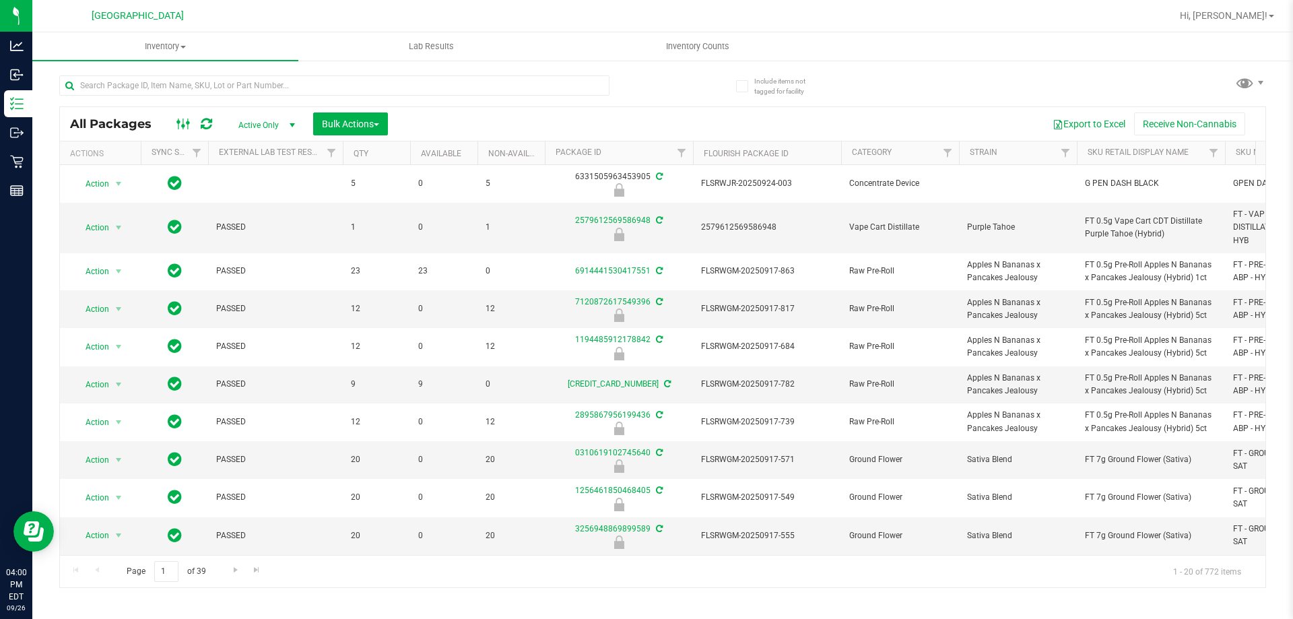
click at [178, 121] on ellipse at bounding box center [178, 122] width 3 height 3
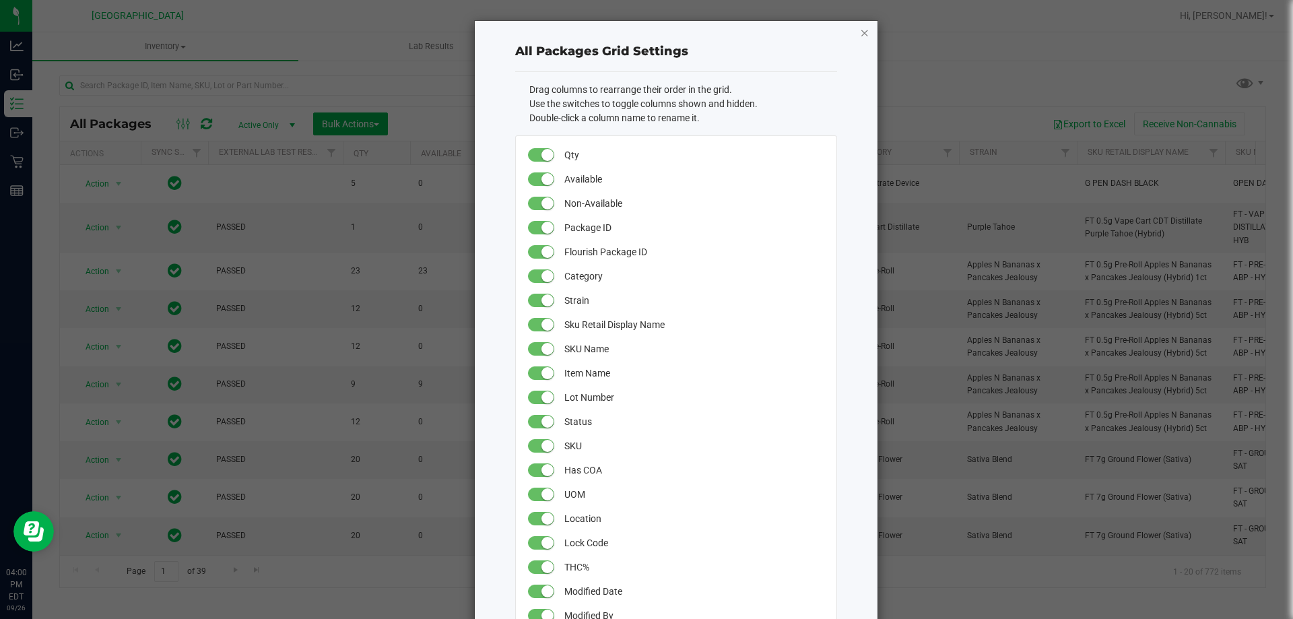
click at [860, 34] on icon "button" at bounding box center [864, 32] width 9 height 16
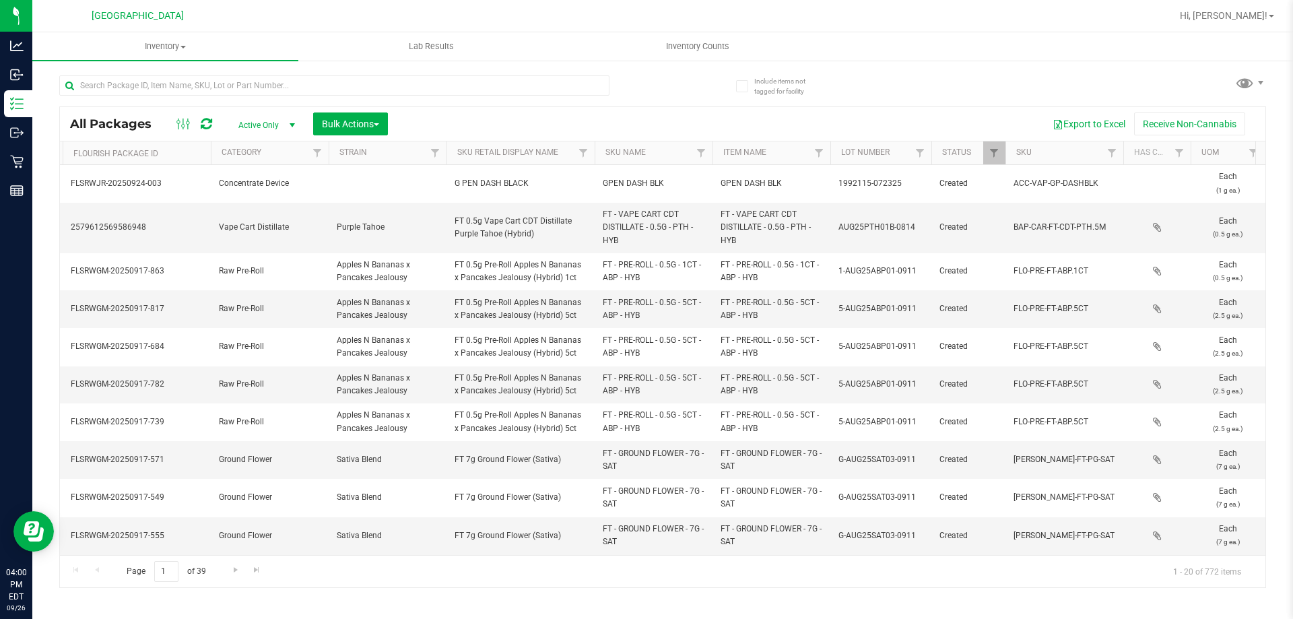
scroll to position [0, 751]
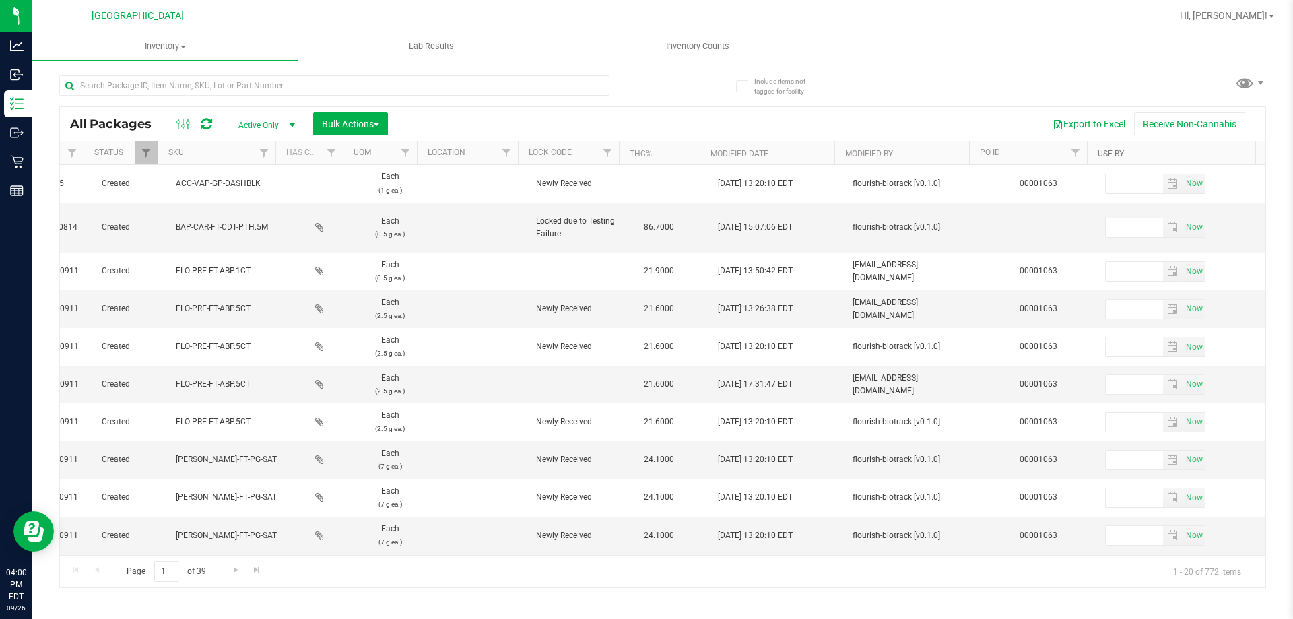
click at [1116, 151] on link "Use By" at bounding box center [1110, 153] width 26 height 9
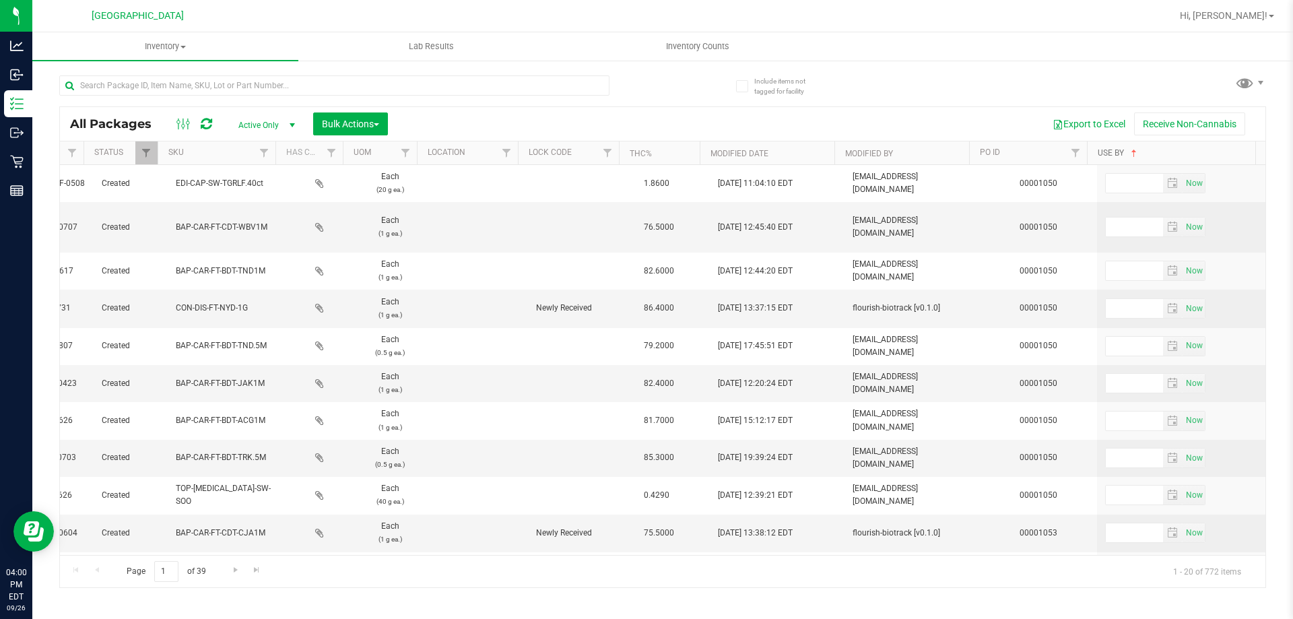
click at [1116, 150] on link "Use By" at bounding box center [1118, 152] width 42 height 9
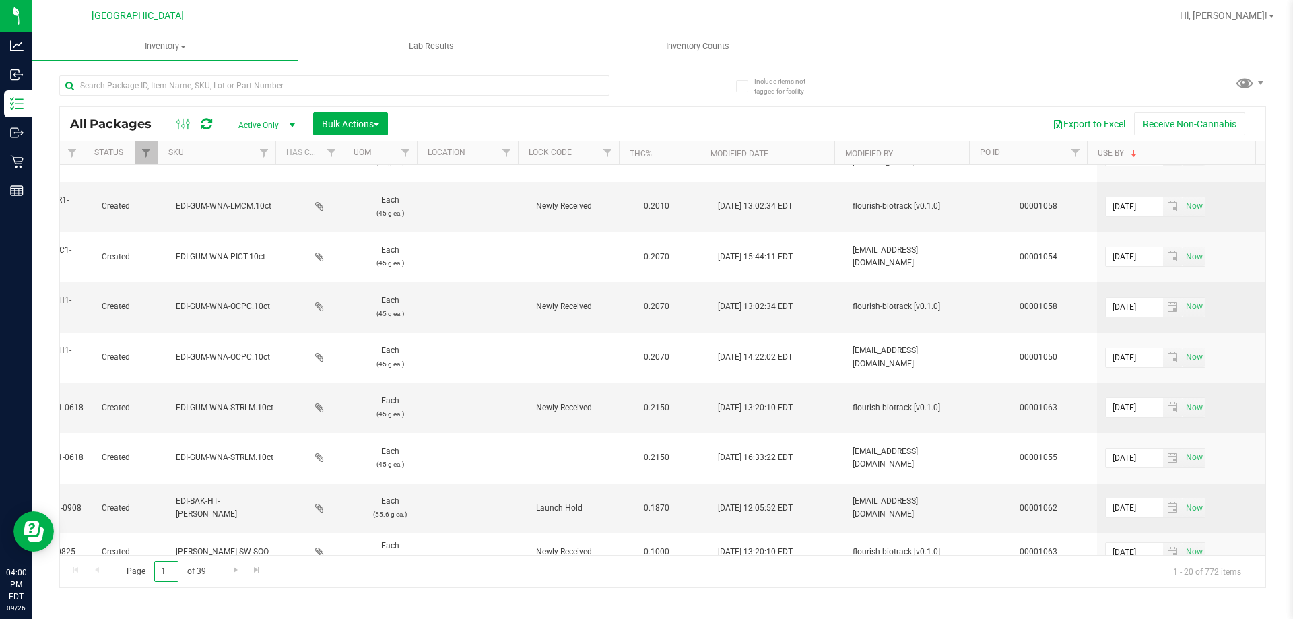
click at [172, 570] on input "1" at bounding box center [166, 571] width 24 height 21
type input "4"
click at [215, 589] on div "Inventory All packages All inventory Waste log Create inventory Lab Results Inv…" at bounding box center [662, 325] width 1260 height 586
click at [166, 568] on input "4" at bounding box center [166, 571] width 24 height 21
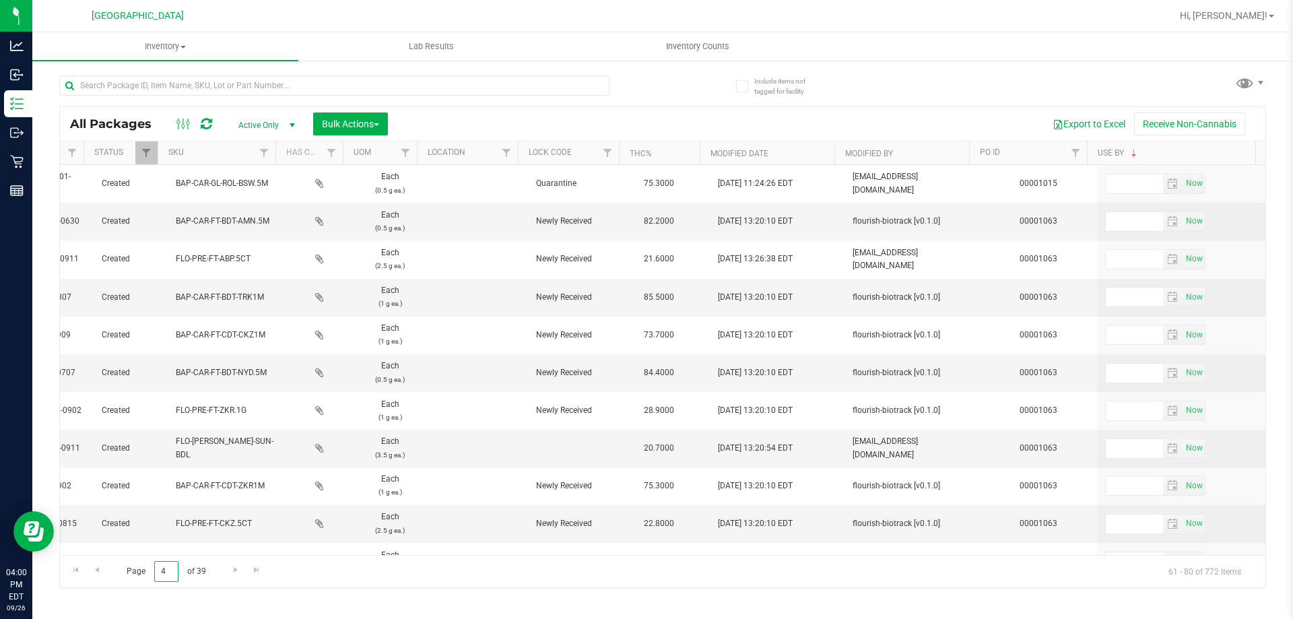
drag, startPoint x: 164, startPoint y: 568, endPoint x: 156, endPoint y: 565, distance: 8.5
click at [156, 565] on input "4" at bounding box center [166, 571] width 24 height 21
type input "3"
click at [96, 570] on span "Go to the previous page" at bounding box center [97, 569] width 11 height 11
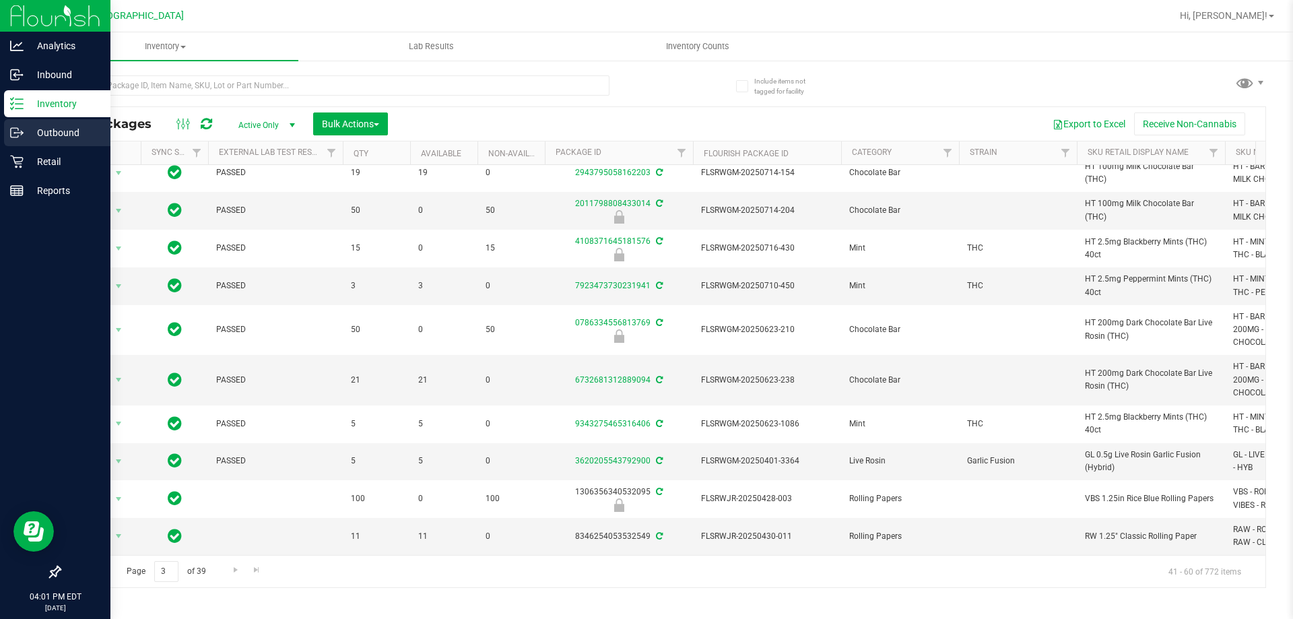
click at [19, 138] on icon at bounding box center [16, 132] width 13 height 13
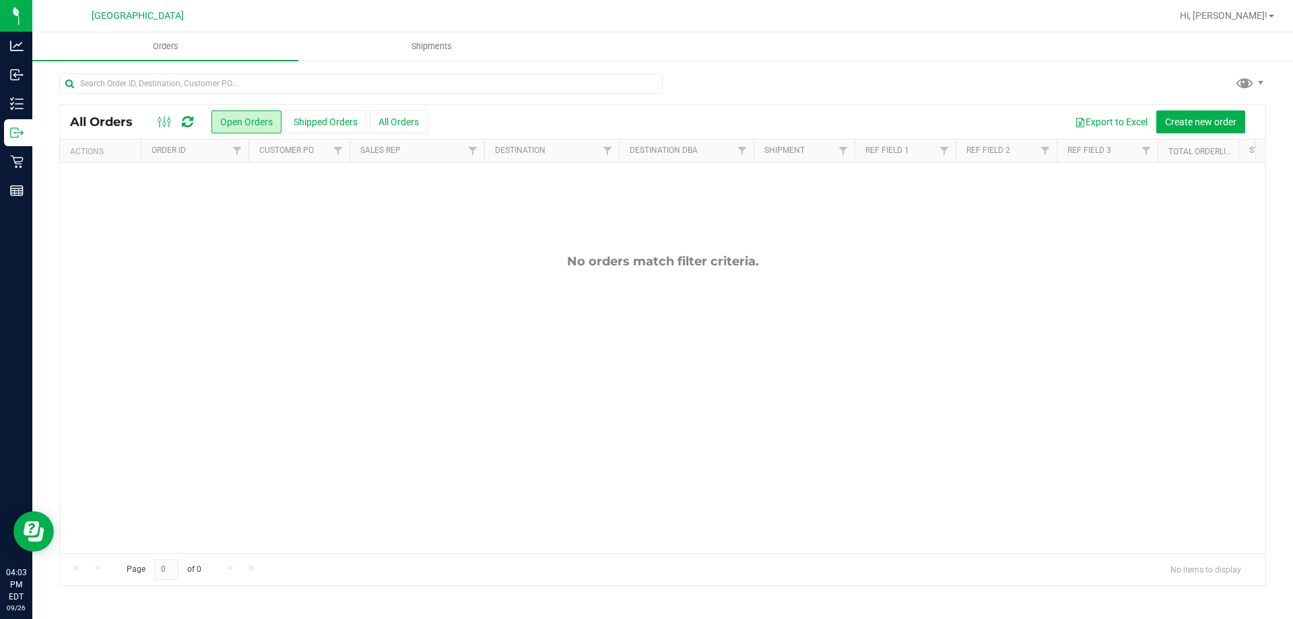
drag, startPoint x: 568, startPoint y: 339, endPoint x: 568, endPoint y: 318, distance: 20.9
click at [568, 335] on div "No orders match filter criteria." at bounding box center [662, 403] width 1205 height 481
click at [269, 86] on input "text" at bounding box center [360, 83] width 603 height 20
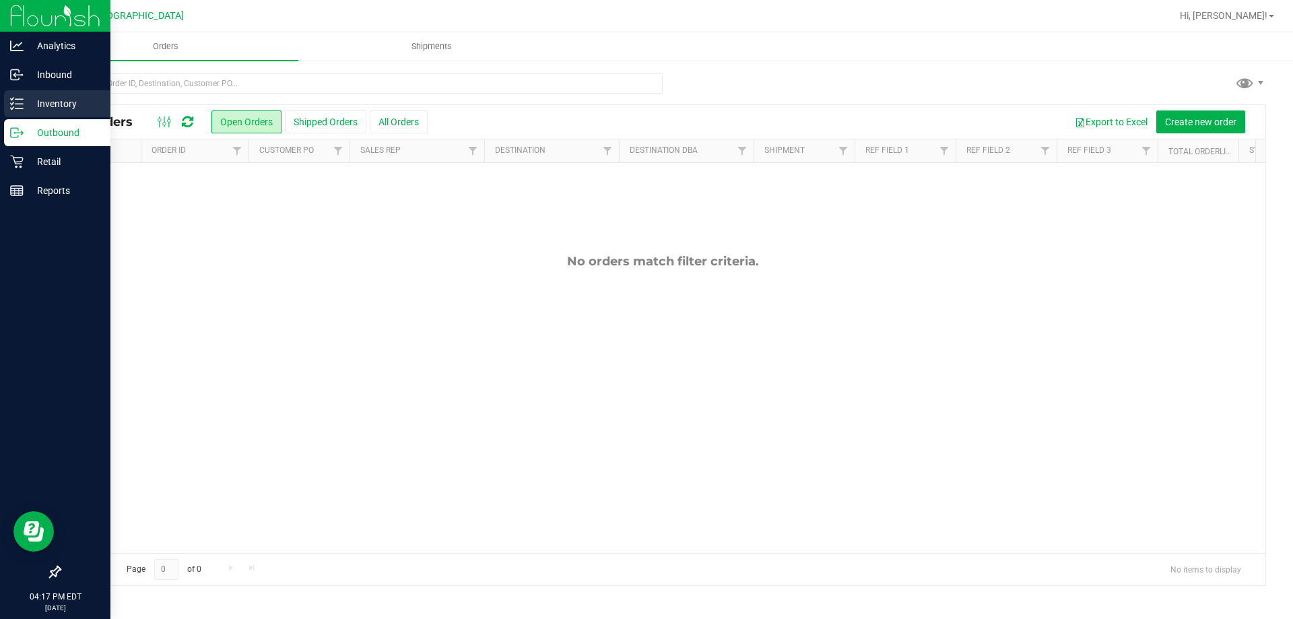
click at [9, 104] on div "Inventory" at bounding box center [57, 103] width 106 height 27
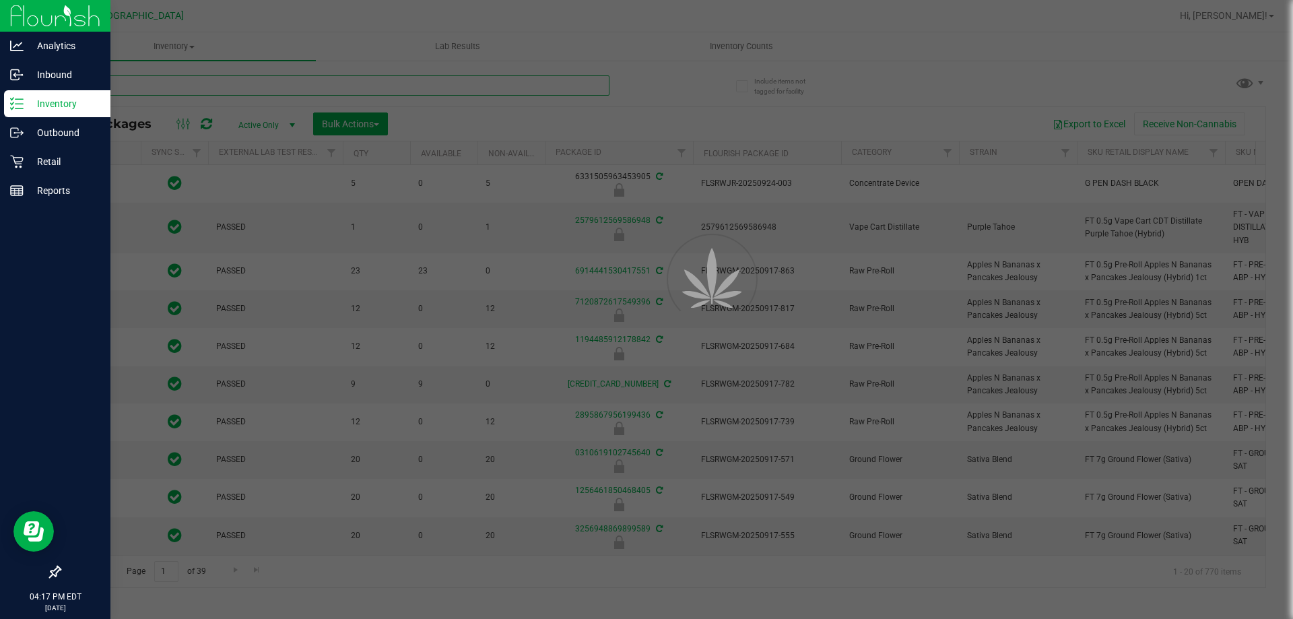
click at [338, 85] on input "text" at bounding box center [334, 85] width 550 height 20
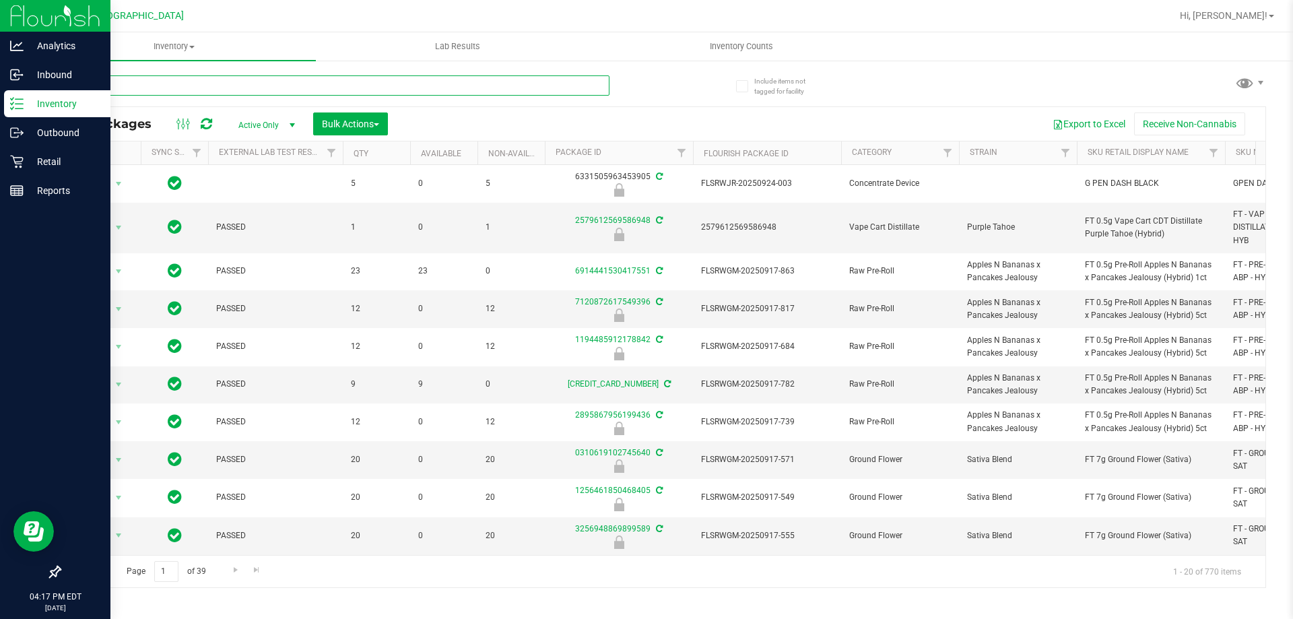
click at [338, 85] on input "text" at bounding box center [334, 85] width 550 height 20
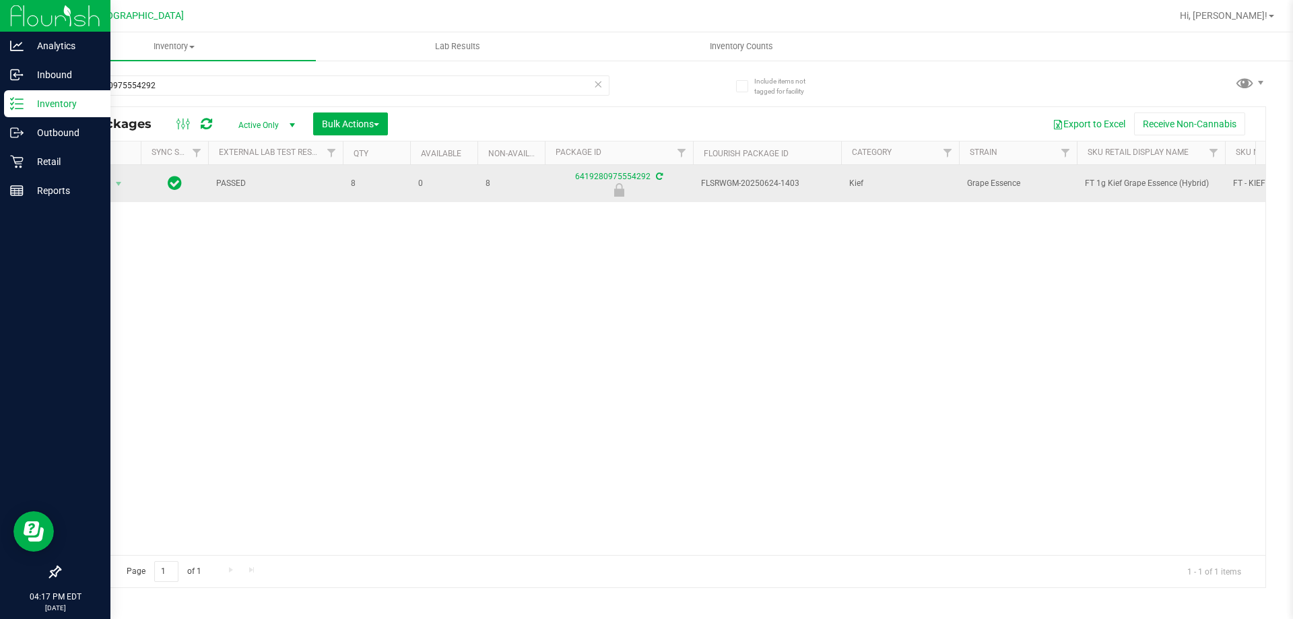
click at [1110, 182] on span "FT 1g Kief Grape Essence (Hybrid)" at bounding box center [1151, 183] width 132 height 13
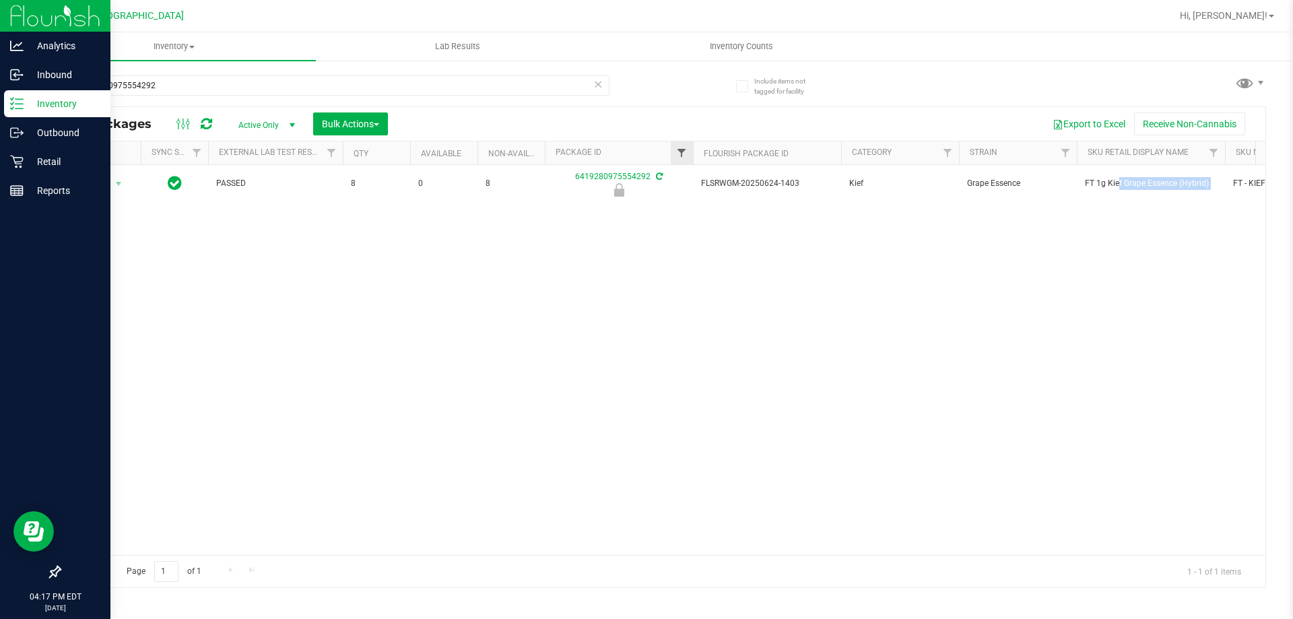
copy tr "FT 1g Kief Grape Essence (Hybrid)"
click at [481, 94] on input "6419280975554292" at bounding box center [334, 85] width 550 height 20
paste input "FT 1g Kief Grape Essence (Hybrid)"
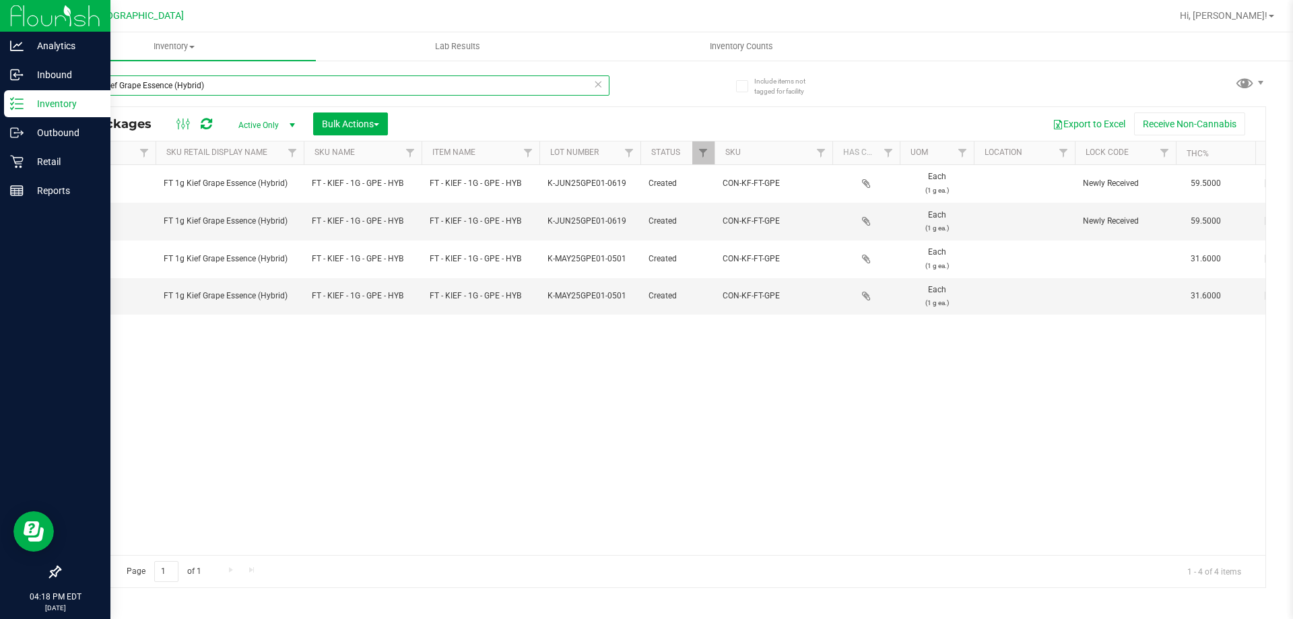
scroll to position [0, 848]
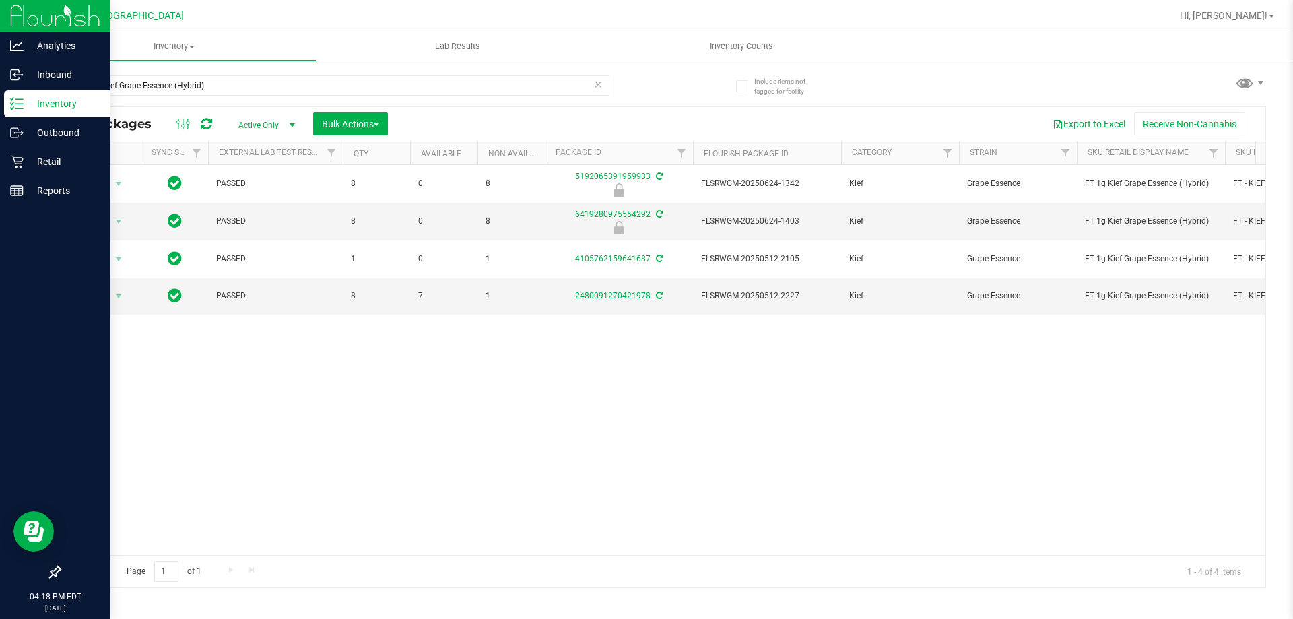
click at [273, 71] on div "FT 1g Kief Grape Essence (Hybrid)" at bounding box center [360, 84] width 603 height 43
click at [279, 93] on input "FT 1g Kief Grape Essence (Hybrid)" at bounding box center [334, 85] width 550 height 20
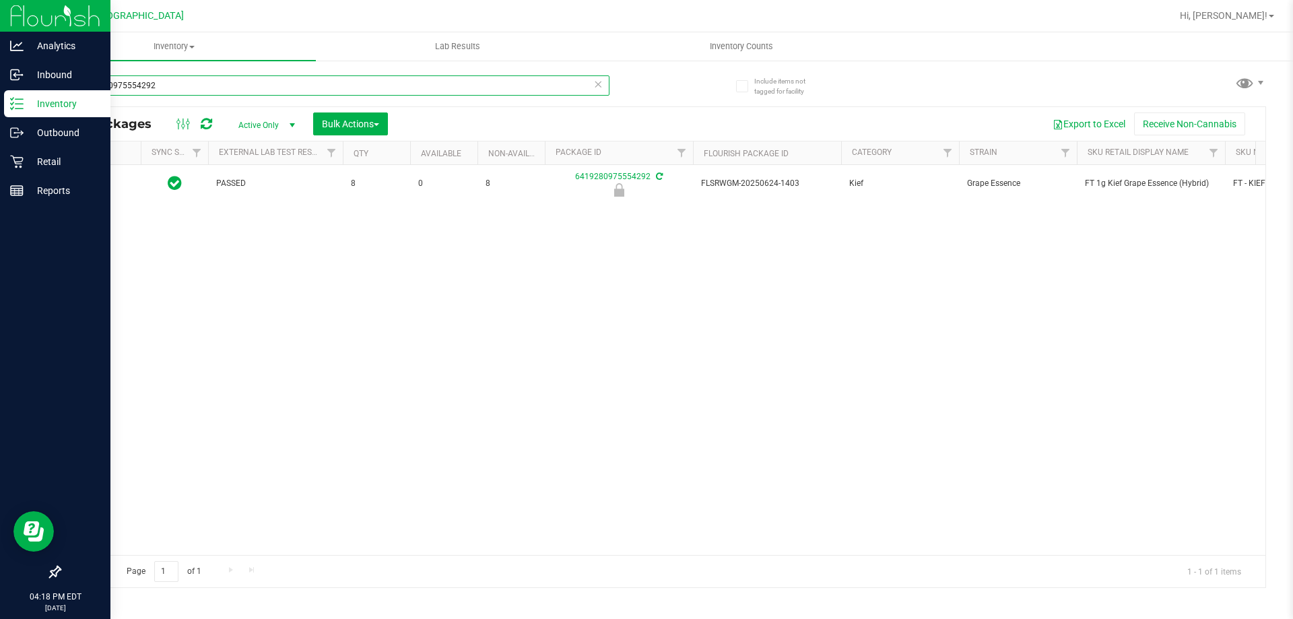
type input "6419280975554292"
click at [103, 184] on span "Action" at bounding box center [91, 183] width 36 height 19
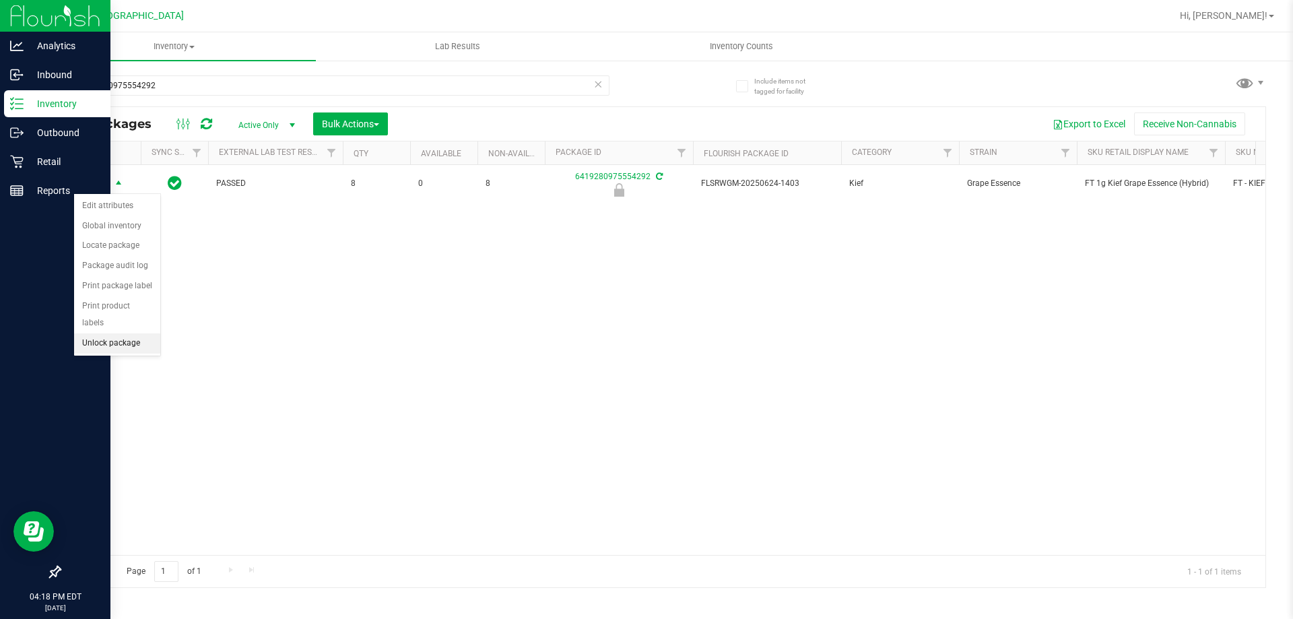
click at [118, 333] on li "Unlock package" at bounding box center [117, 343] width 86 height 20
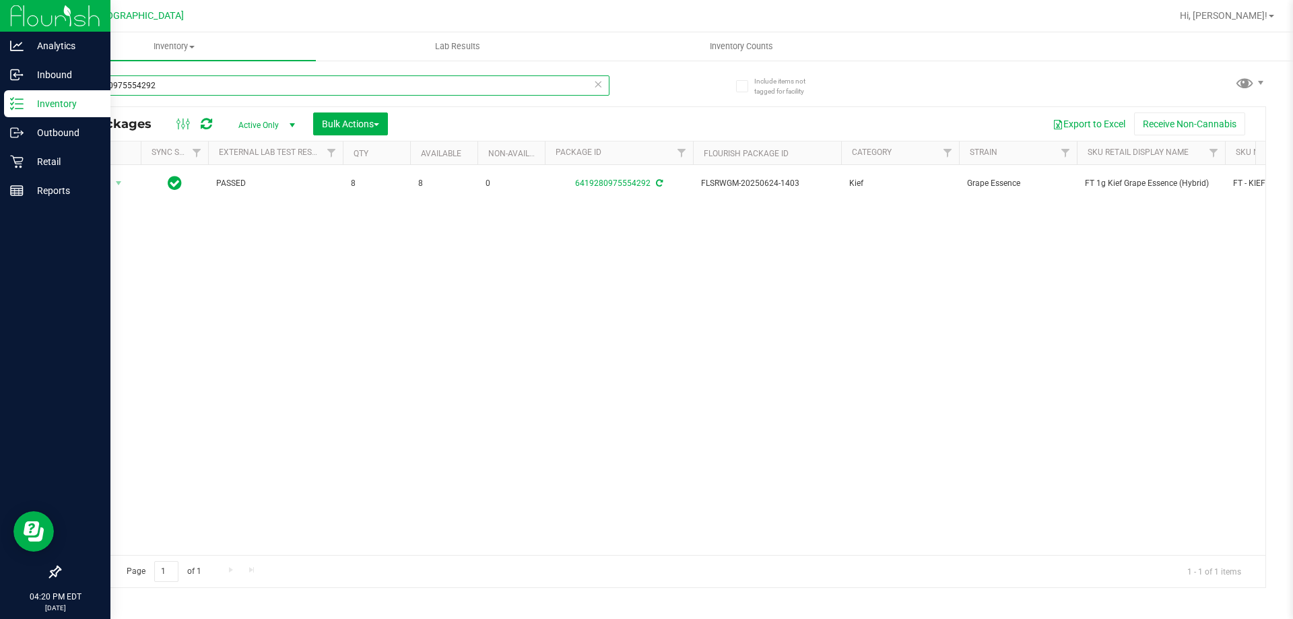
click at [235, 88] on input "6419280975554292" at bounding box center [334, 85] width 550 height 20
type input "2480091270421978"
click at [102, 179] on span "Action" at bounding box center [91, 183] width 36 height 19
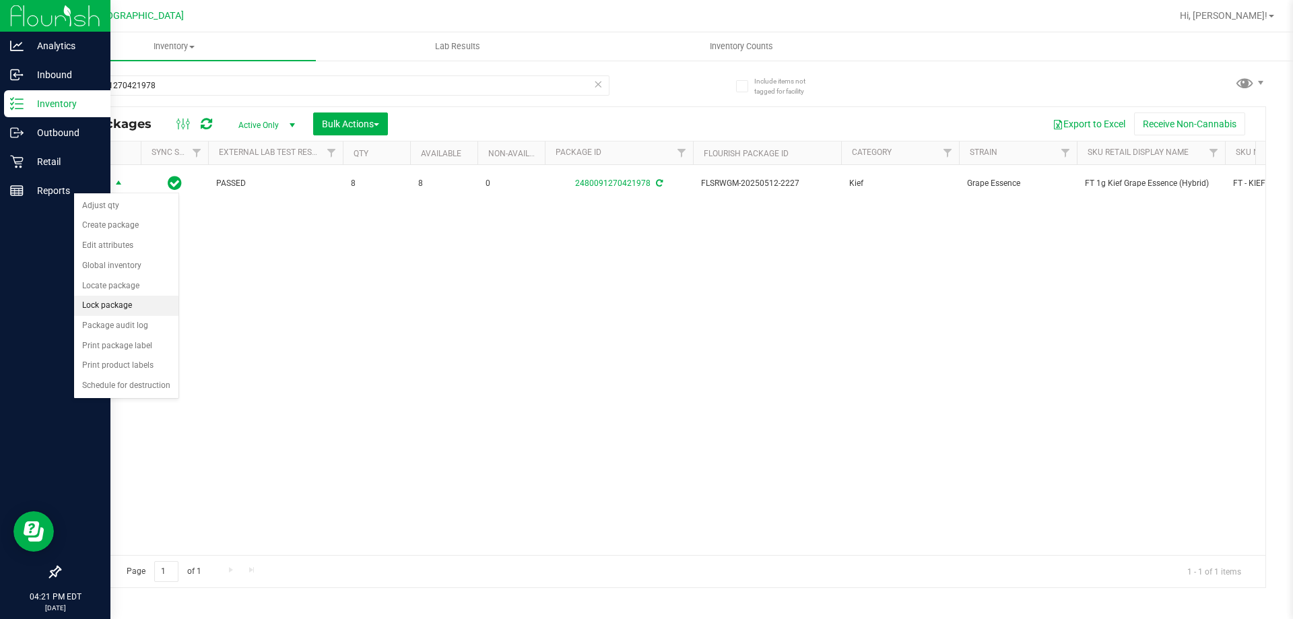
click at [110, 304] on li "Lock package" at bounding box center [126, 306] width 104 height 20
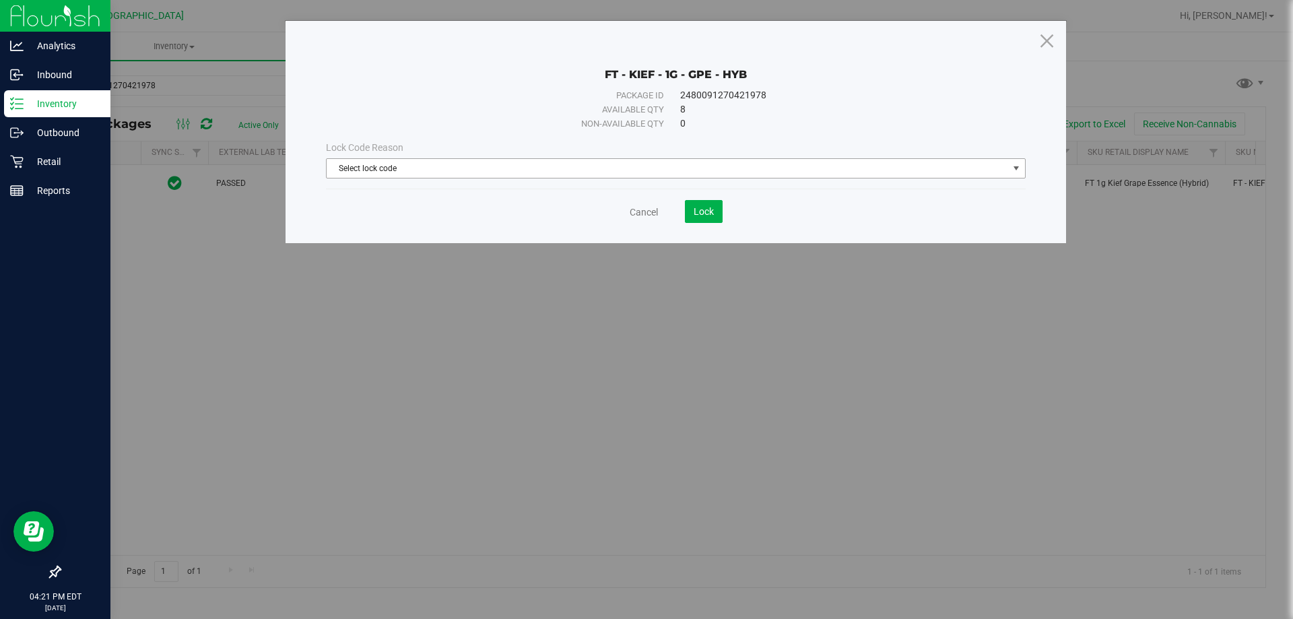
click at [664, 176] on span "Select lock code" at bounding box center [667, 168] width 681 height 19
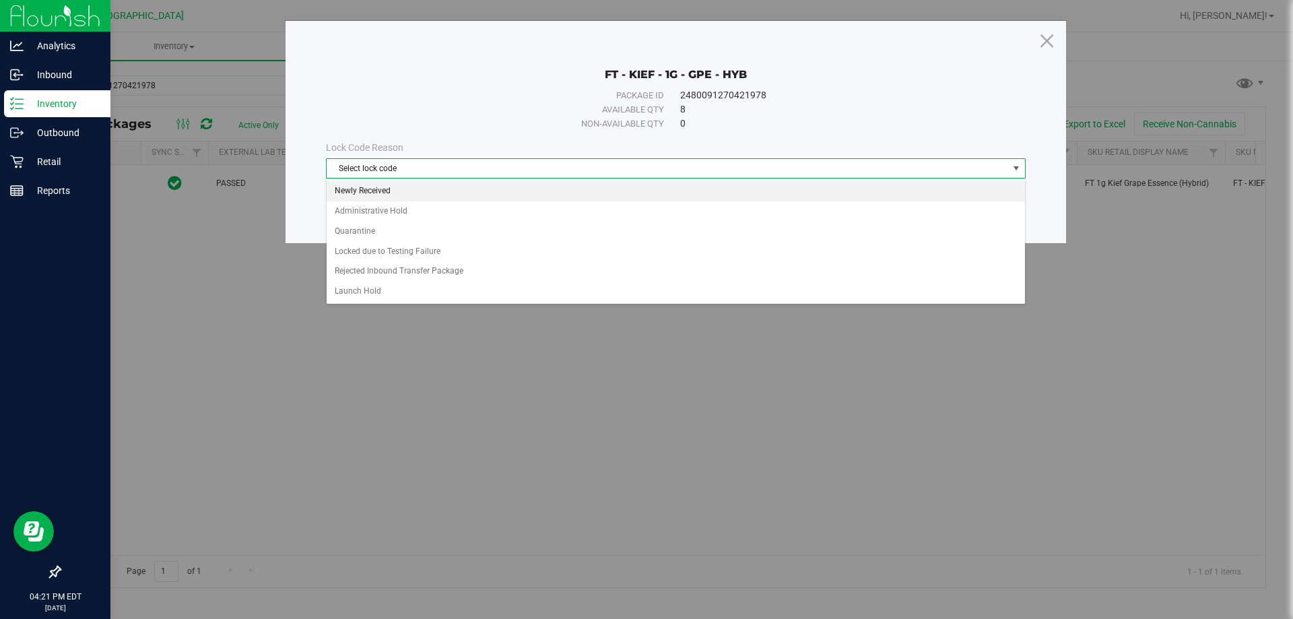
click at [365, 196] on li "Newly Received" at bounding box center [676, 191] width 698 height 20
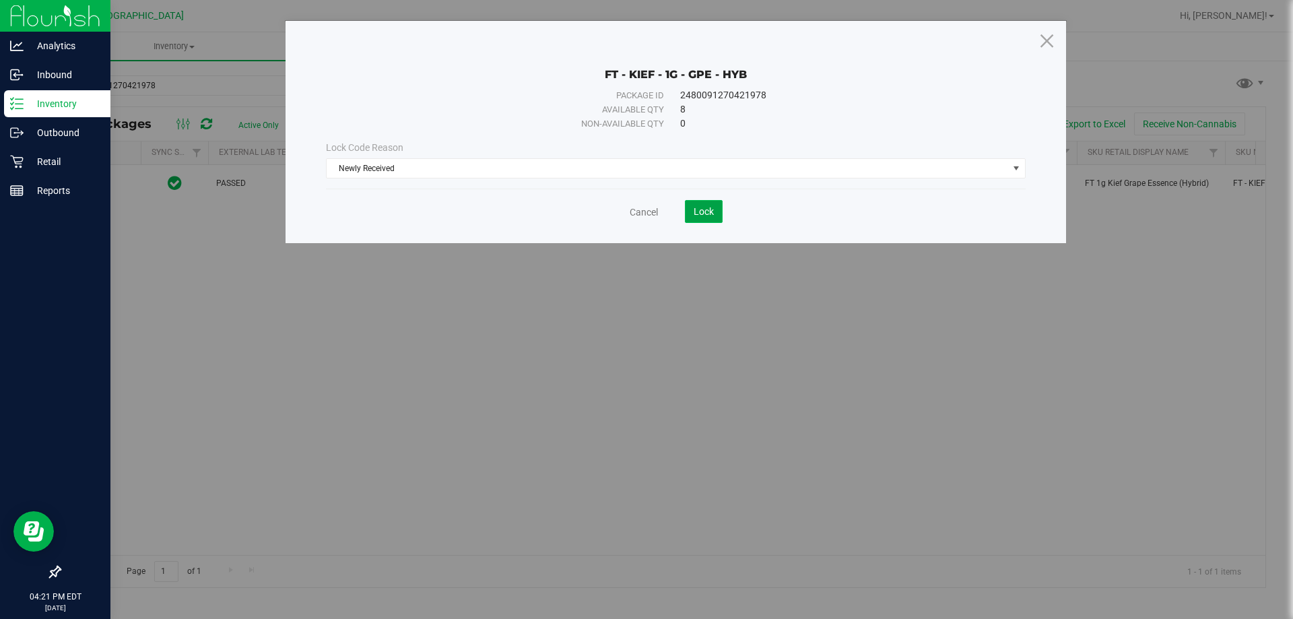
click at [720, 211] on button "Lock" at bounding box center [704, 211] width 38 height 23
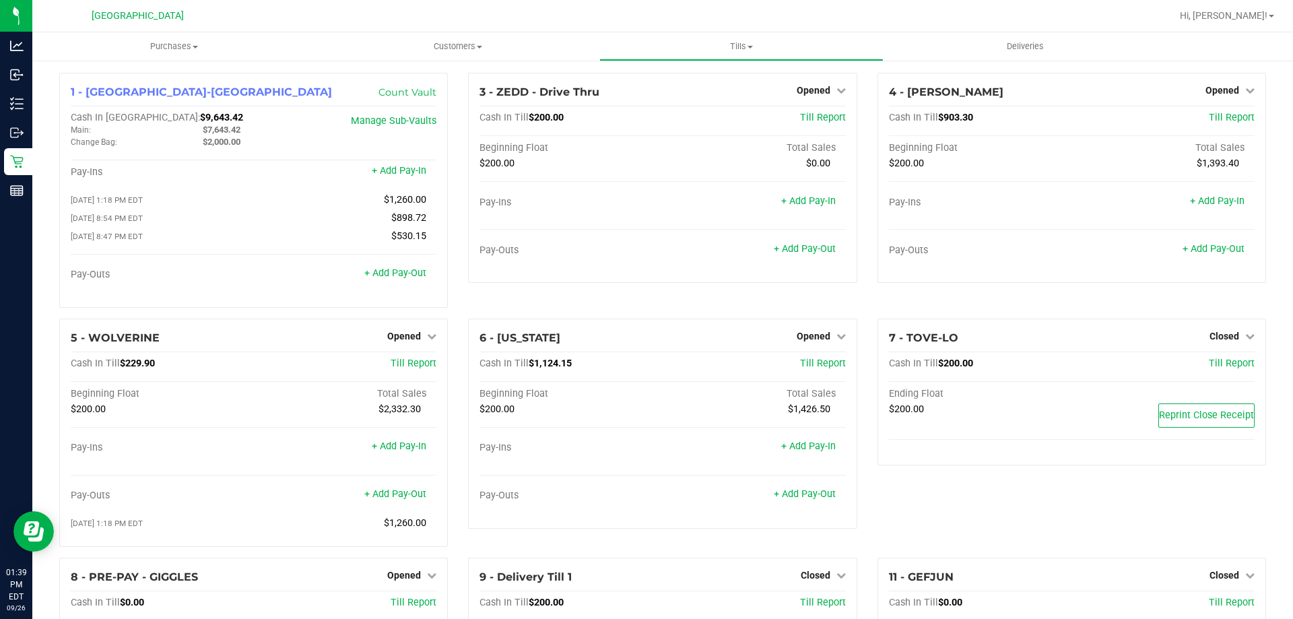
click at [450, 308] on div "1 - Palm Coast-Vault Count Vault Cash In Vault: $9,643.42 Main: $7,643.42 Chang…" at bounding box center [253, 196] width 409 height 246
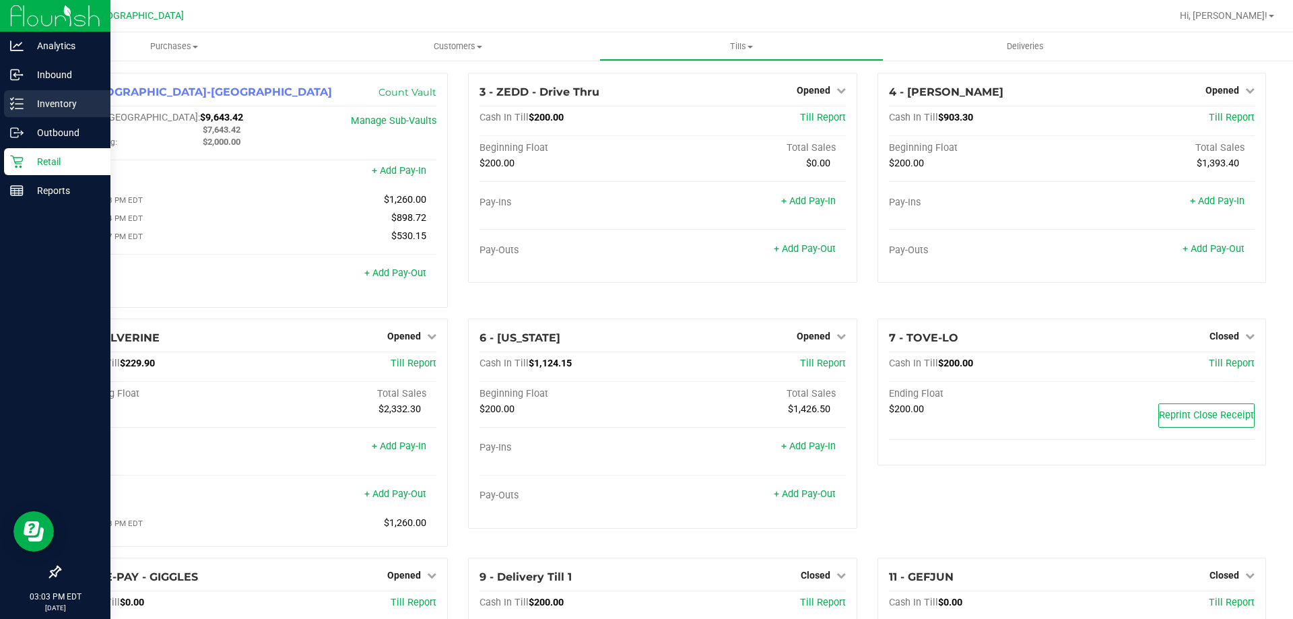
click at [24, 102] on p "Inventory" at bounding box center [64, 104] width 81 height 16
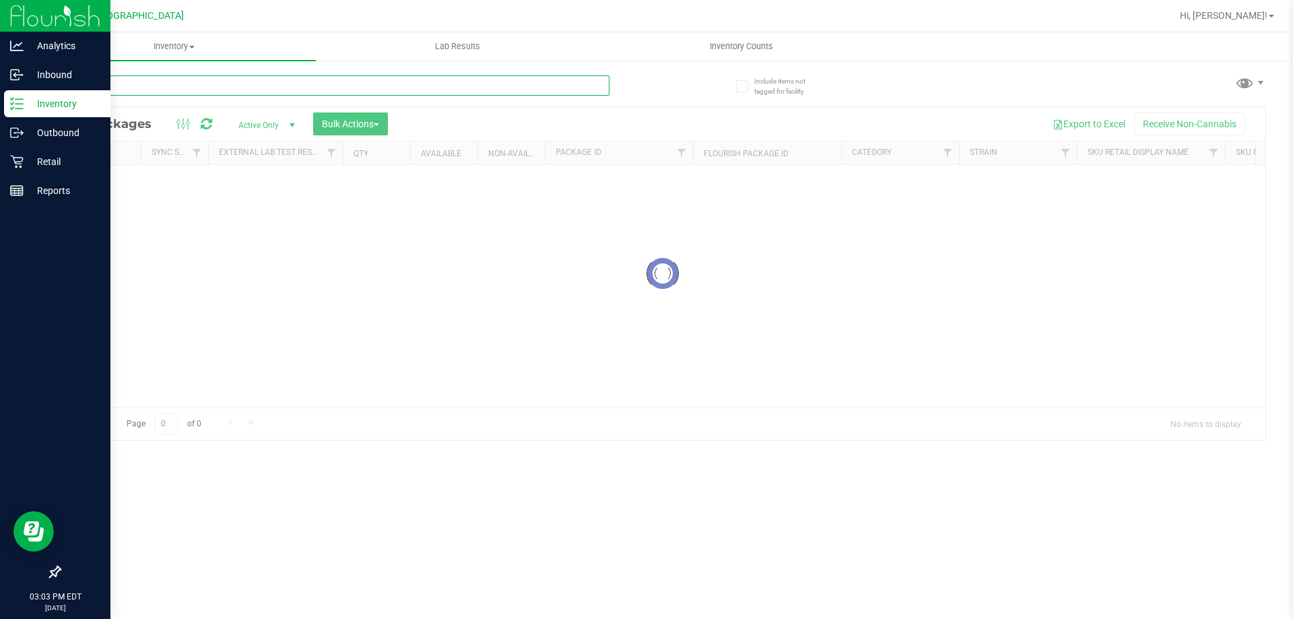
click at [345, 90] on div "Inventory All packages All inventory Waste log Create inventory Lab Results Inv…" at bounding box center [662, 325] width 1260 height 586
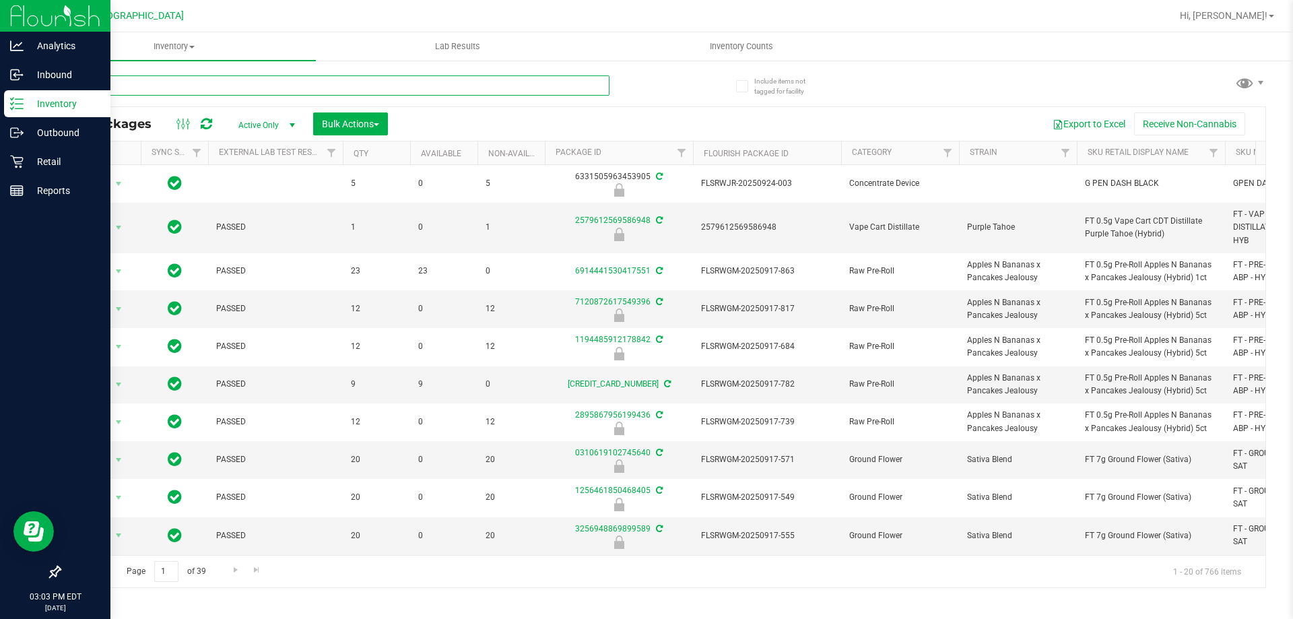
type input "dsc"
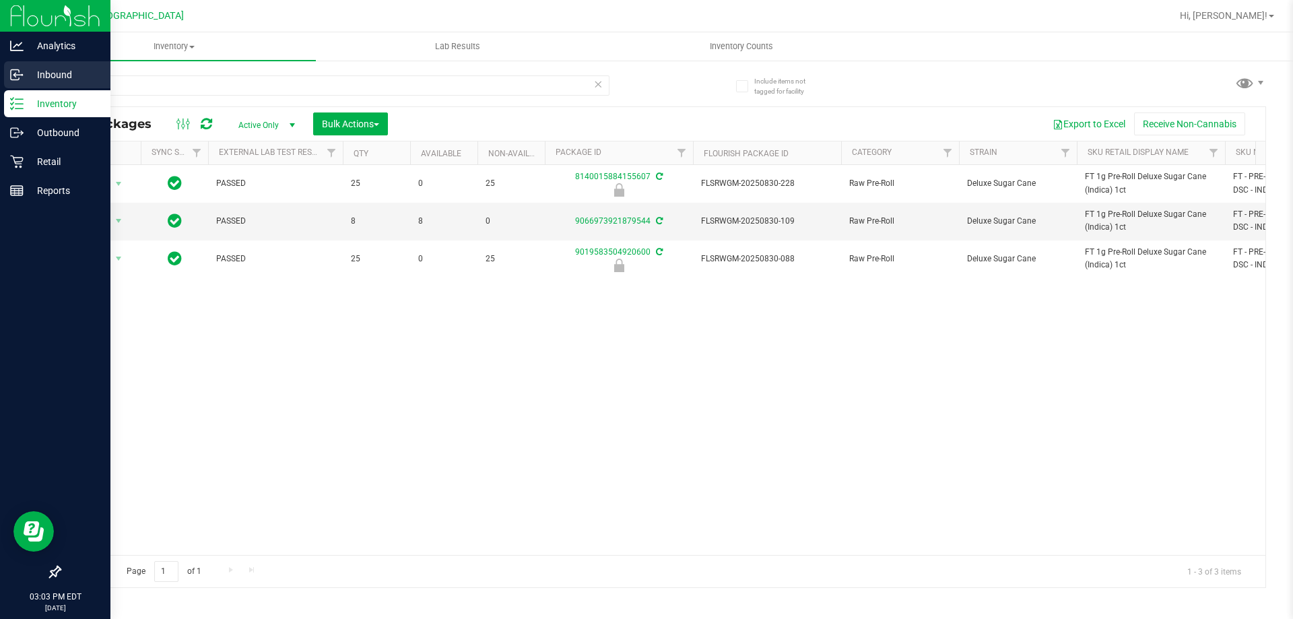
click at [34, 69] on p "Inbound" at bounding box center [64, 75] width 81 height 16
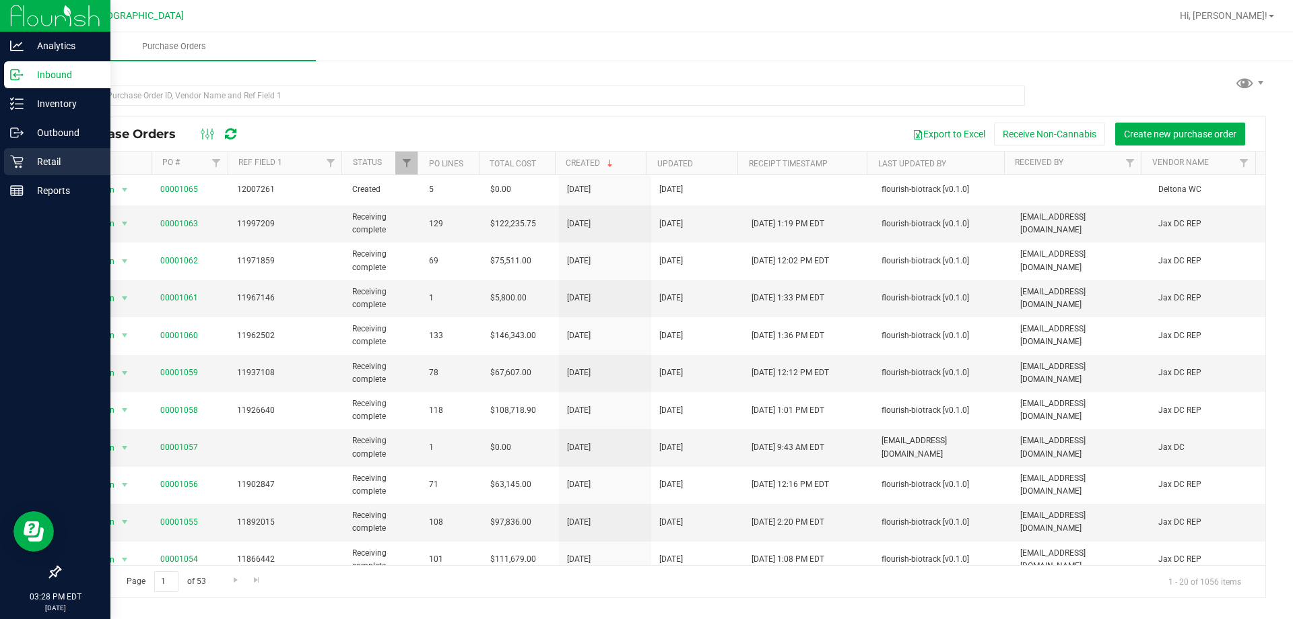
click at [18, 160] on icon at bounding box center [16, 161] width 13 height 13
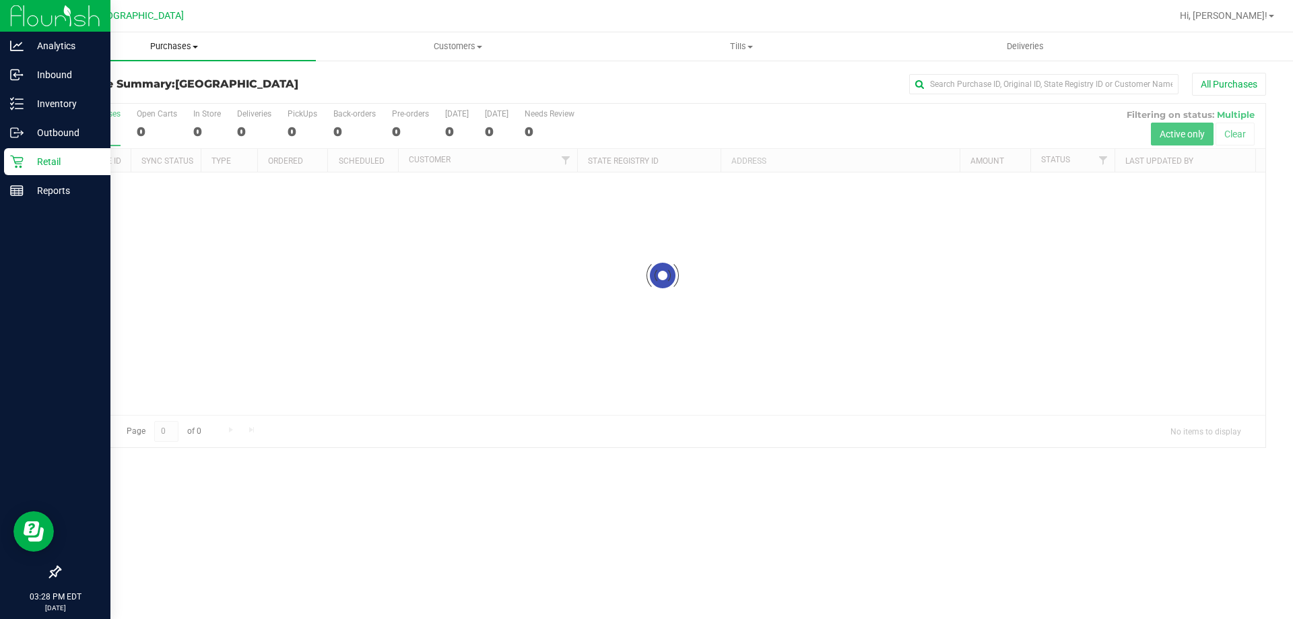
click at [156, 53] on uib-tab-heading "Purchases Summary of purchases Fulfillment All purchases" at bounding box center [173, 46] width 283 height 28
click at [107, 98] on span "Fulfillment" at bounding box center [73, 97] width 83 height 11
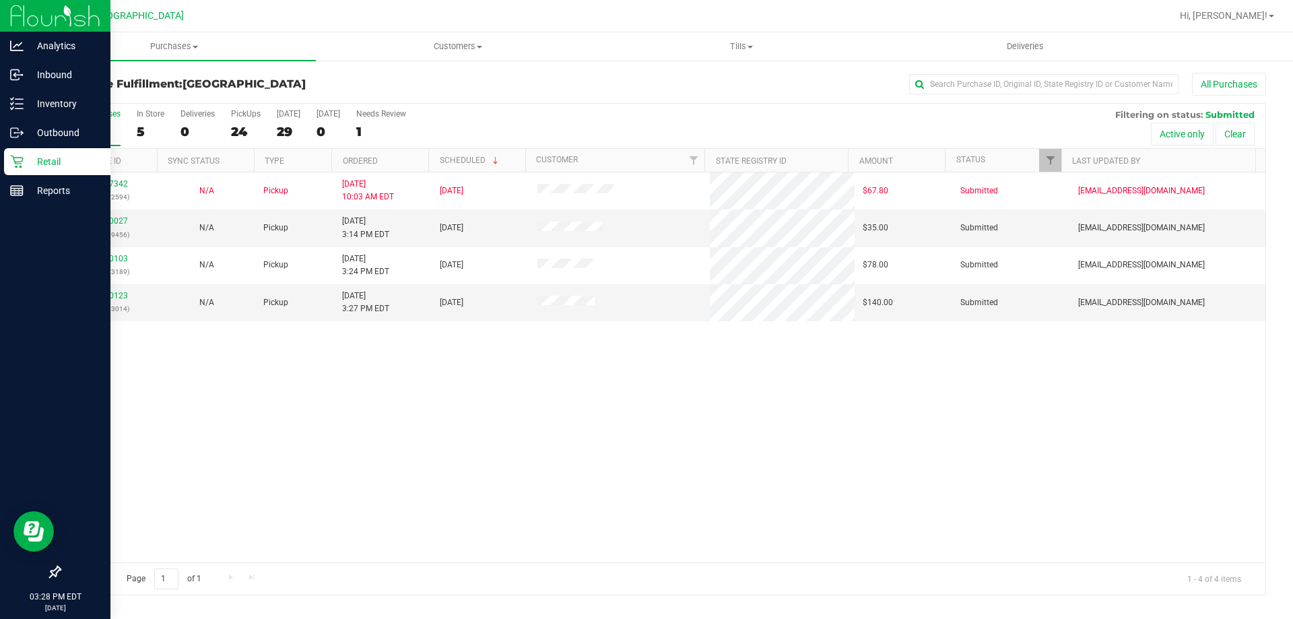
click at [198, 402] on div "12007342 (327972594) N/A Pickup [DATE] 10:03 AM EDT 9/26/2025 $67.80 Submitted …" at bounding box center [662, 367] width 1205 height 390
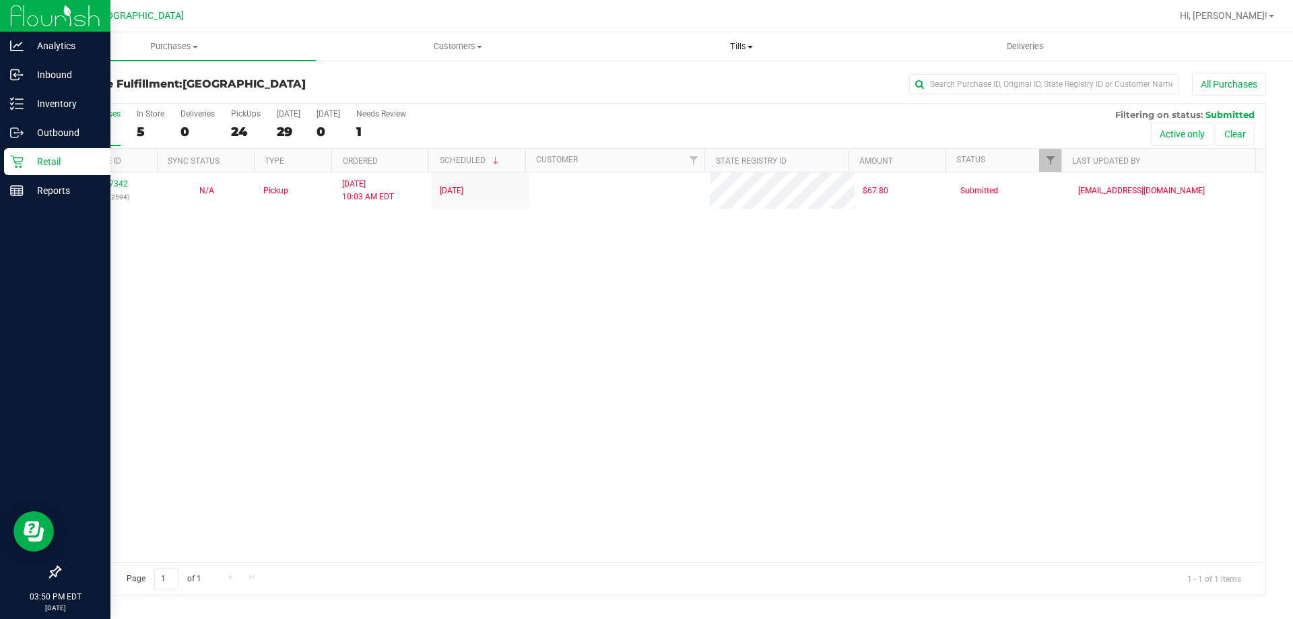
click at [727, 42] on span "Tills" at bounding box center [741, 46] width 282 height 12
click at [708, 83] on li "Manage tills" at bounding box center [740, 81] width 283 height 16
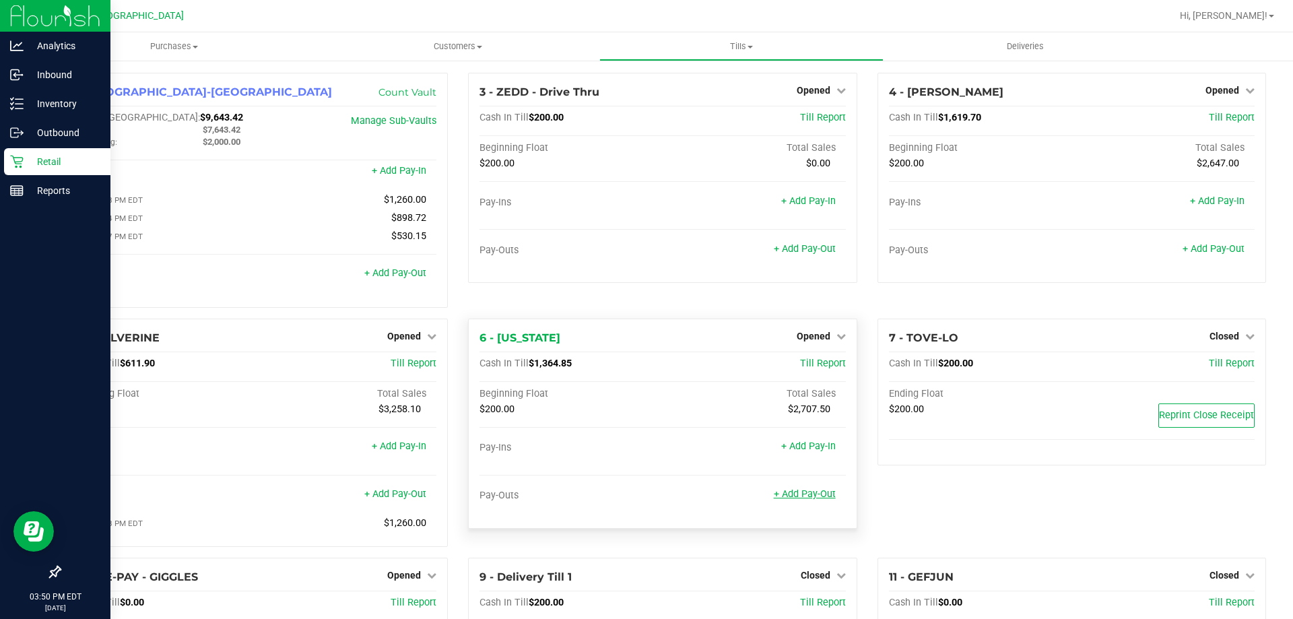
click at [798, 498] on link "+ Add Pay-Out" at bounding box center [805, 493] width 62 height 11
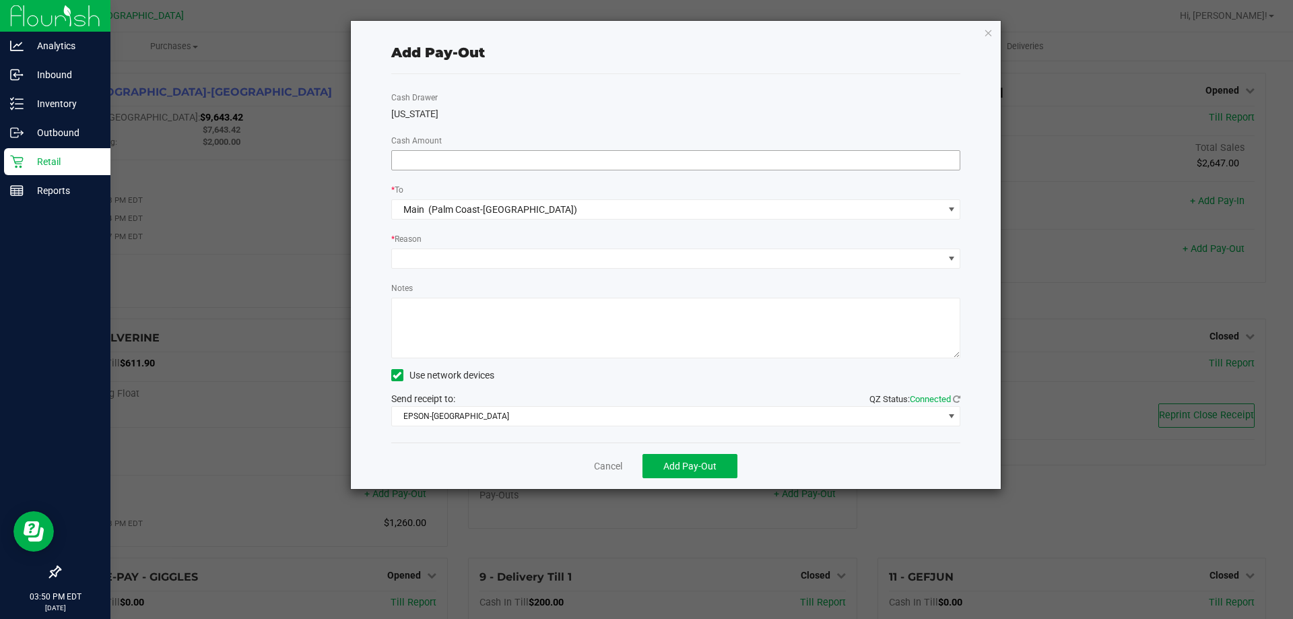
click at [520, 168] on input at bounding box center [676, 160] width 568 height 19
type input "$1,060.00"
click at [469, 256] on span at bounding box center [667, 258] width 551 height 19
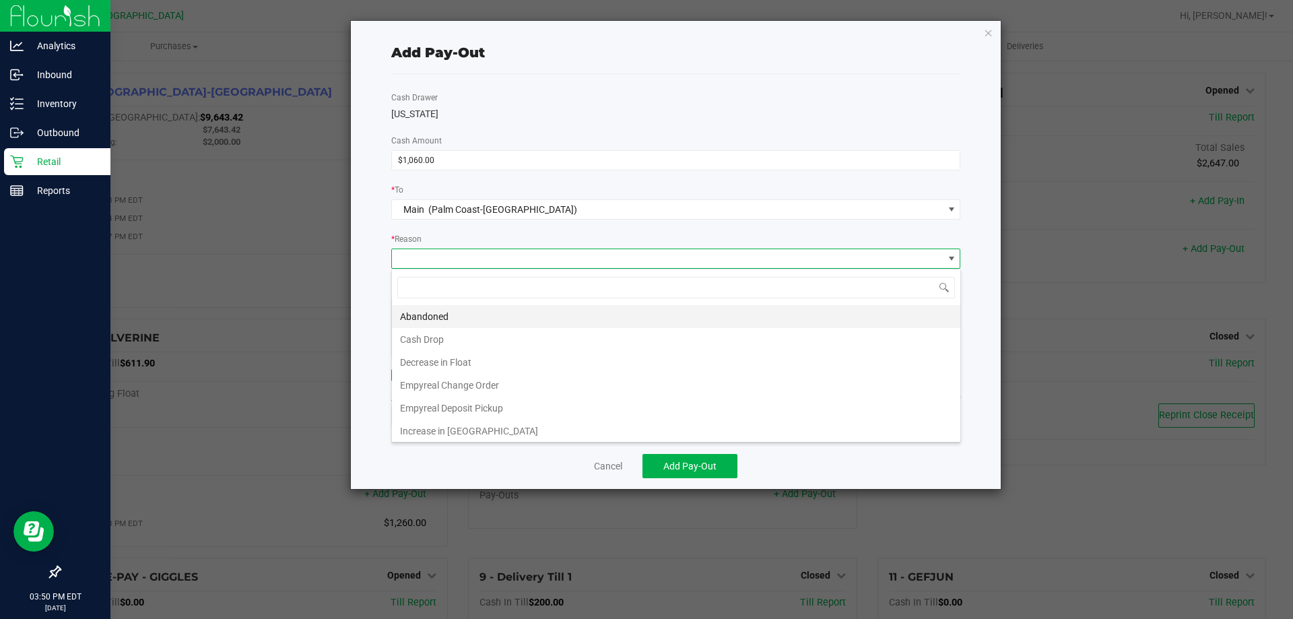
scroll to position [20, 569]
click at [440, 334] on li "Cash Drop" at bounding box center [676, 339] width 568 height 23
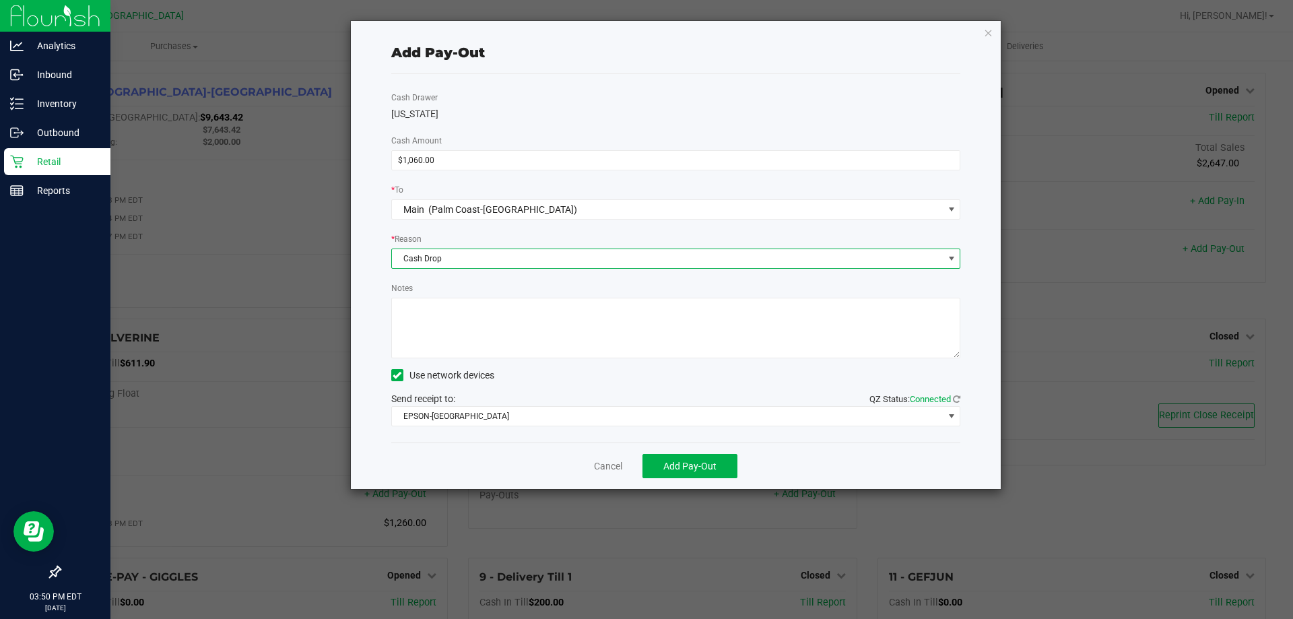
click at [436, 337] on textarea "Notes" at bounding box center [676, 328] width 570 height 61
type textarea "LA"
click at [704, 461] on span "Add Pay-Out" at bounding box center [689, 466] width 53 height 11
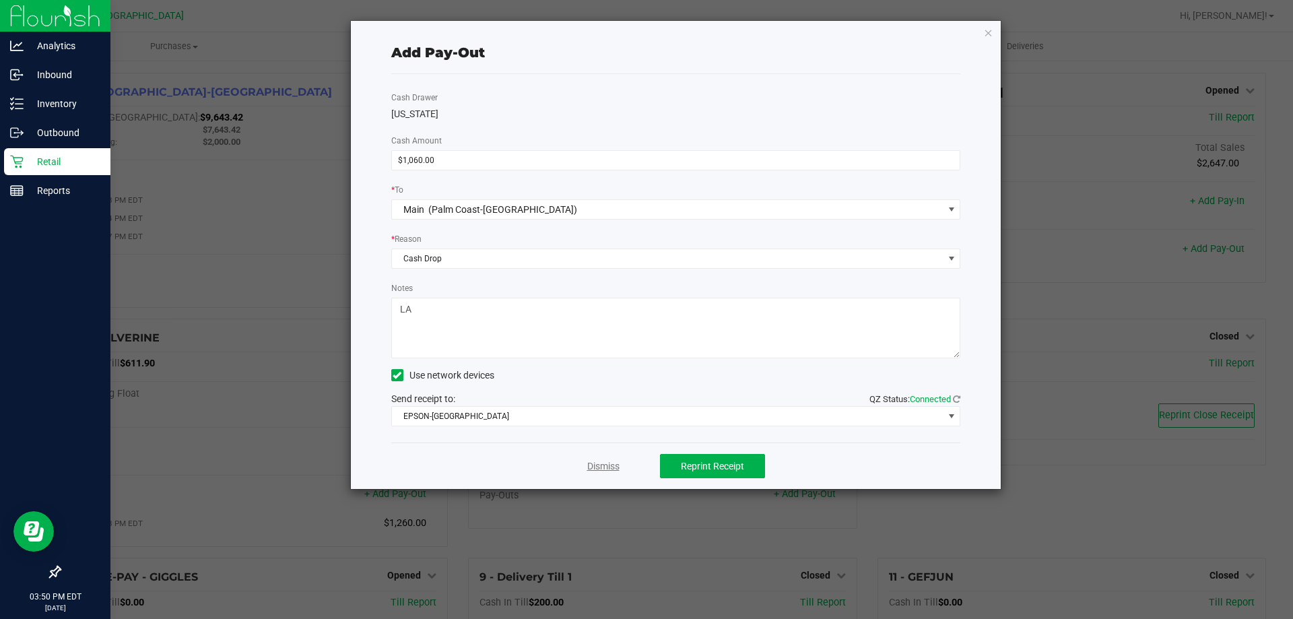
click at [588, 463] on link "Dismiss" at bounding box center [603, 466] width 32 height 14
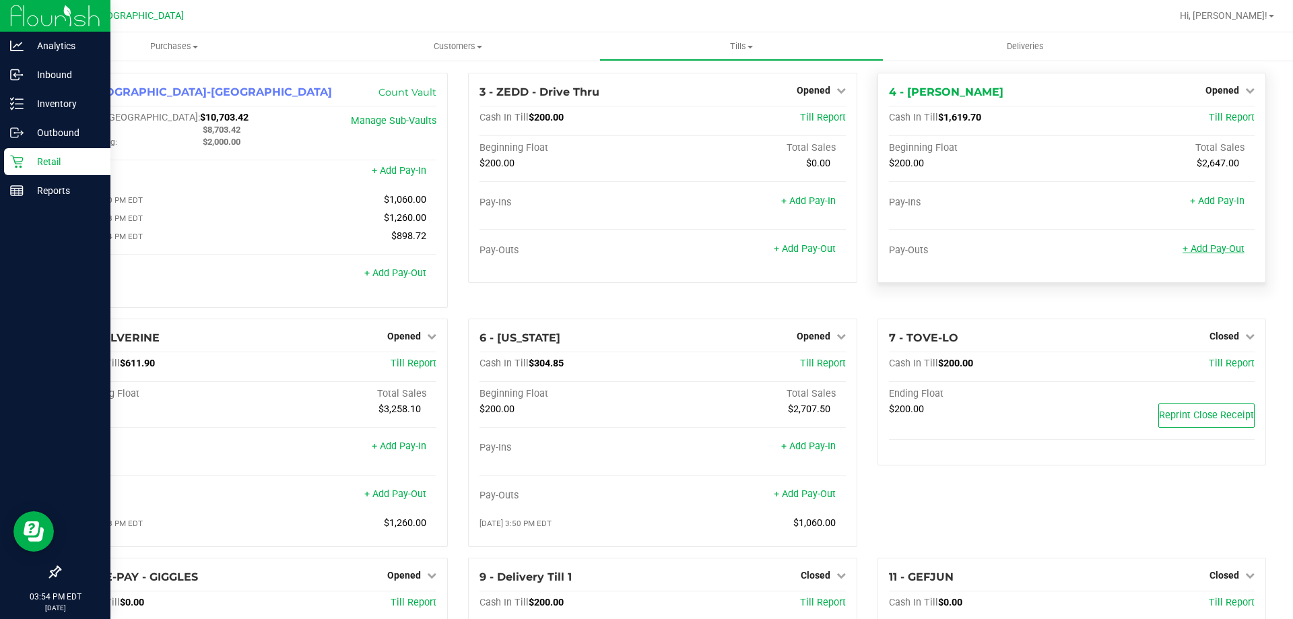
click at [1213, 246] on link "+ Add Pay-Out" at bounding box center [1213, 248] width 62 height 11
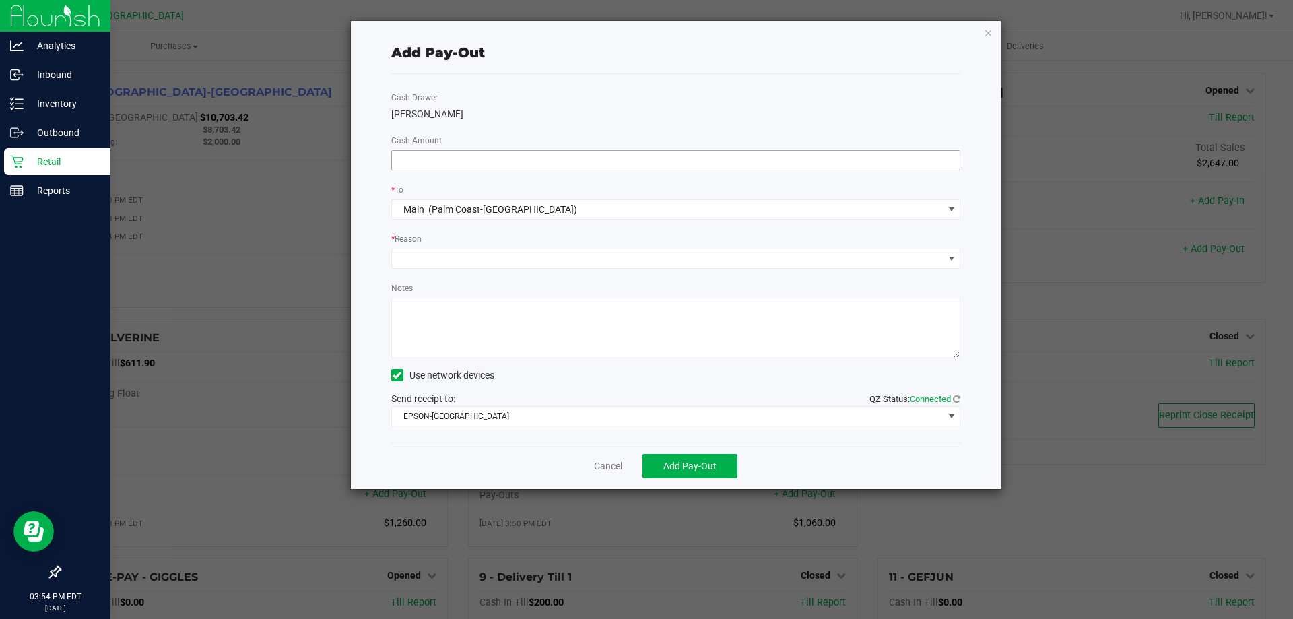
click at [525, 167] on input at bounding box center [676, 160] width 568 height 19
type input "$1,390.00"
click at [504, 261] on span at bounding box center [667, 258] width 551 height 19
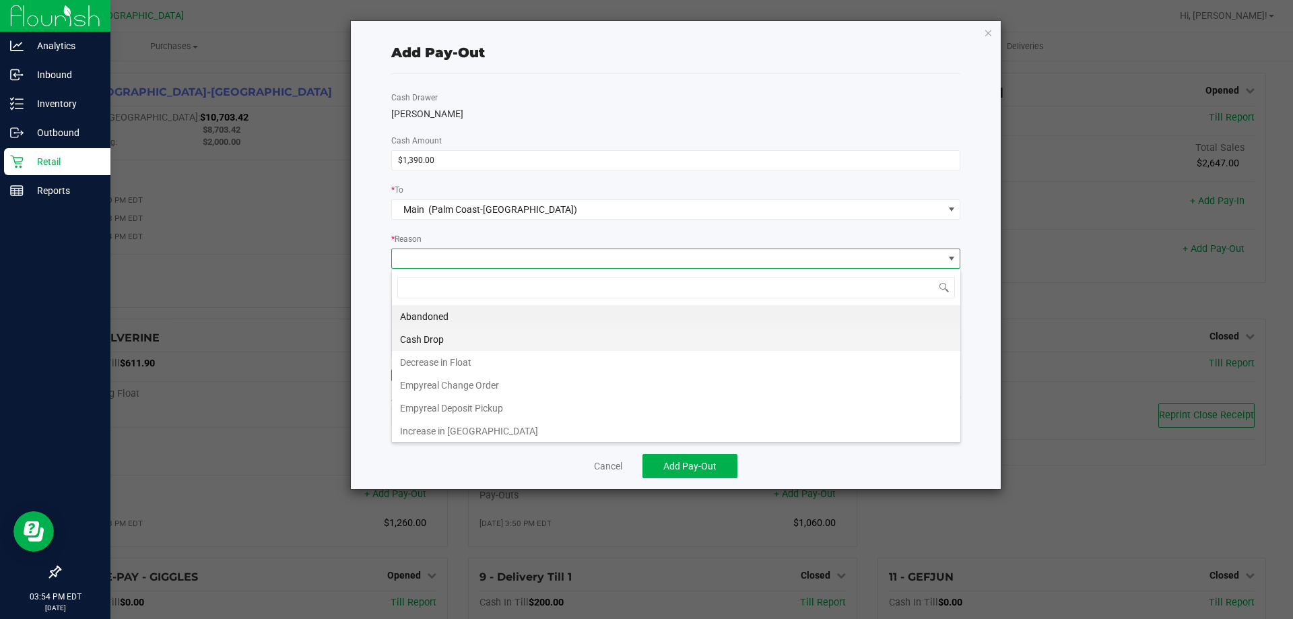
click at [437, 335] on li "Cash Drop" at bounding box center [676, 339] width 568 height 23
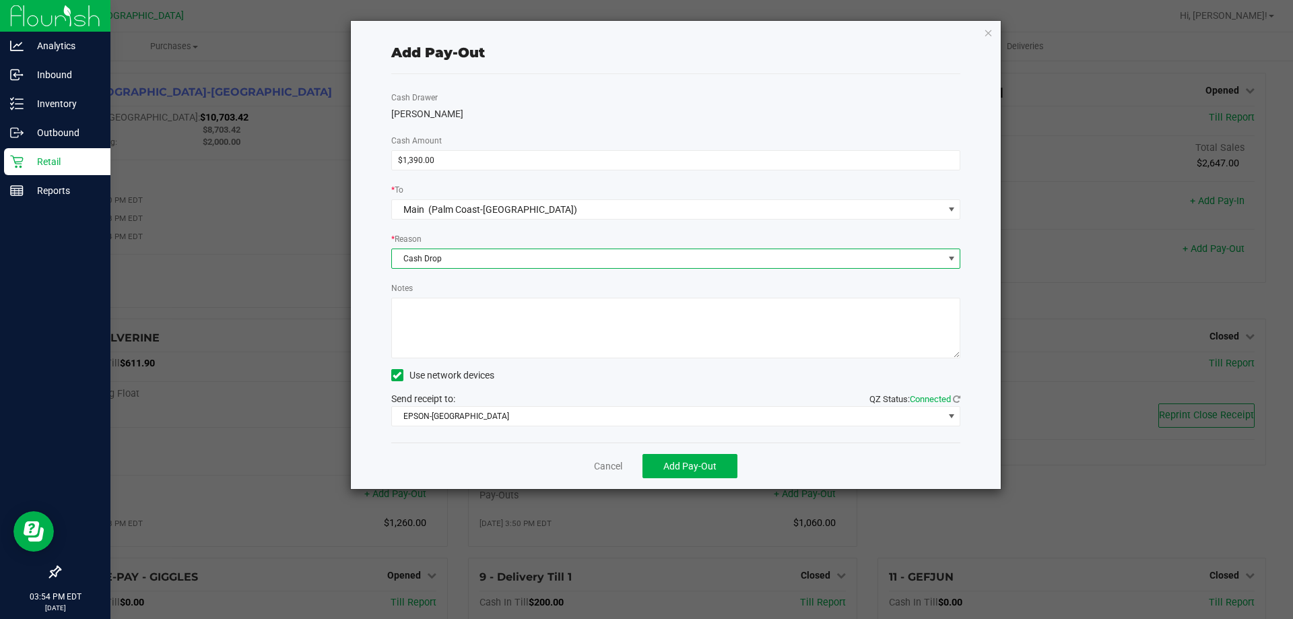
click at [437, 335] on textarea "Notes" at bounding box center [676, 328] width 570 height 61
type textarea "LA"
click at [707, 465] on span "Add Pay-Out" at bounding box center [689, 466] width 53 height 11
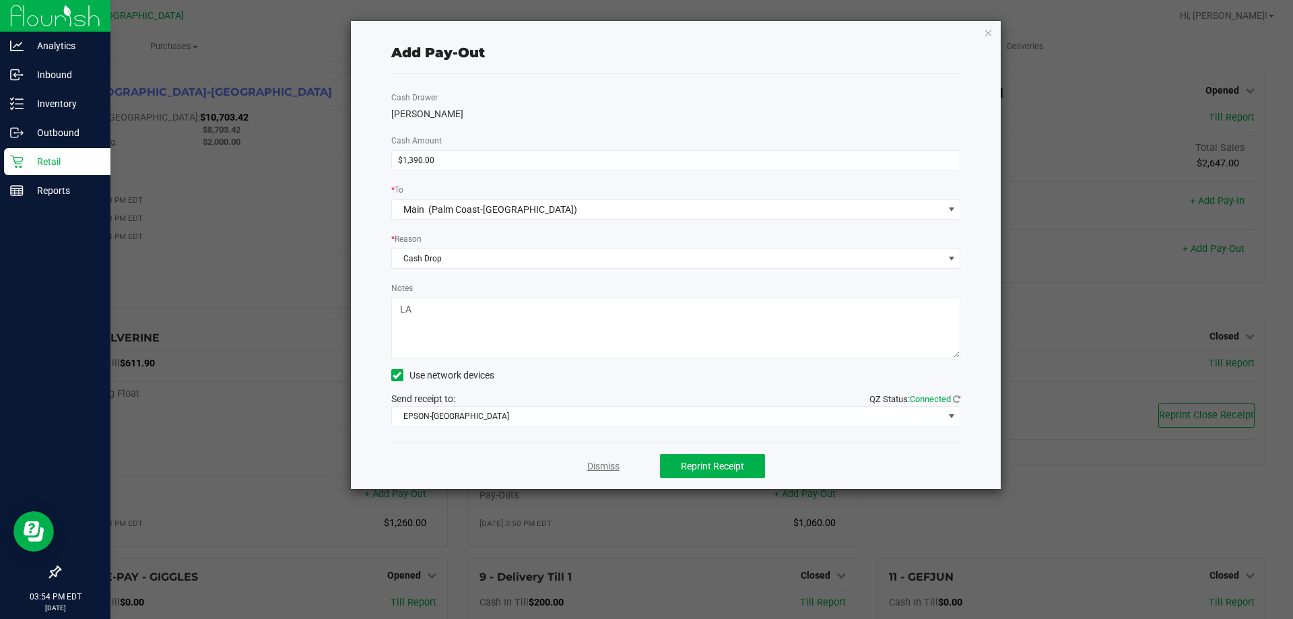
click at [610, 470] on link "Dismiss" at bounding box center [603, 466] width 32 height 14
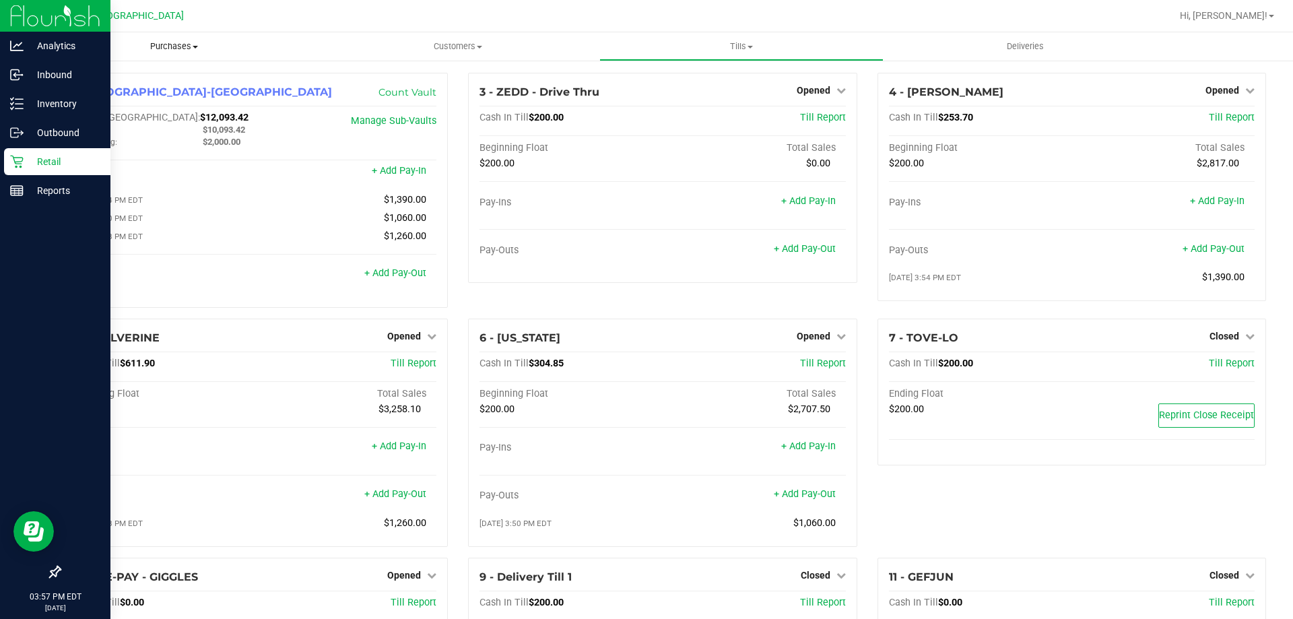
click at [145, 42] on span "Purchases" at bounding box center [173, 46] width 283 height 12
click at [149, 98] on li "Fulfillment" at bounding box center [173, 98] width 283 height 16
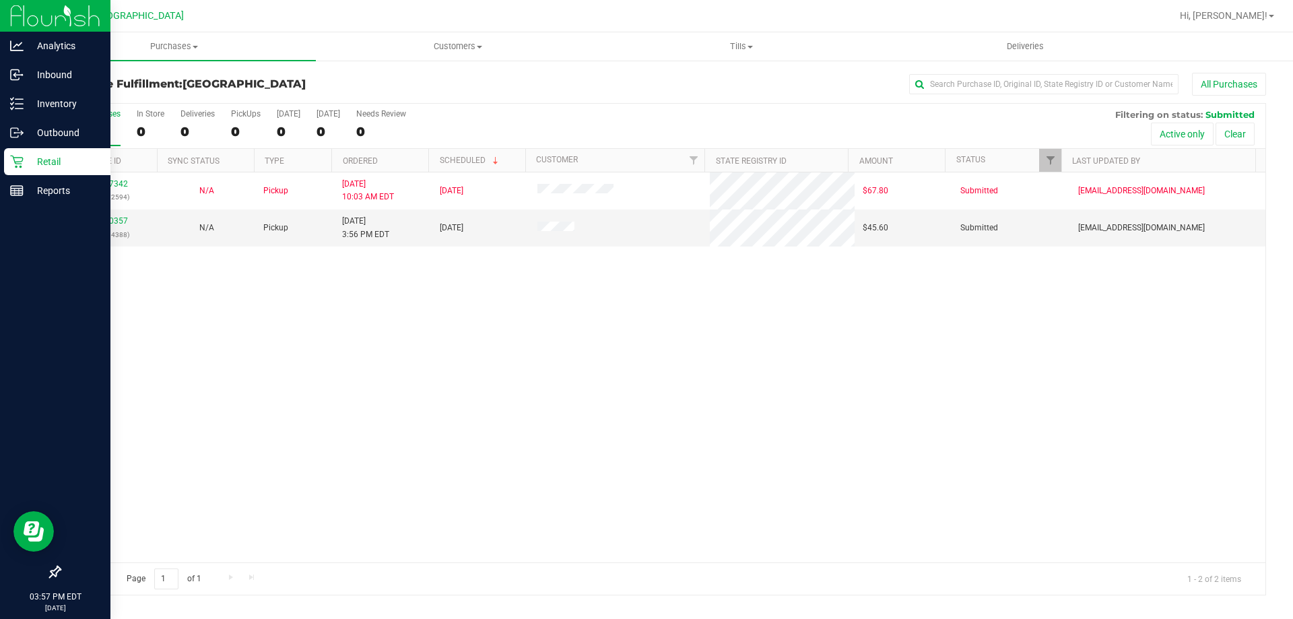
click at [691, 327] on div "12007342 (327972594) N/A Pickup [DATE] 10:03 AM EDT 9/26/2025 $67.80 Submitted …" at bounding box center [662, 367] width 1205 height 390
click at [439, 449] on div "12007342 (327972594) N/A Pickup [DATE] 10:03 AM EDT 9/26/2025 $67.80 Submitted …" at bounding box center [662, 367] width 1205 height 390
